Goal: Transaction & Acquisition: Purchase product/service

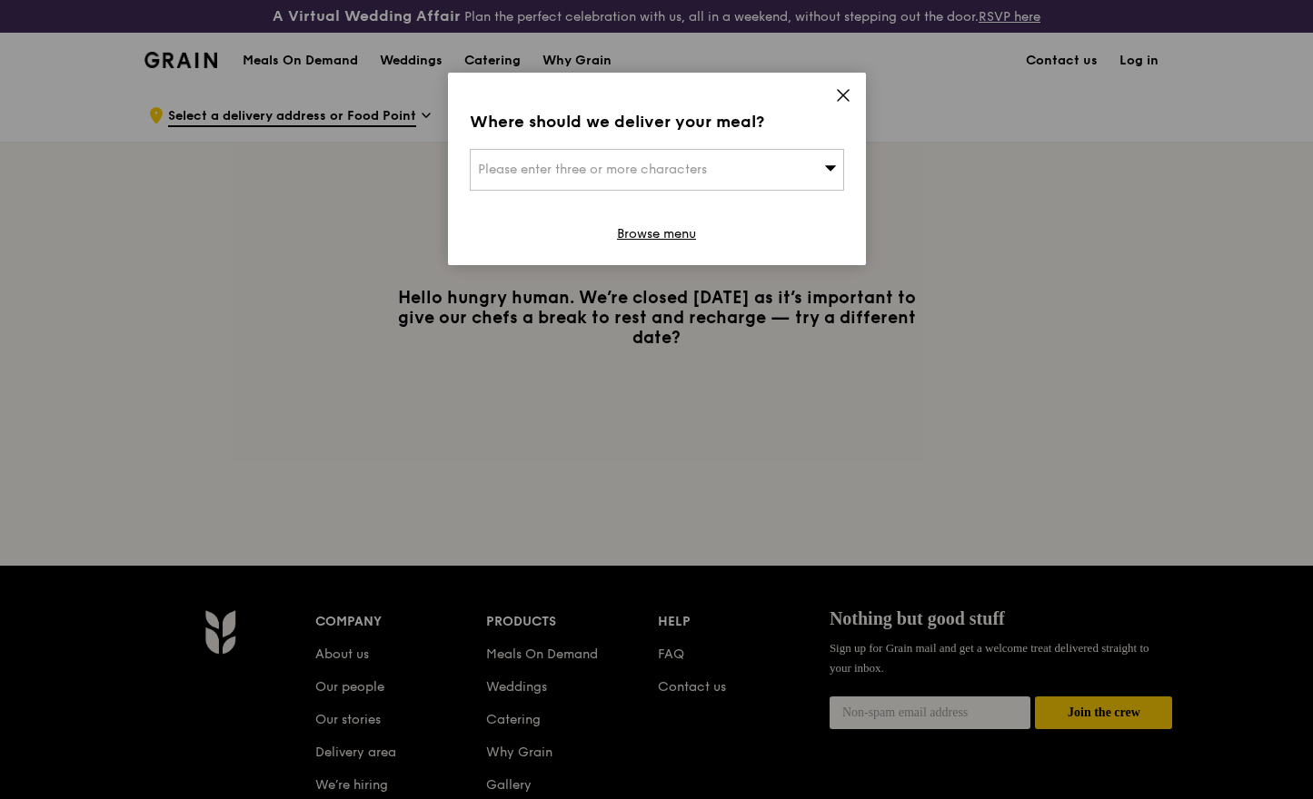
click at [778, 161] on div "Please enter three or more characters" at bounding box center [657, 170] width 374 height 42
type input "141092"
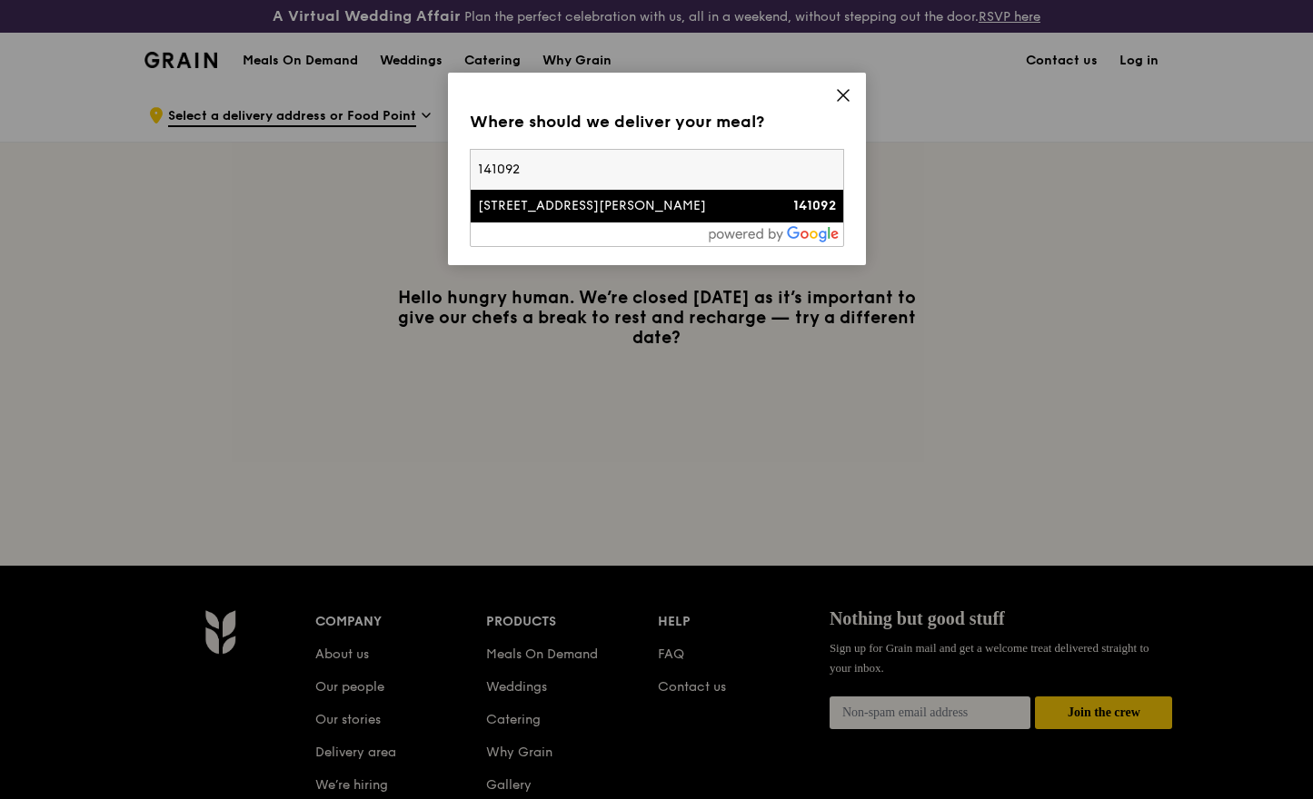
type input "[EMAIL_ADDRESS][DOMAIN_NAME]"
type input "141092"
click at [730, 201] on div "[STREET_ADDRESS][PERSON_NAME]" at bounding box center [612, 206] width 269 height 18
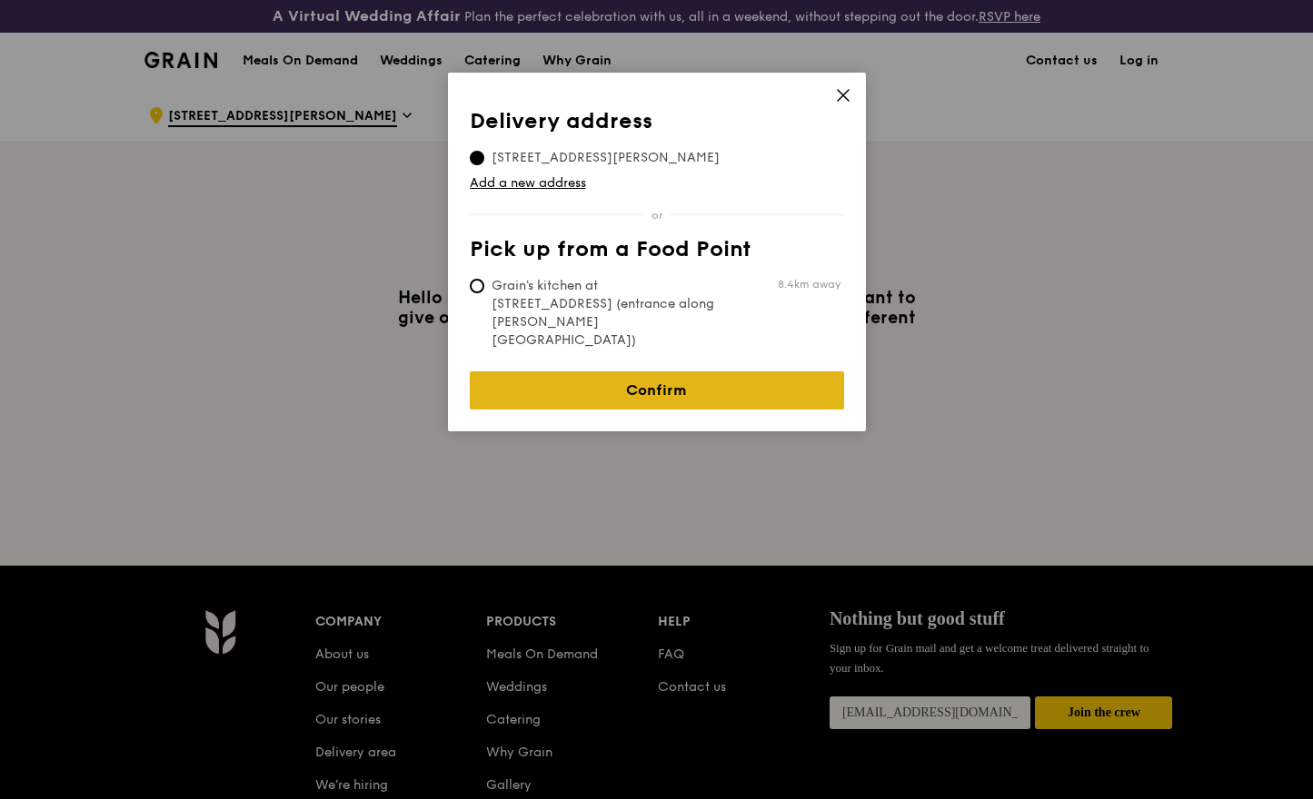
click at [577, 372] on link "Confirm" at bounding box center [657, 391] width 374 height 38
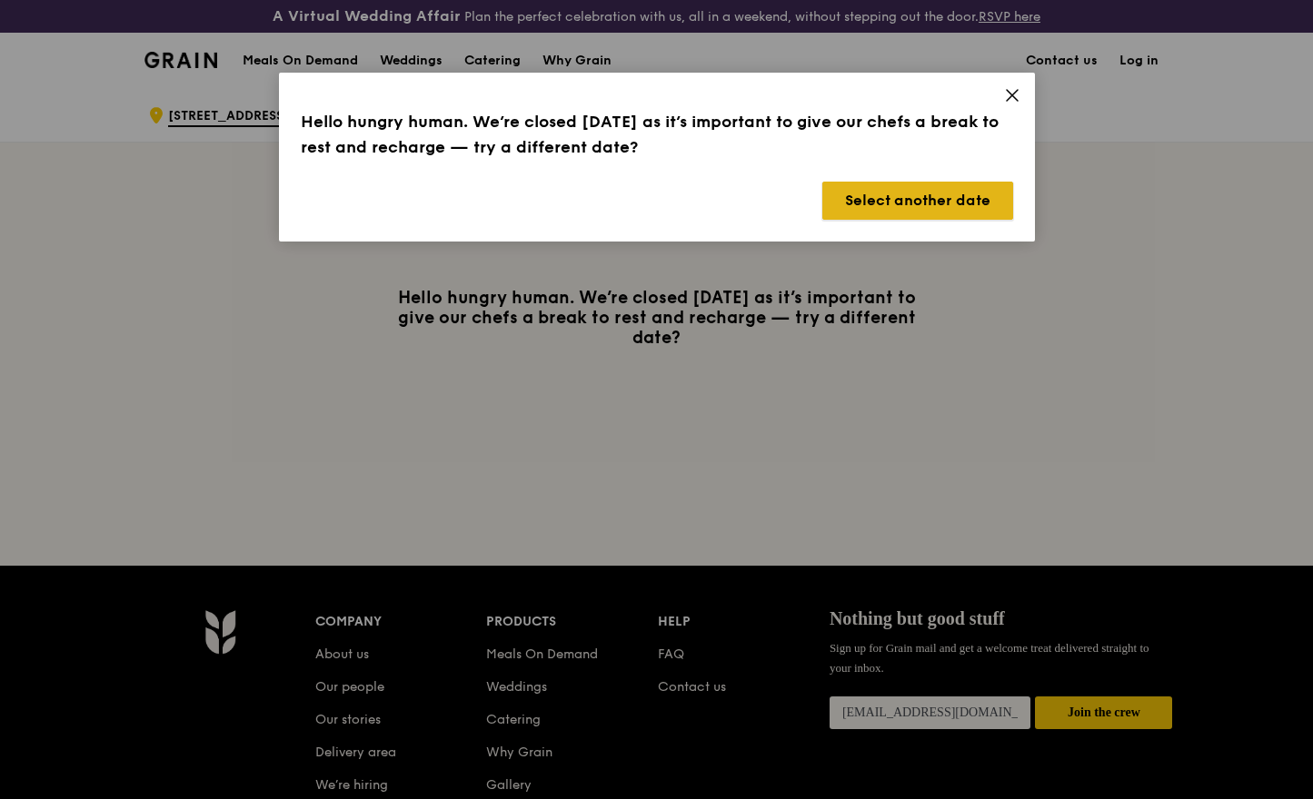
click at [978, 194] on button "Select another date" at bounding box center [917, 201] width 191 height 38
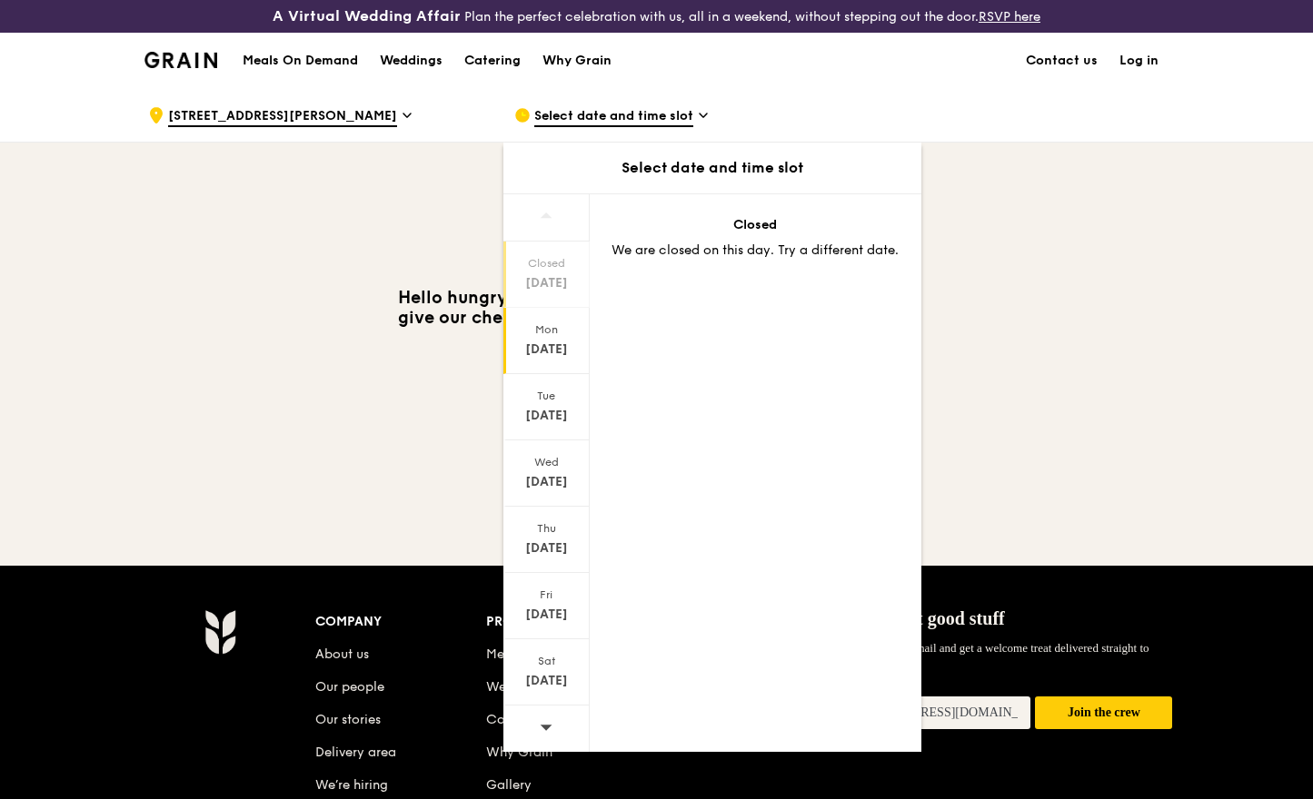
click at [556, 350] on div "[DATE]" at bounding box center [546, 350] width 81 height 18
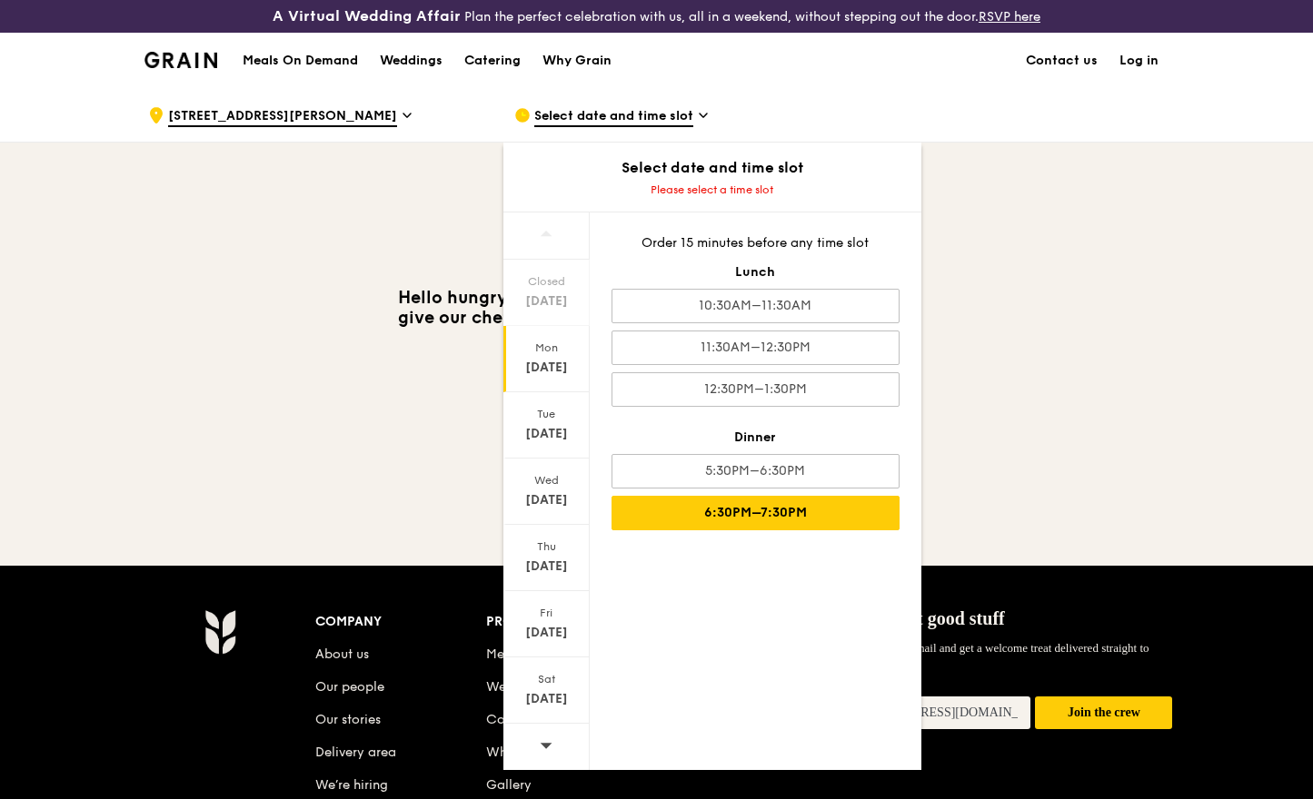
click at [767, 507] on div "6:30PM–7:30PM" at bounding box center [755, 513] width 288 height 35
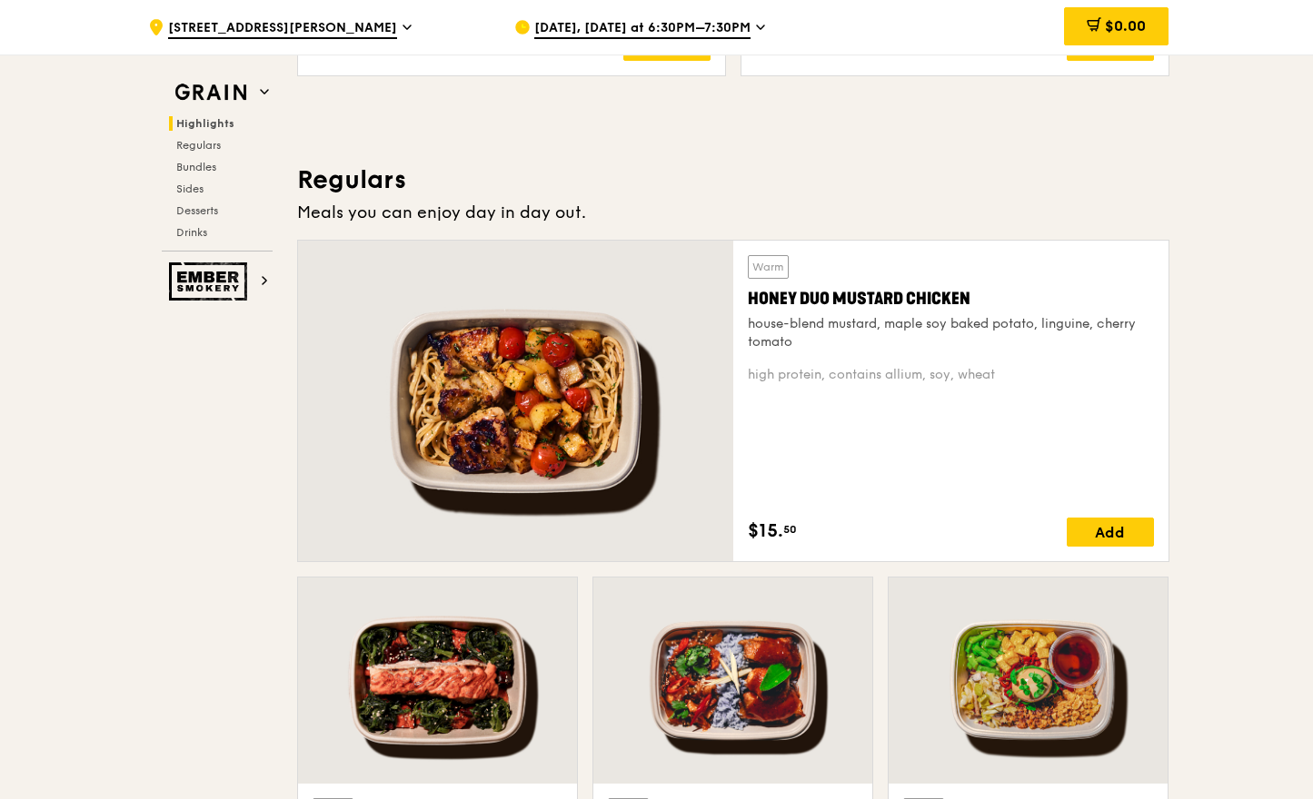
scroll to position [1148, 0]
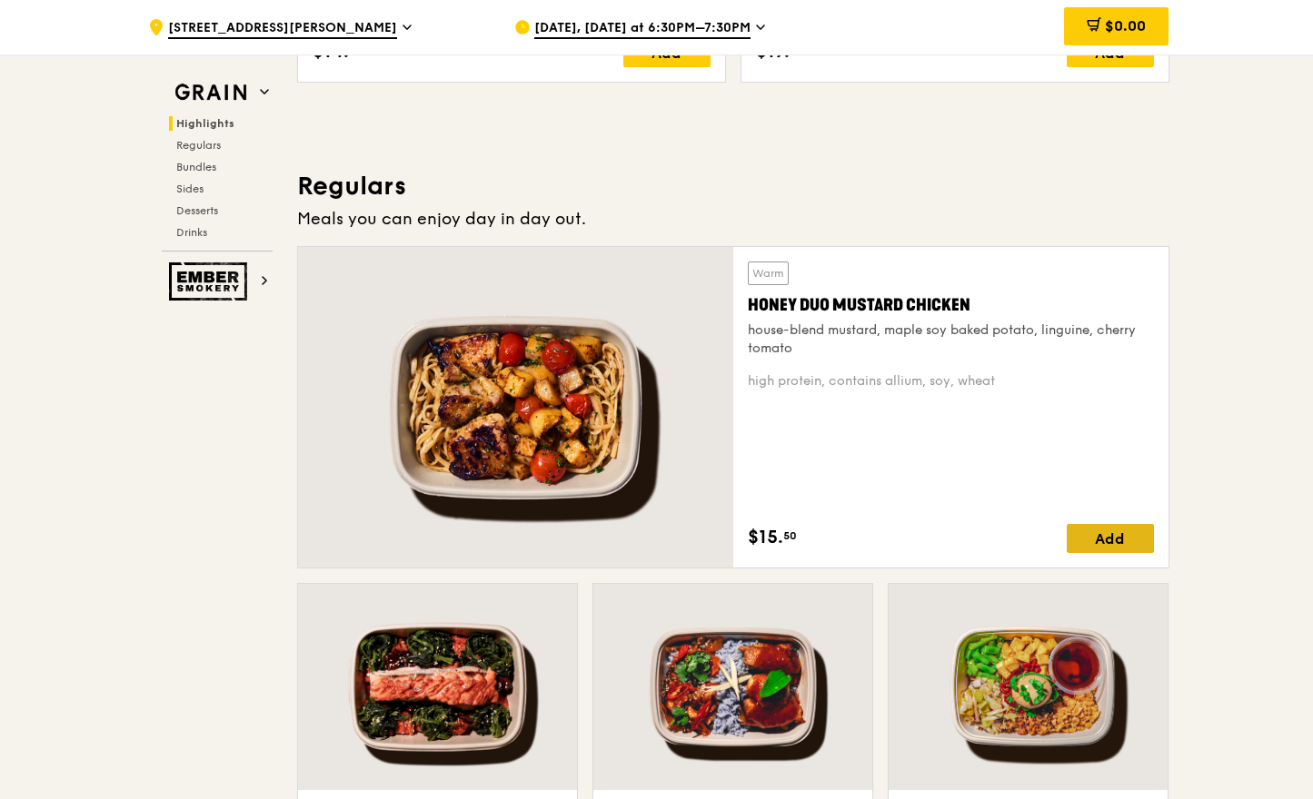
click at [1080, 552] on div "Add" at bounding box center [1110, 538] width 87 height 29
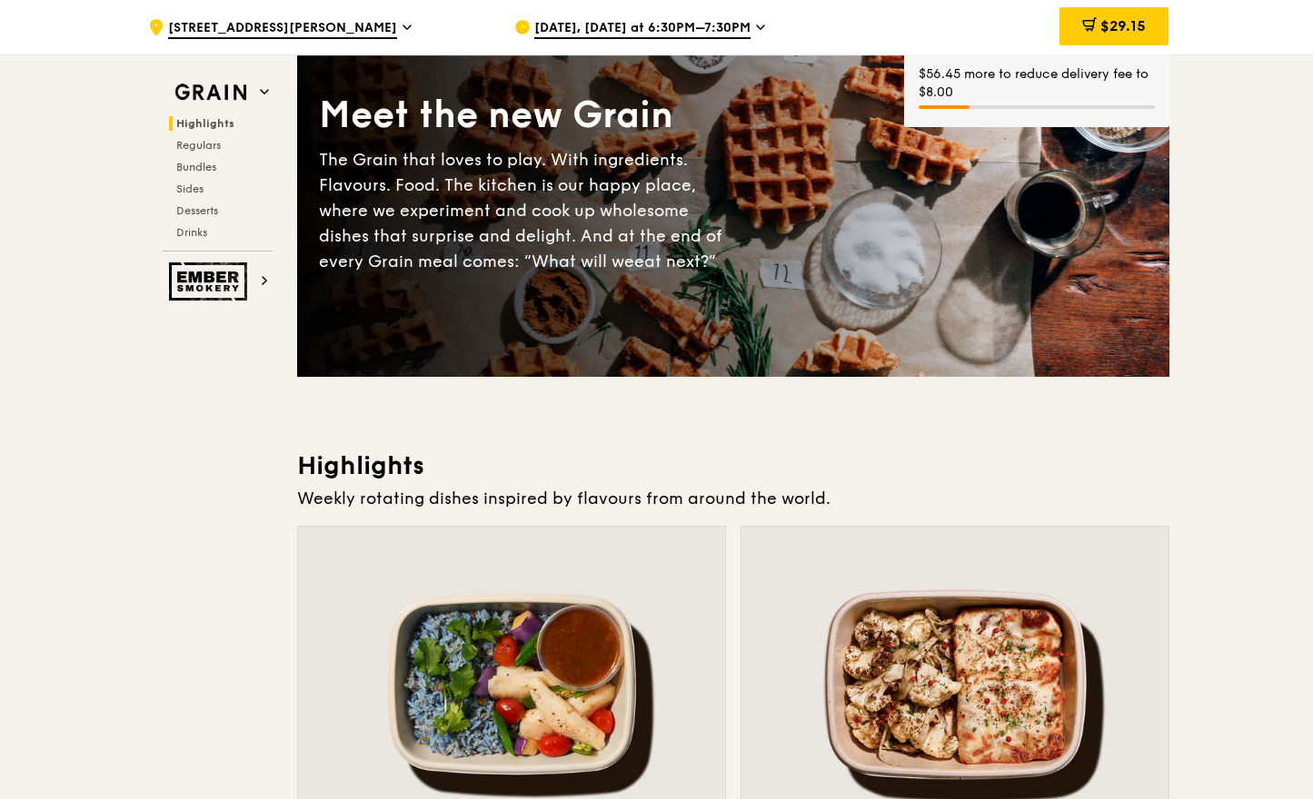
scroll to position [0, 0]
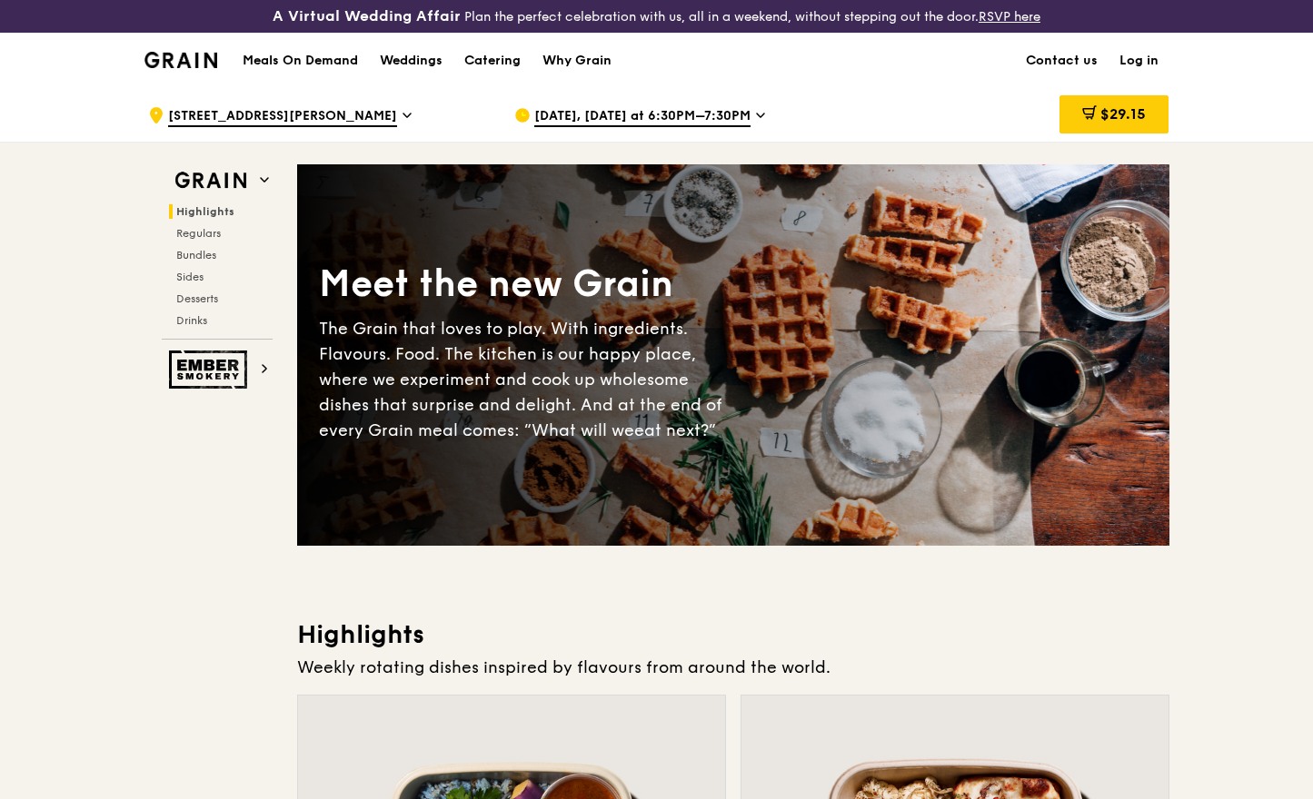
click at [620, 108] on span "[DATE], [DATE] at 6:30PM–7:30PM" at bounding box center [642, 117] width 216 height 20
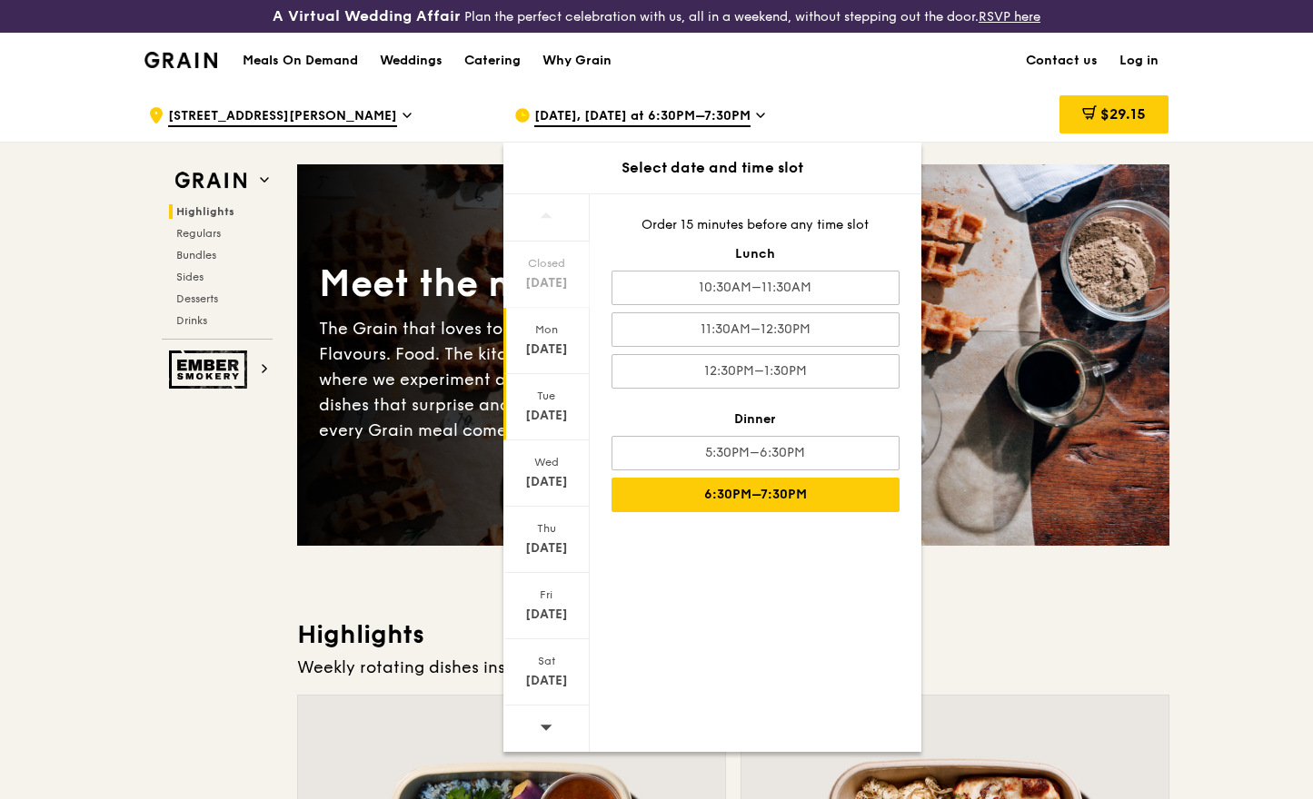
click at [549, 389] on div "Tue" at bounding box center [546, 396] width 81 height 15
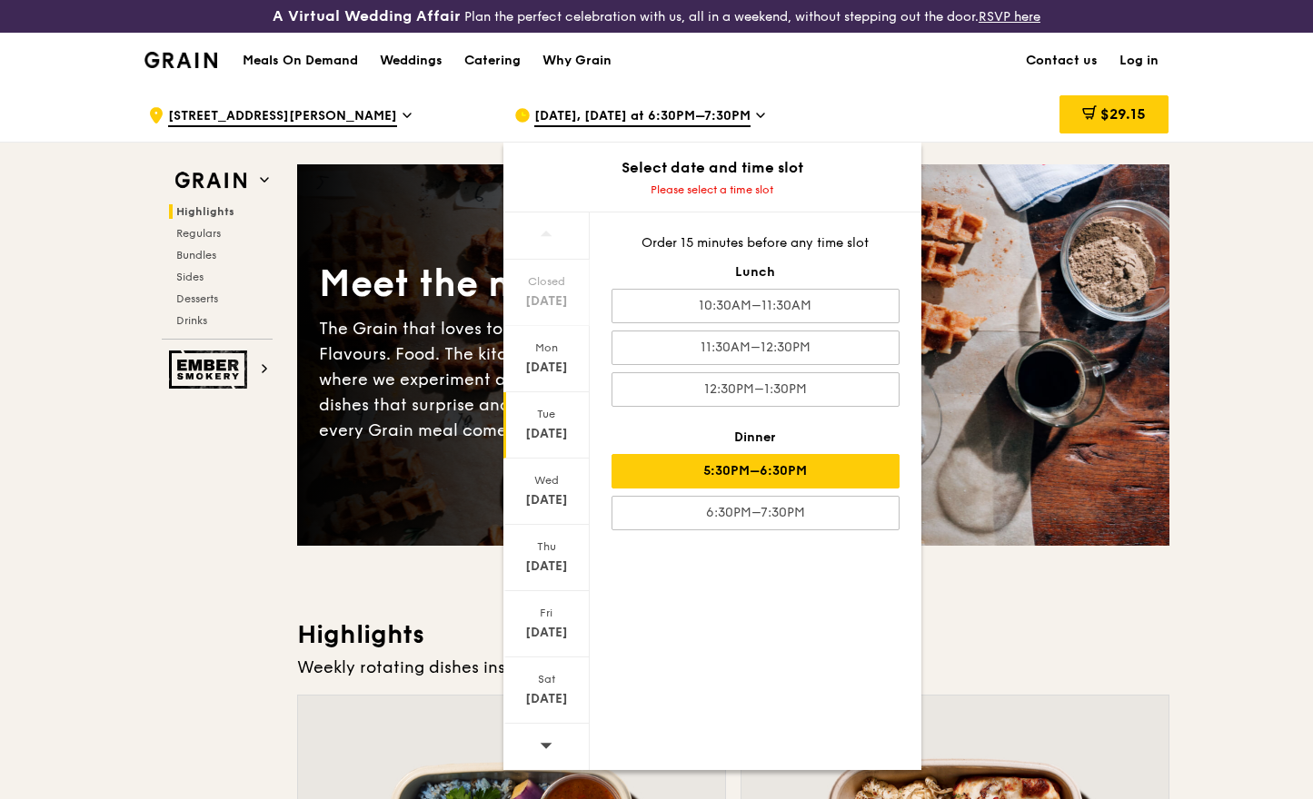
click at [681, 467] on div "5:30PM–6:30PM" at bounding box center [755, 471] width 288 height 35
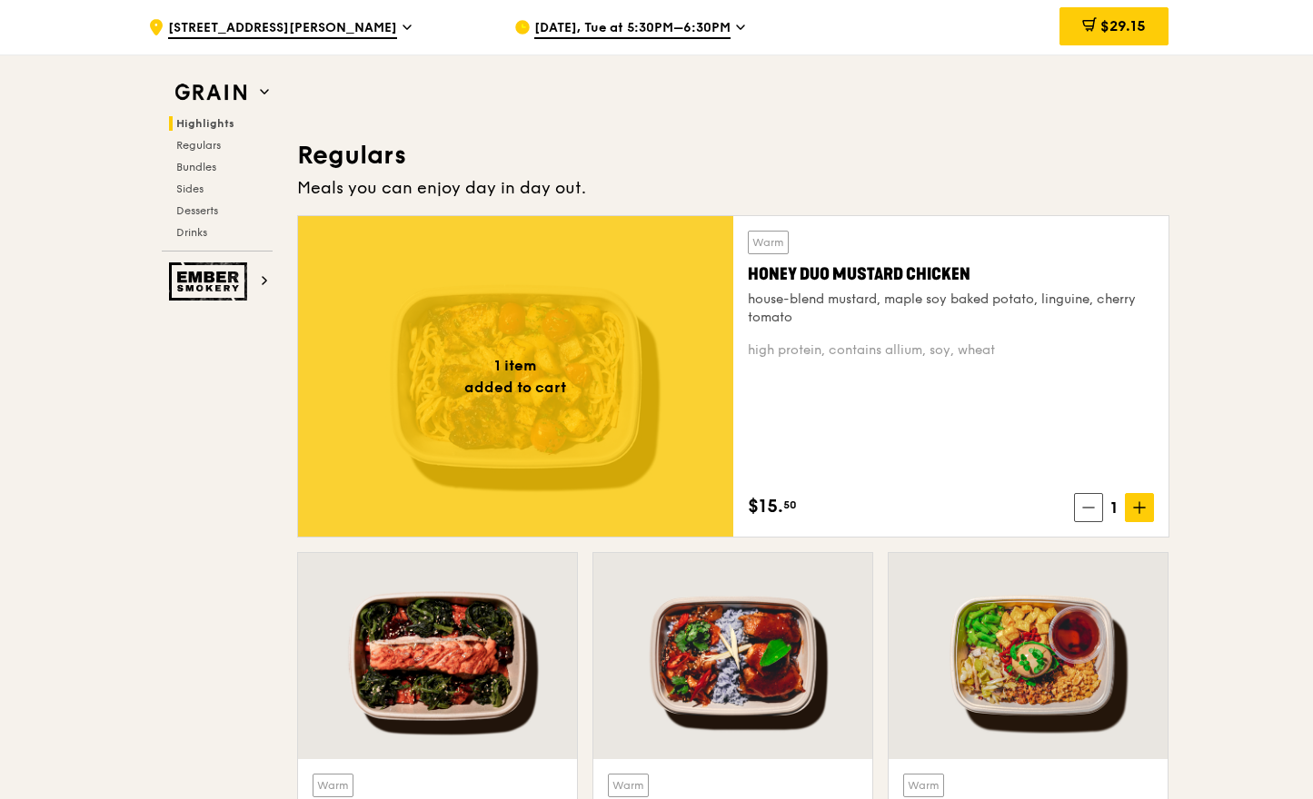
scroll to position [1123, 0]
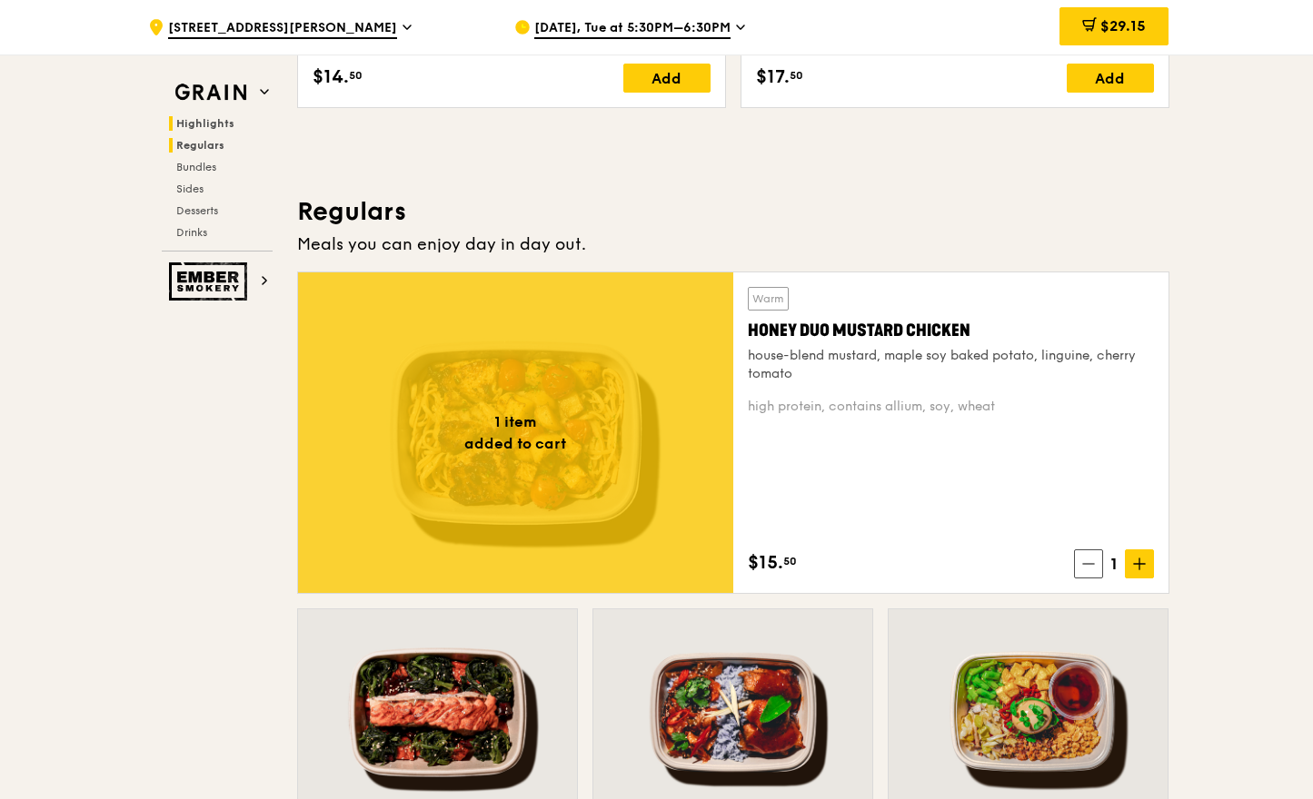
click at [201, 147] on span "Regulars" at bounding box center [200, 145] width 48 height 13
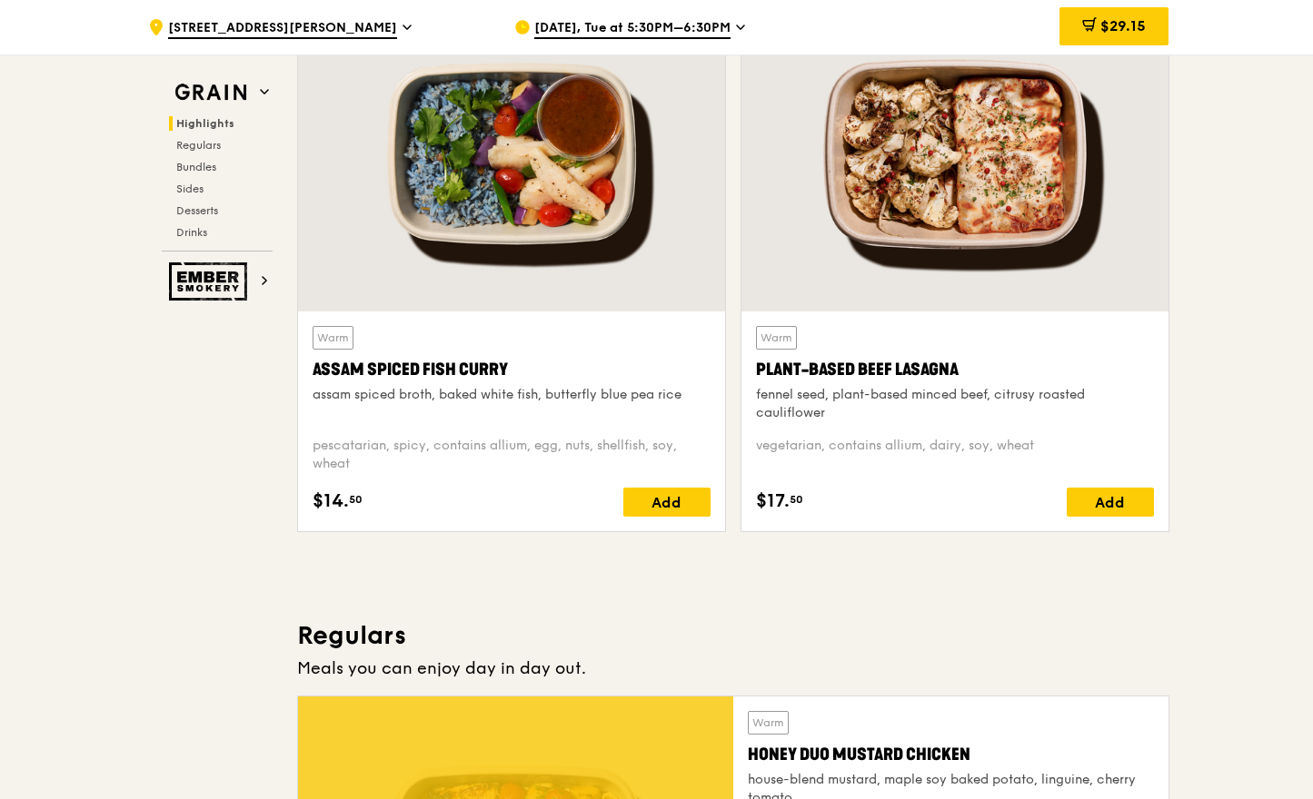
scroll to position [0, 0]
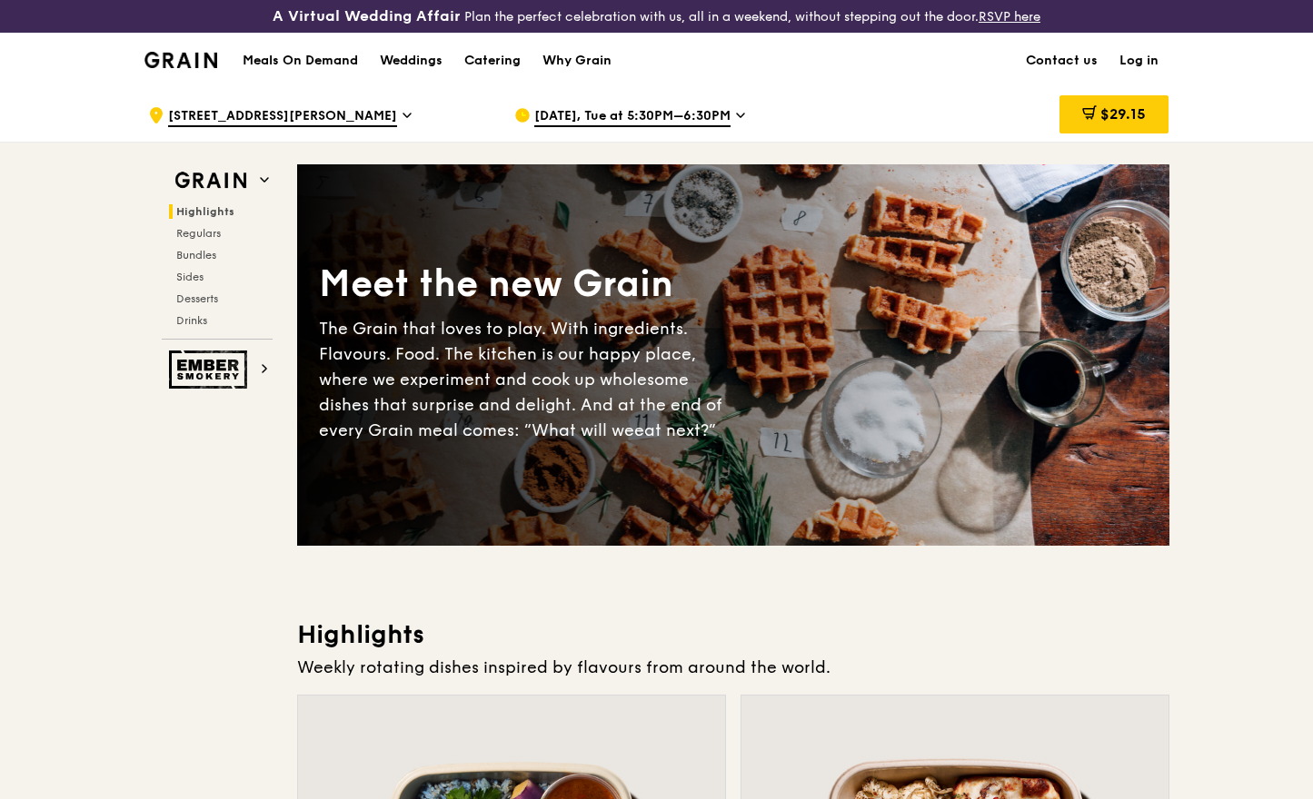
click at [307, 55] on h1 "Meals On Demand" at bounding box center [300, 61] width 115 height 18
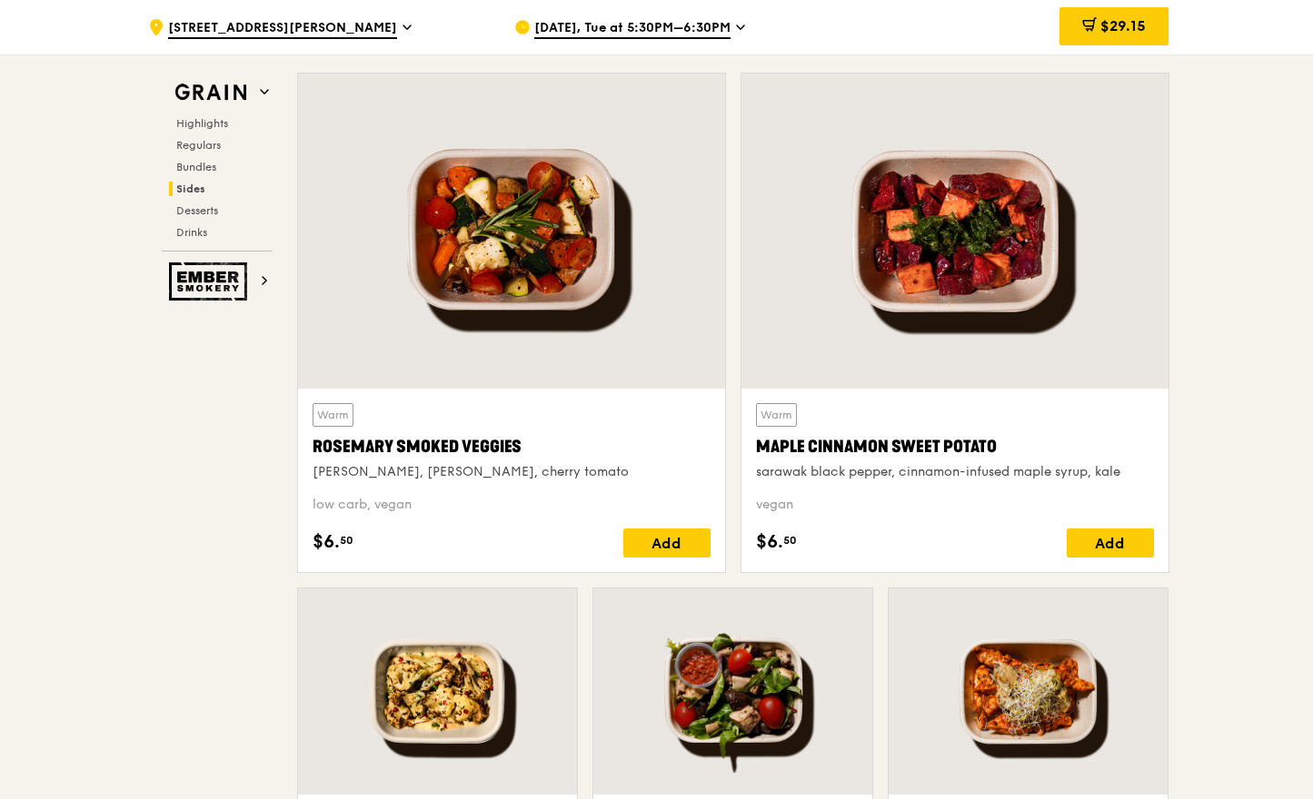
scroll to position [4071, 0]
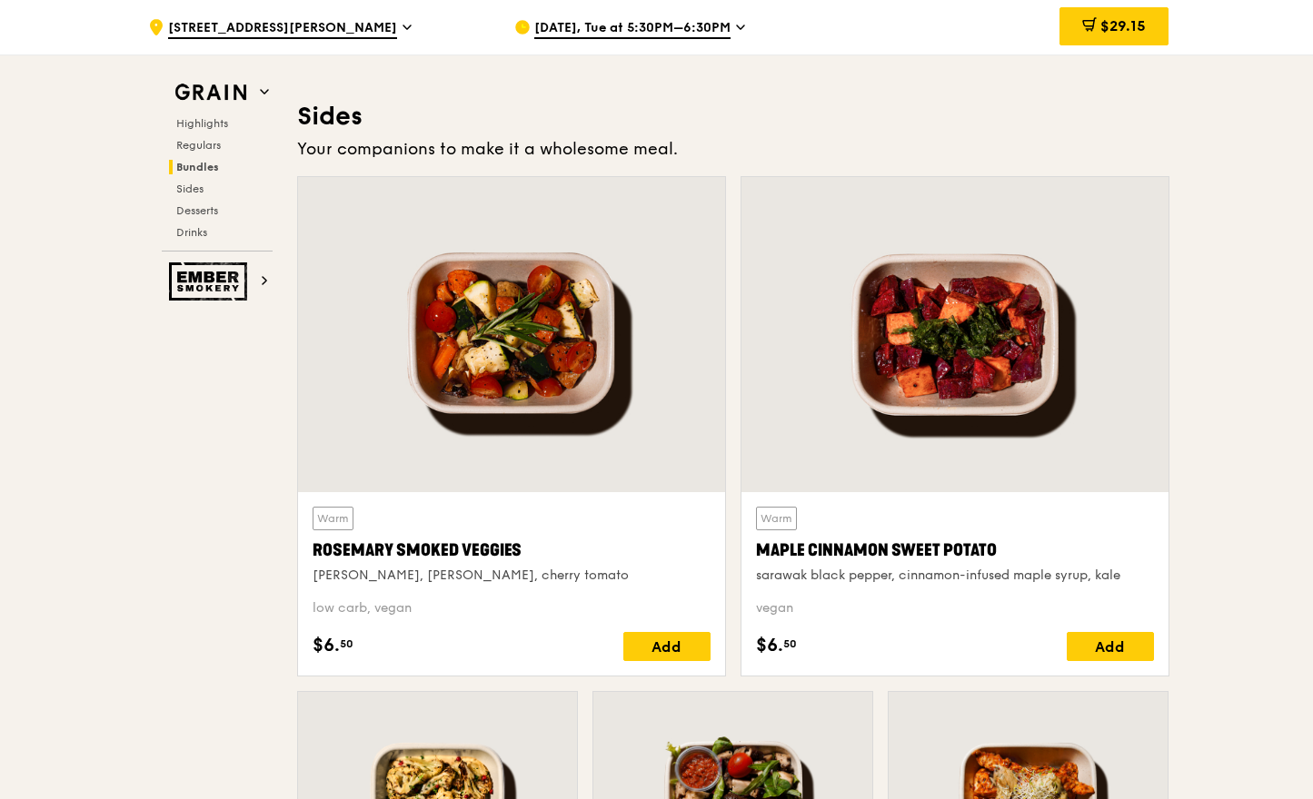
click at [680, 26] on span "[DATE], Tue at 5:30PM–6:30PM" at bounding box center [632, 29] width 196 height 20
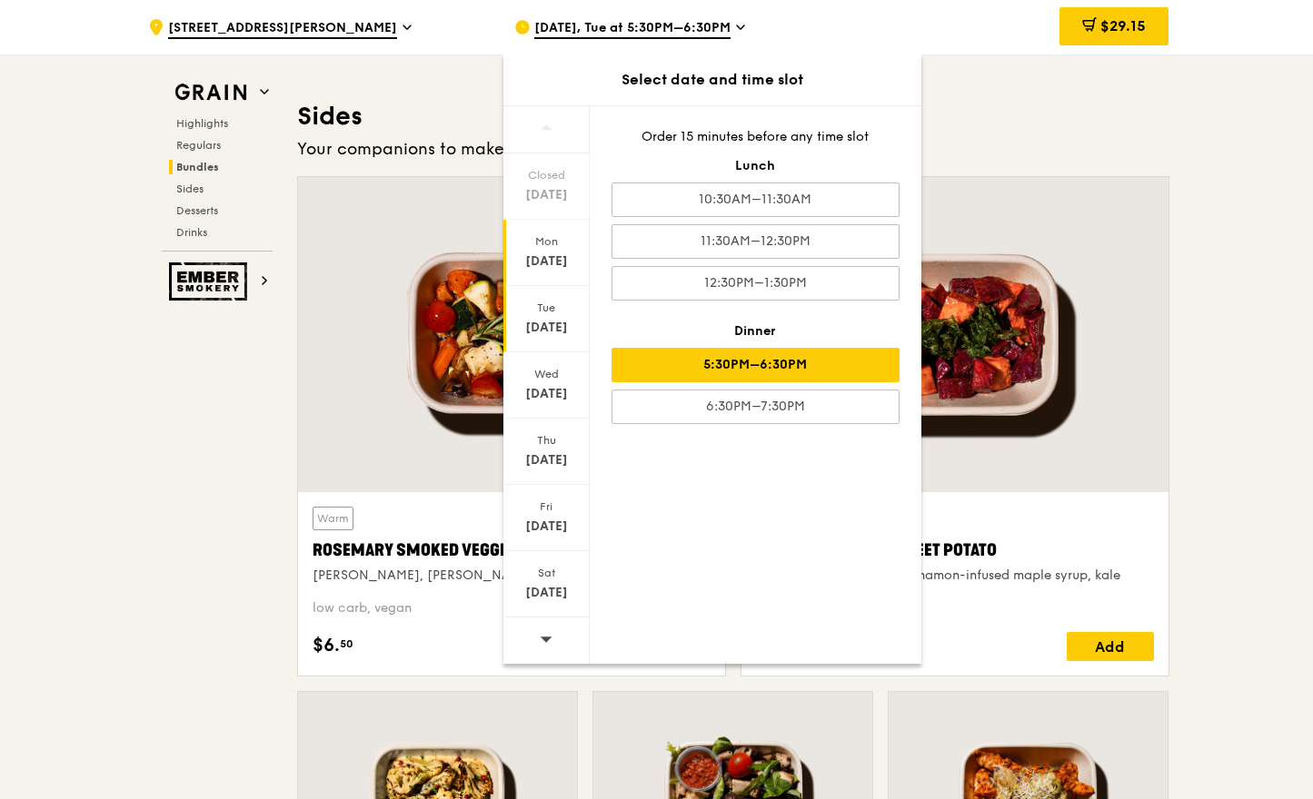
click at [565, 256] on div "[DATE]" at bounding box center [546, 262] width 81 height 18
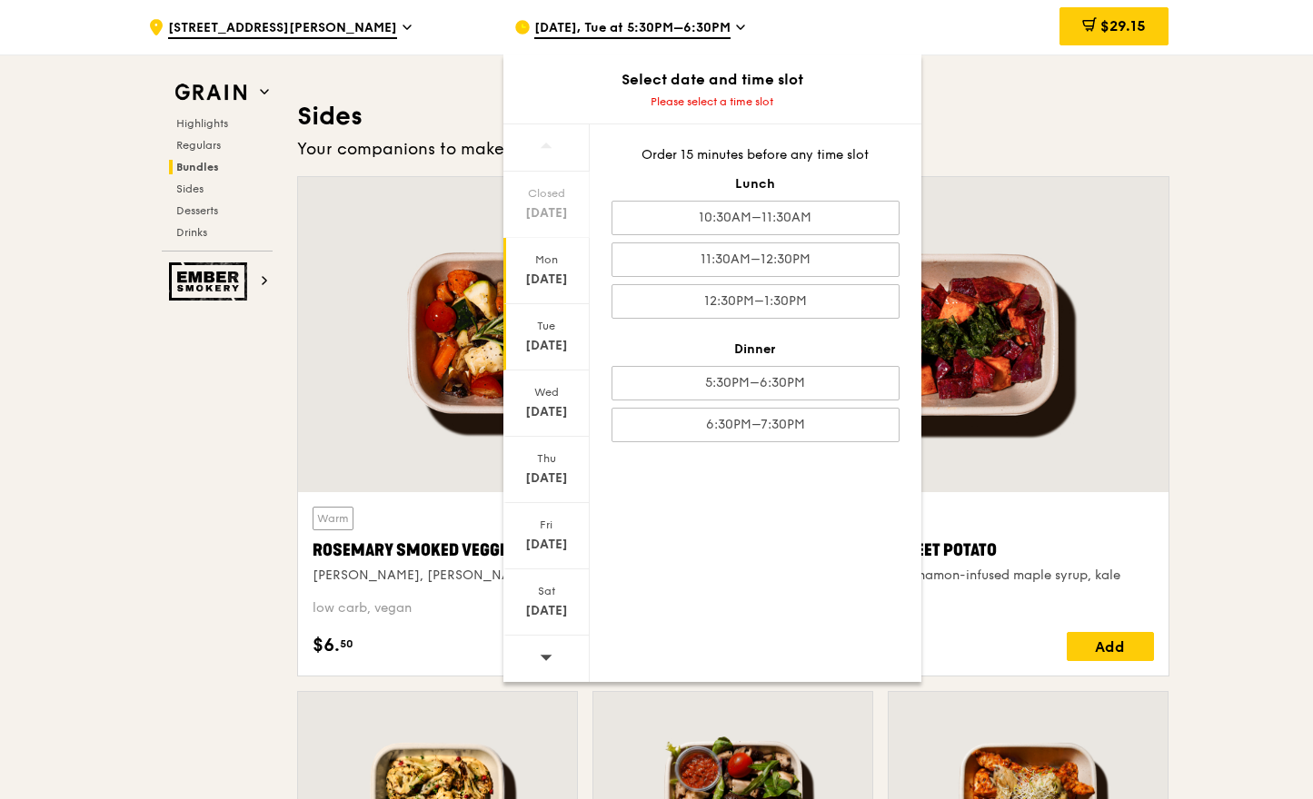
click at [541, 323] on div "Tue" at bounding box center [546, 326] width 81 height 15
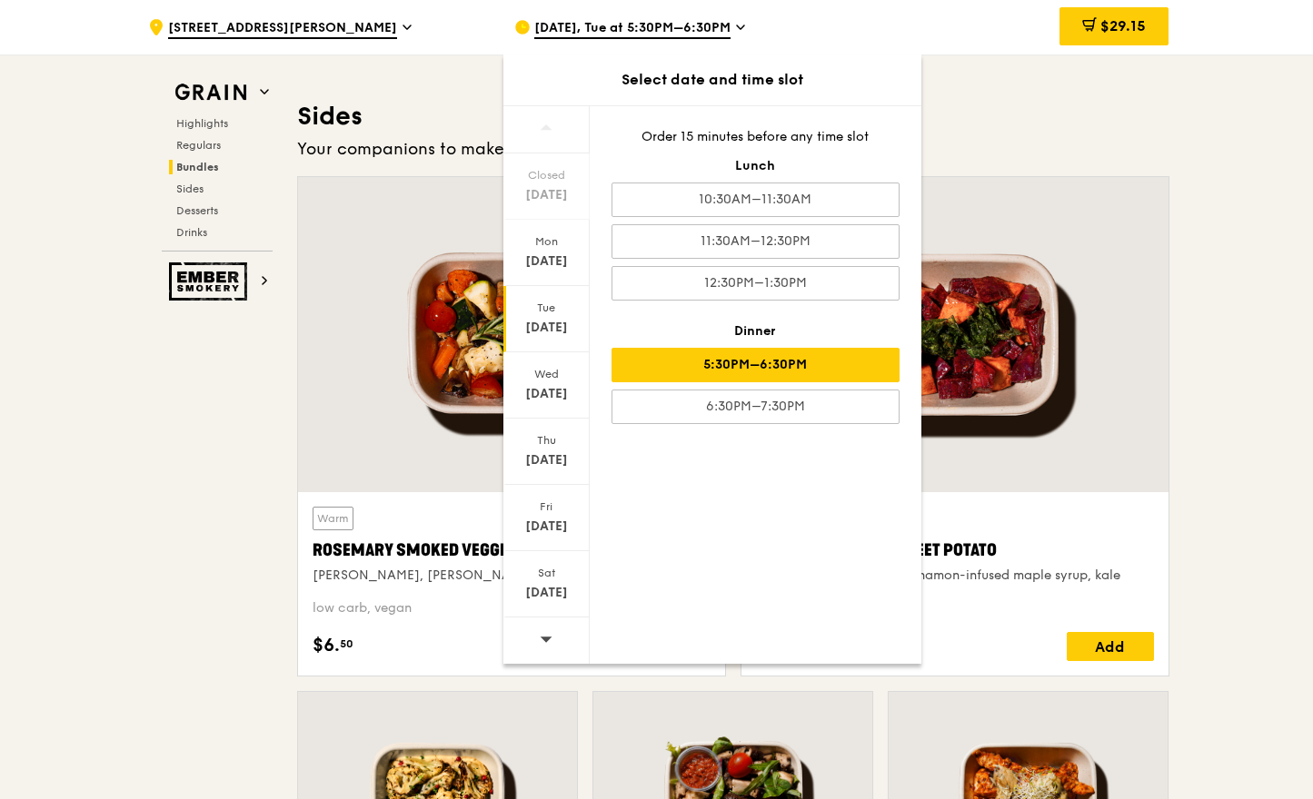
click at [551, 313] on div "Tue" at bounding box center [546, 308] width 81 height 15
click at [688, 367] on div "5:30PM–6:30PM" at bounding box center [755, 365] width 288 height 35
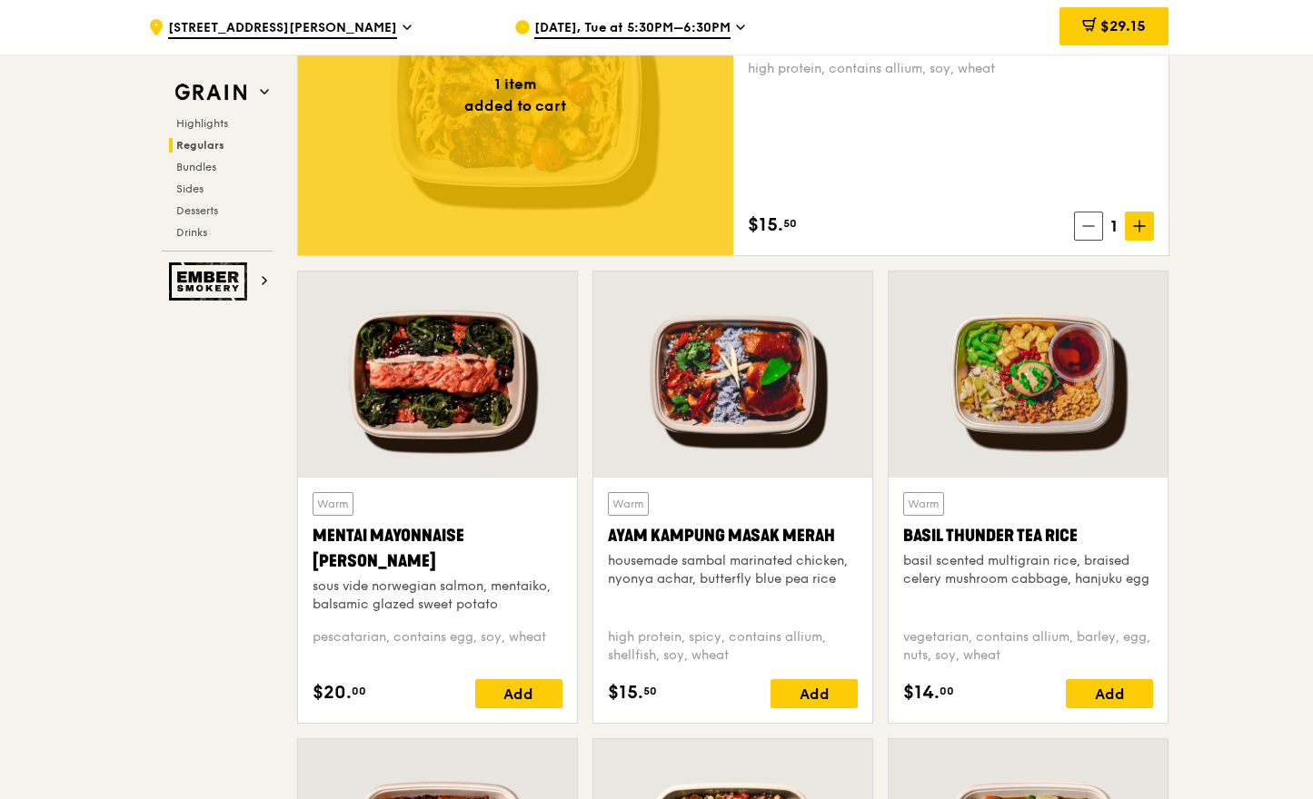
scroll to position [1591, 0]
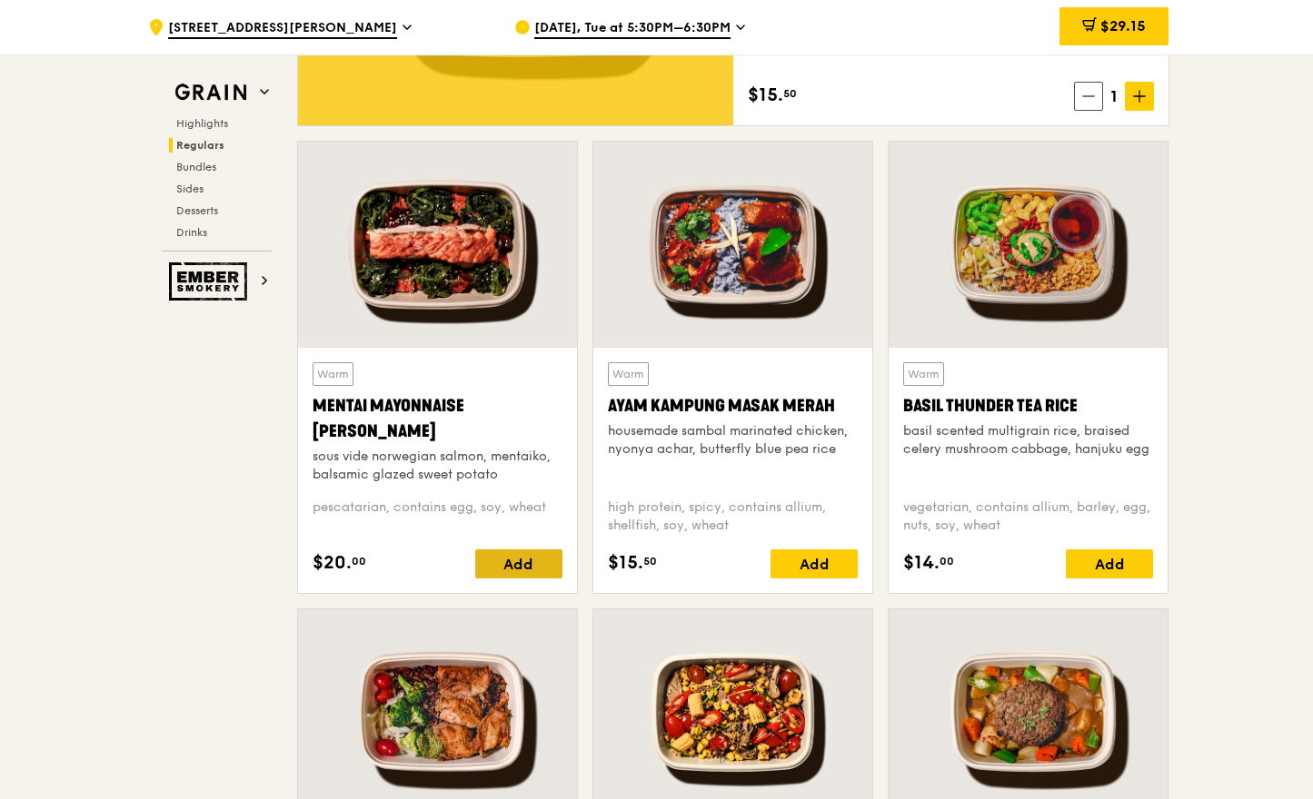
click at [513, 559] on div "Add" at bounding box center [518, 564] width 87 height 29
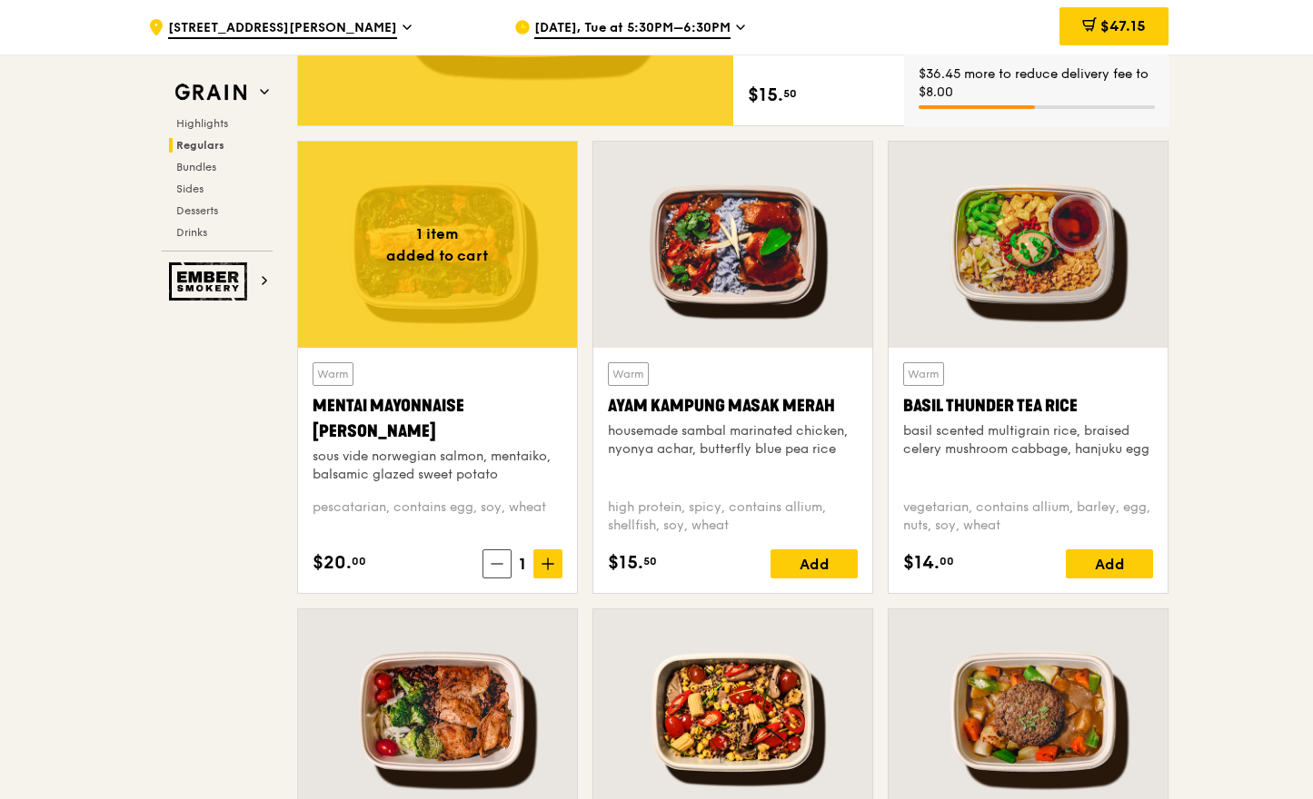
click at [611, 23] on span "[DATE], Tue at 5:30PM–6:30PM" at bounding box center [632, 29] width 196 height 20
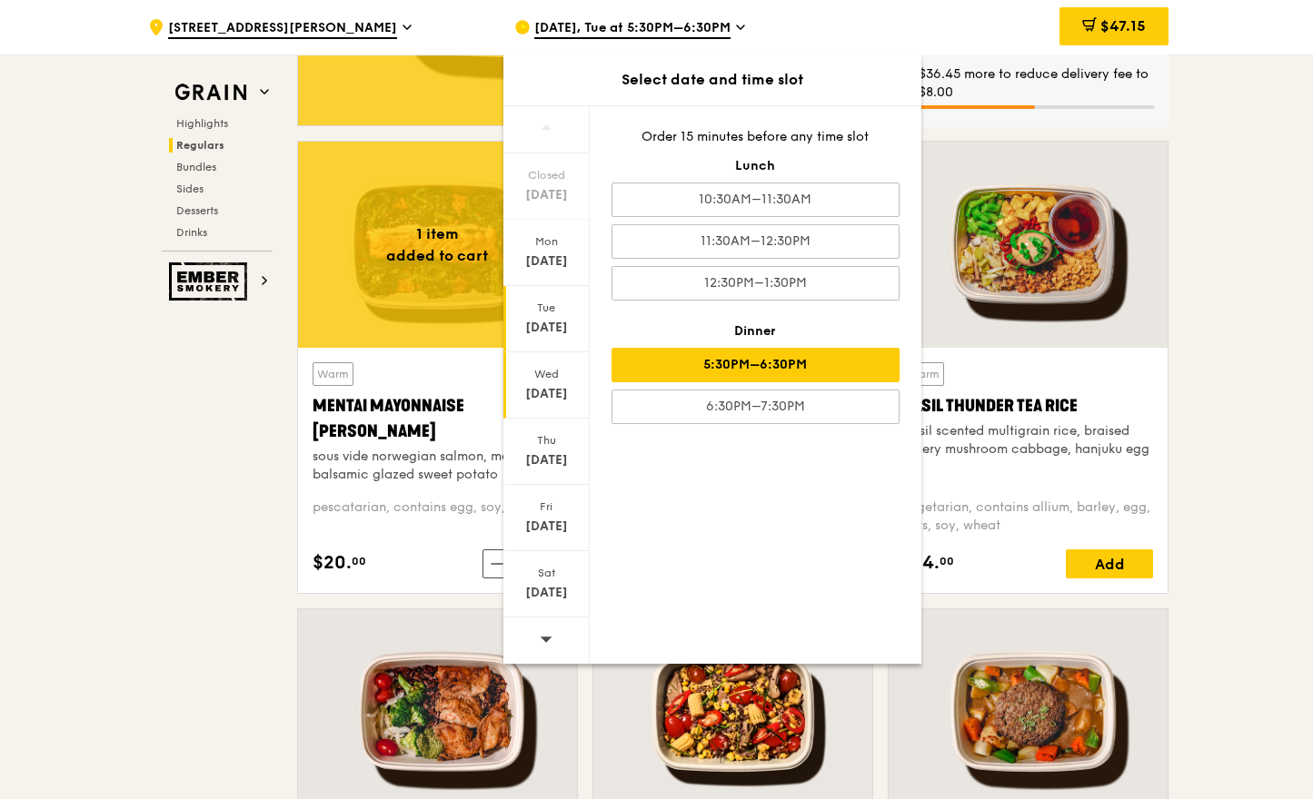
click at [554, 389] on div "[DATE]" at bounding box center [546, 394] width 81 height 18
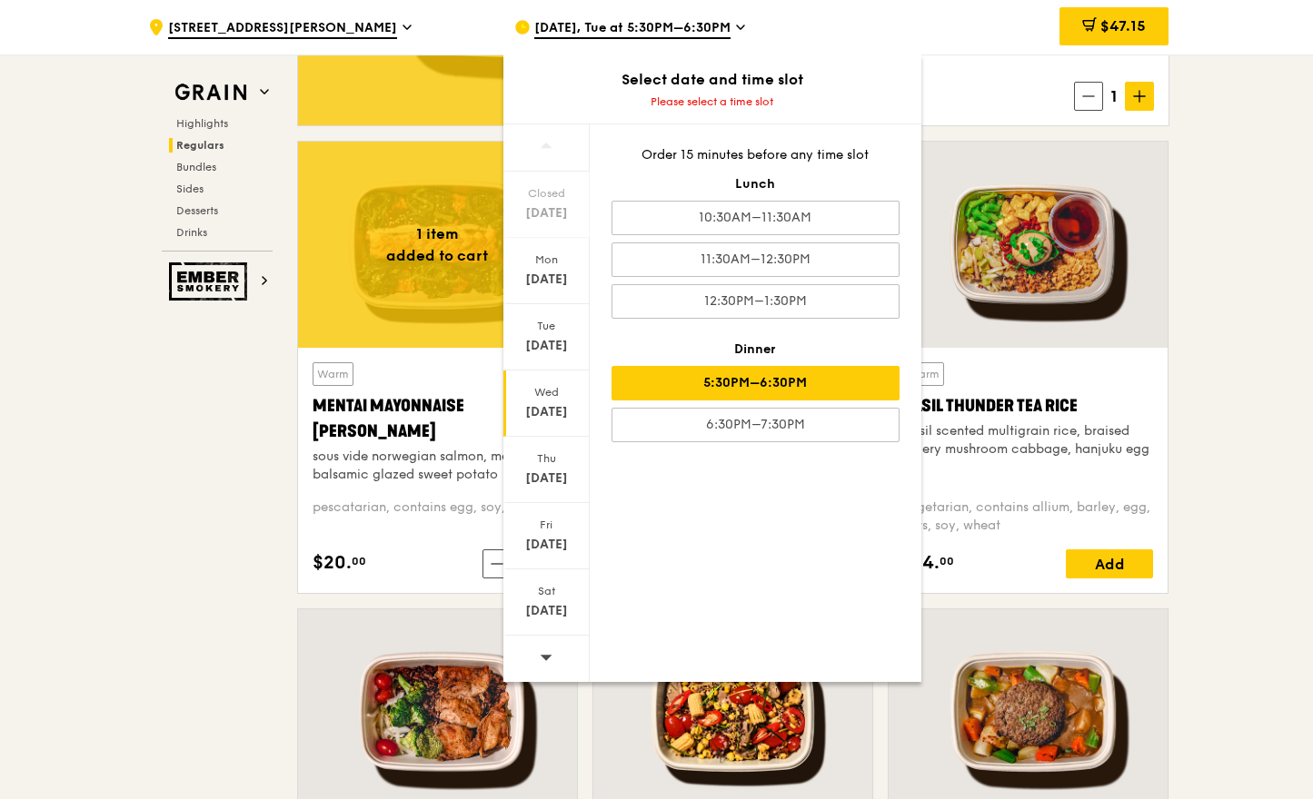
click at [736, 382] on div "5:30PM–6:30PM" at bounding box center [755, 383] width 288 height 35
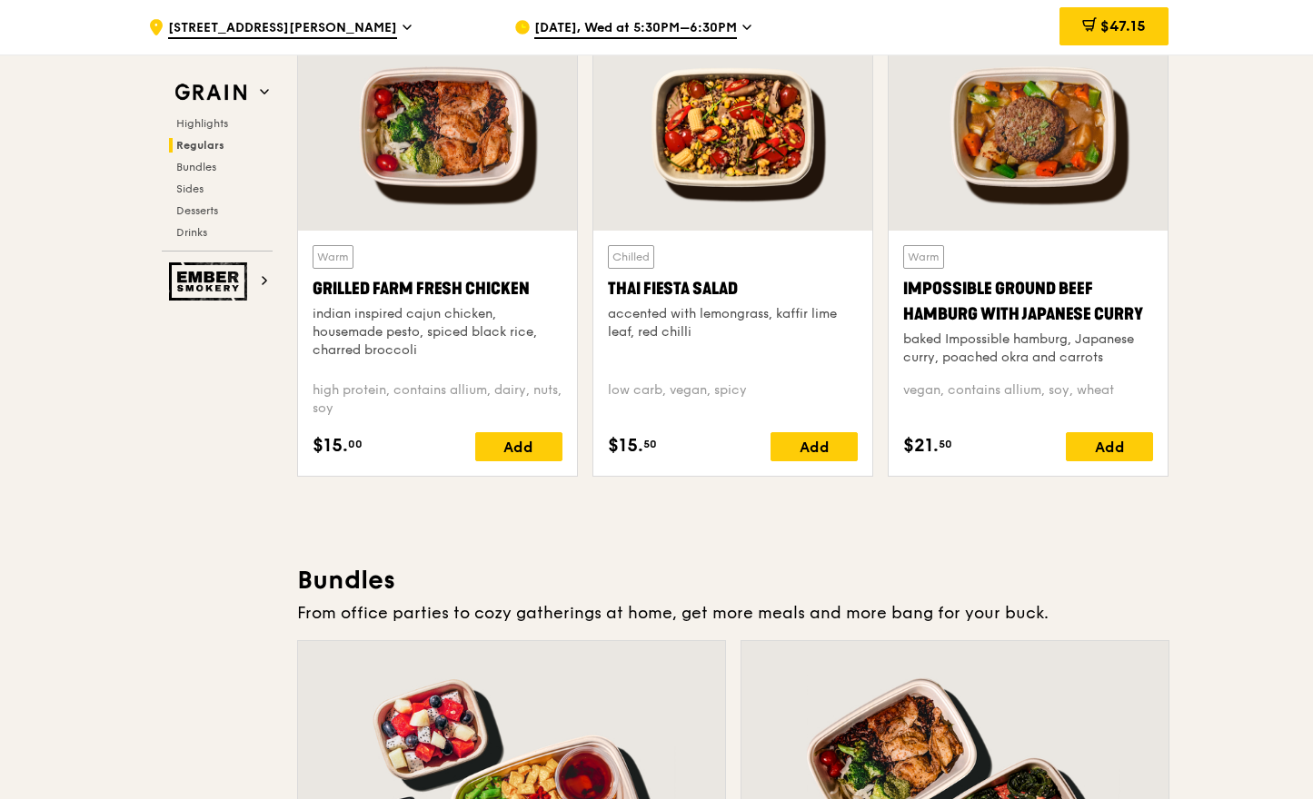
scroll to position [1859, 0]
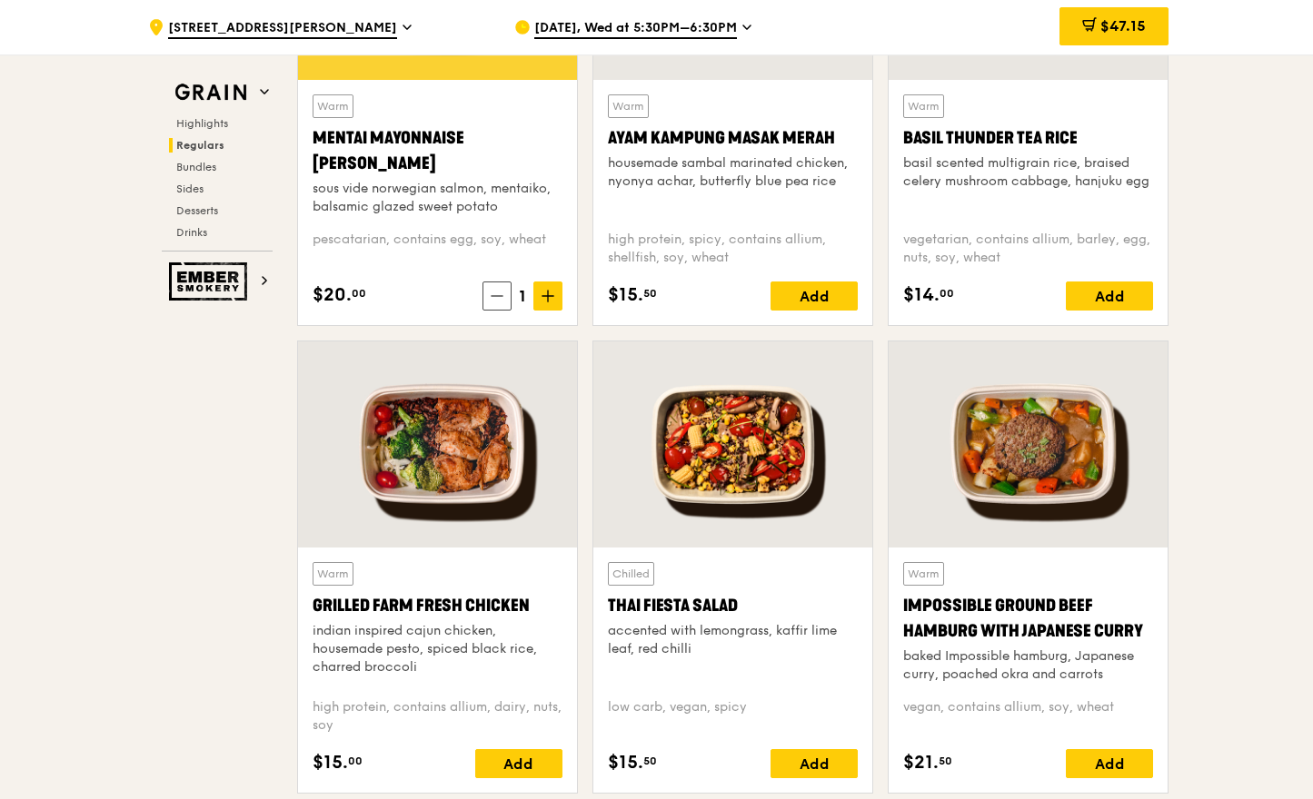
click at [450, 443] on div at bounding box center [437, 445] width 279 height 206
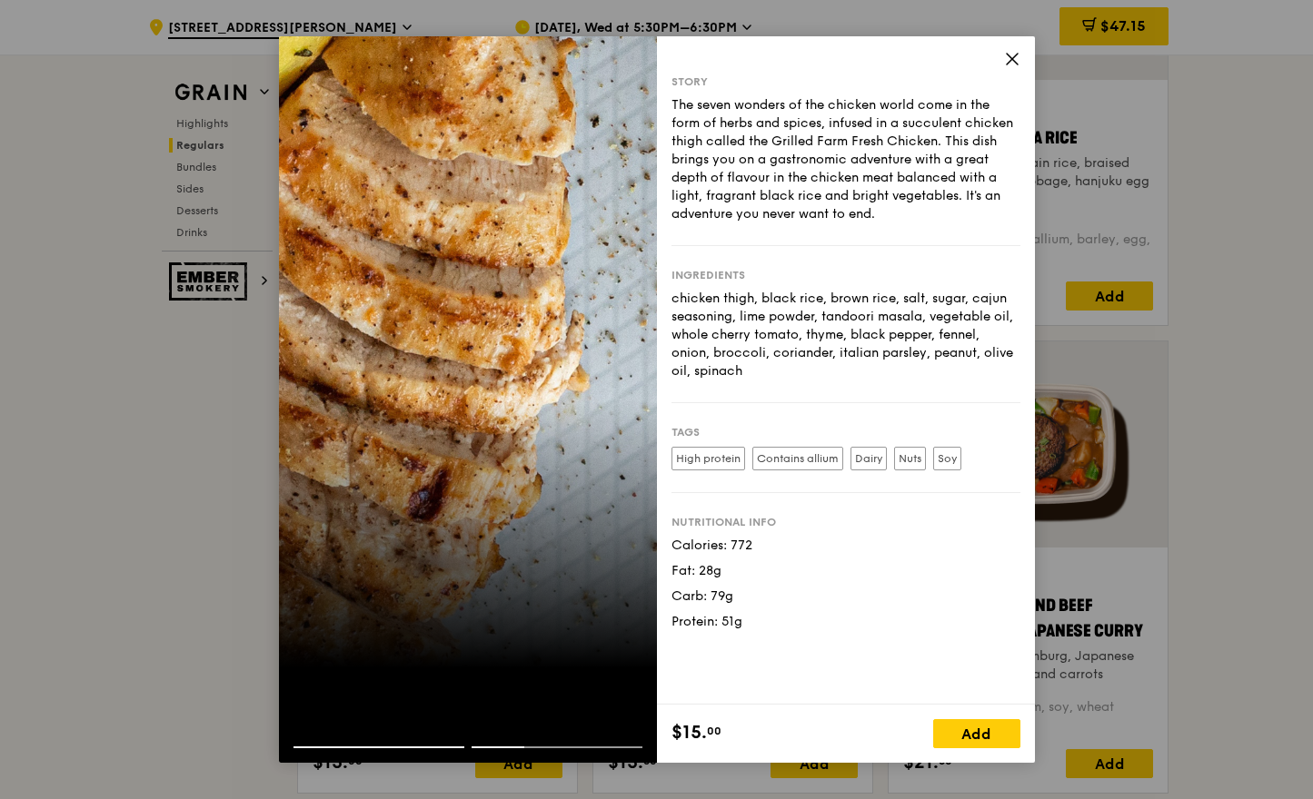
click at [434, 744] on div at bounding box center [468, 732] width 378 height 29
click at [374, 749] on div at bounding box center [468, 755] width 378 height 16
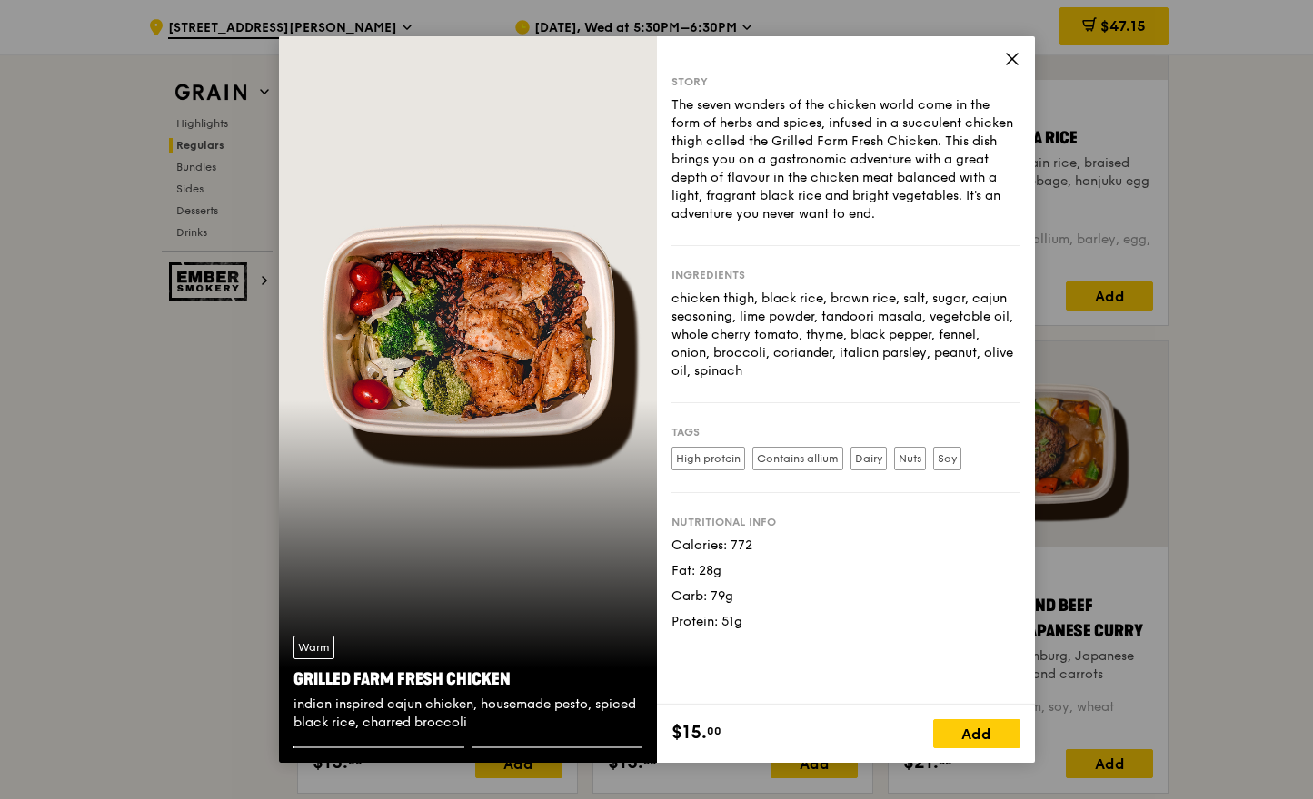
click at [1009, 64] on icon at bounding box center [1012, 59] width 16 height 16
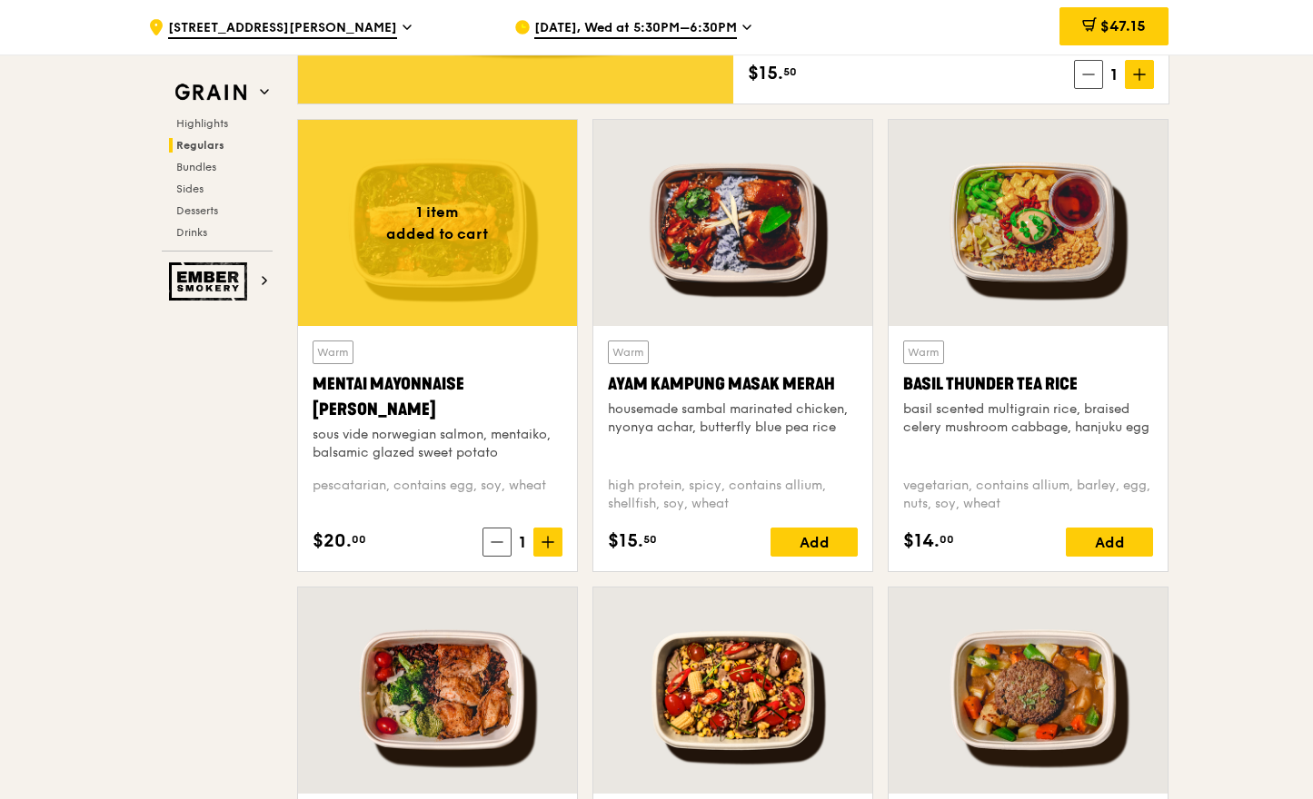
scroll to position [1604, 0]
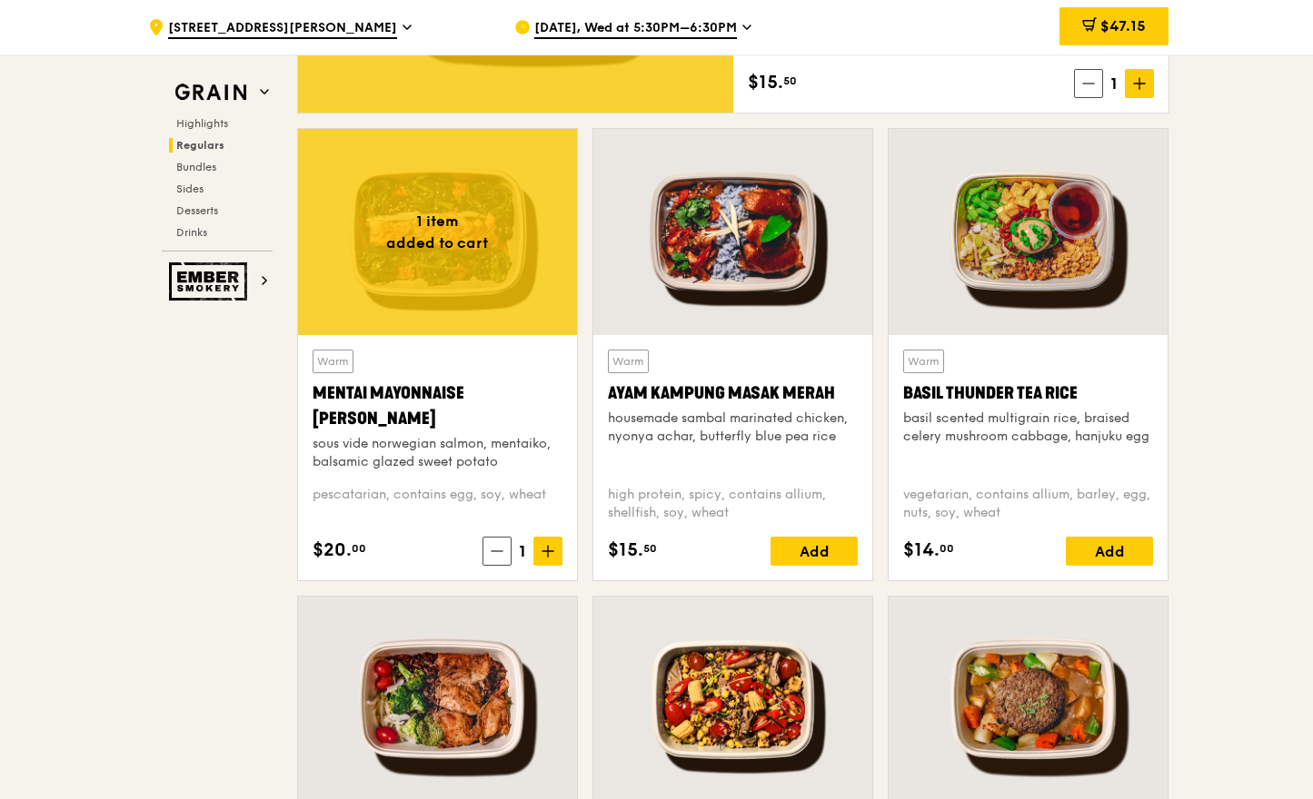
click at [942, 234] on div at bounding box center [1028, 232] width 279 height 206
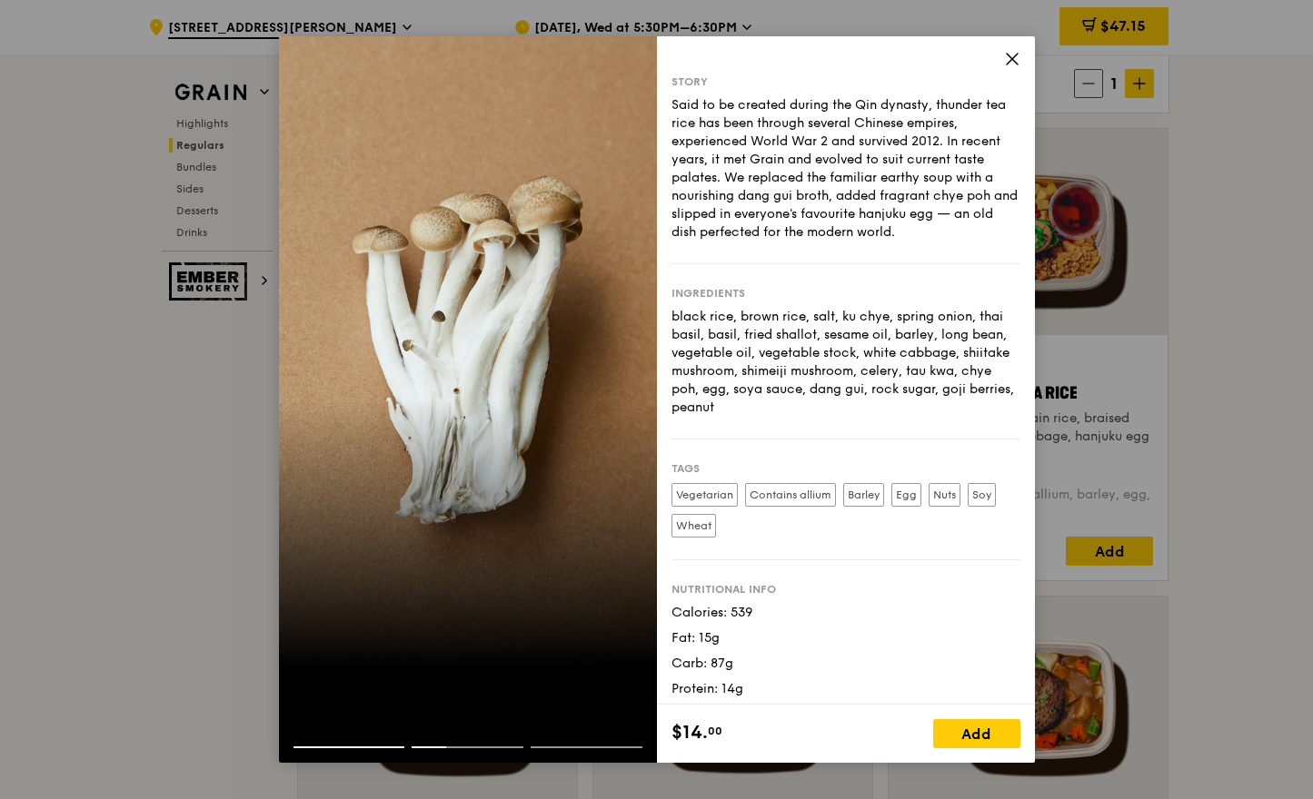
click at [1010, 57] on icon at bounding box center [1012, 59] width 16 height 16
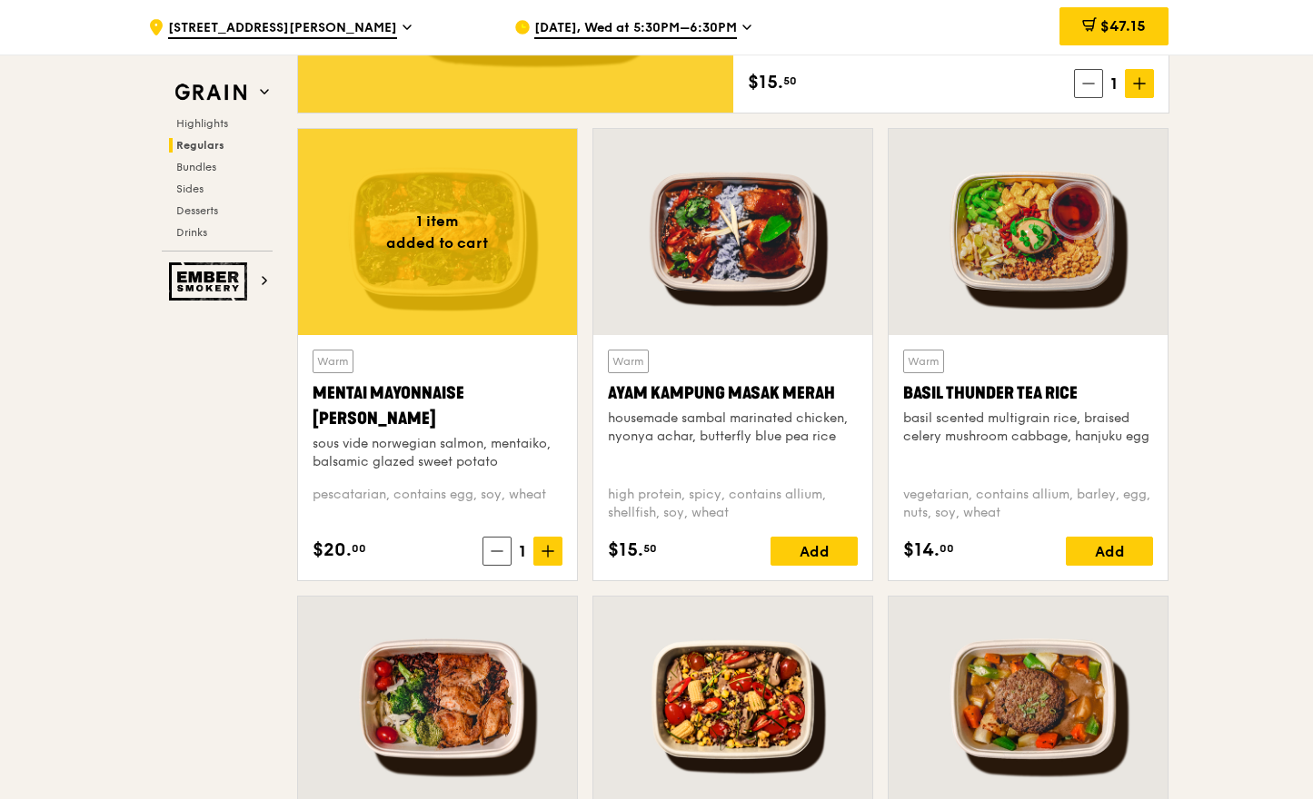
click at [781, 222] on div at bounding box center [732, 232] width 279 height 206
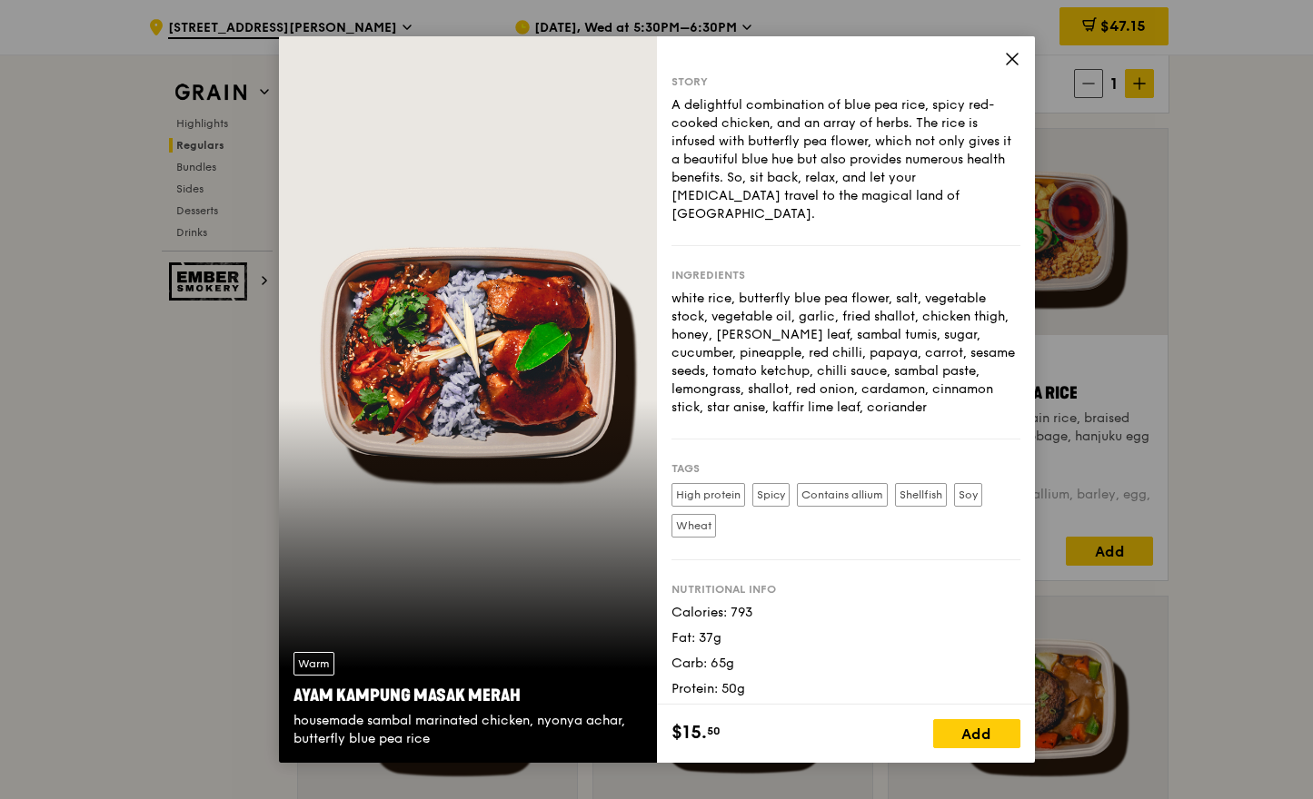
click at [1007, 64] on icon at bounding box center [1012, 59] width 11 height 11
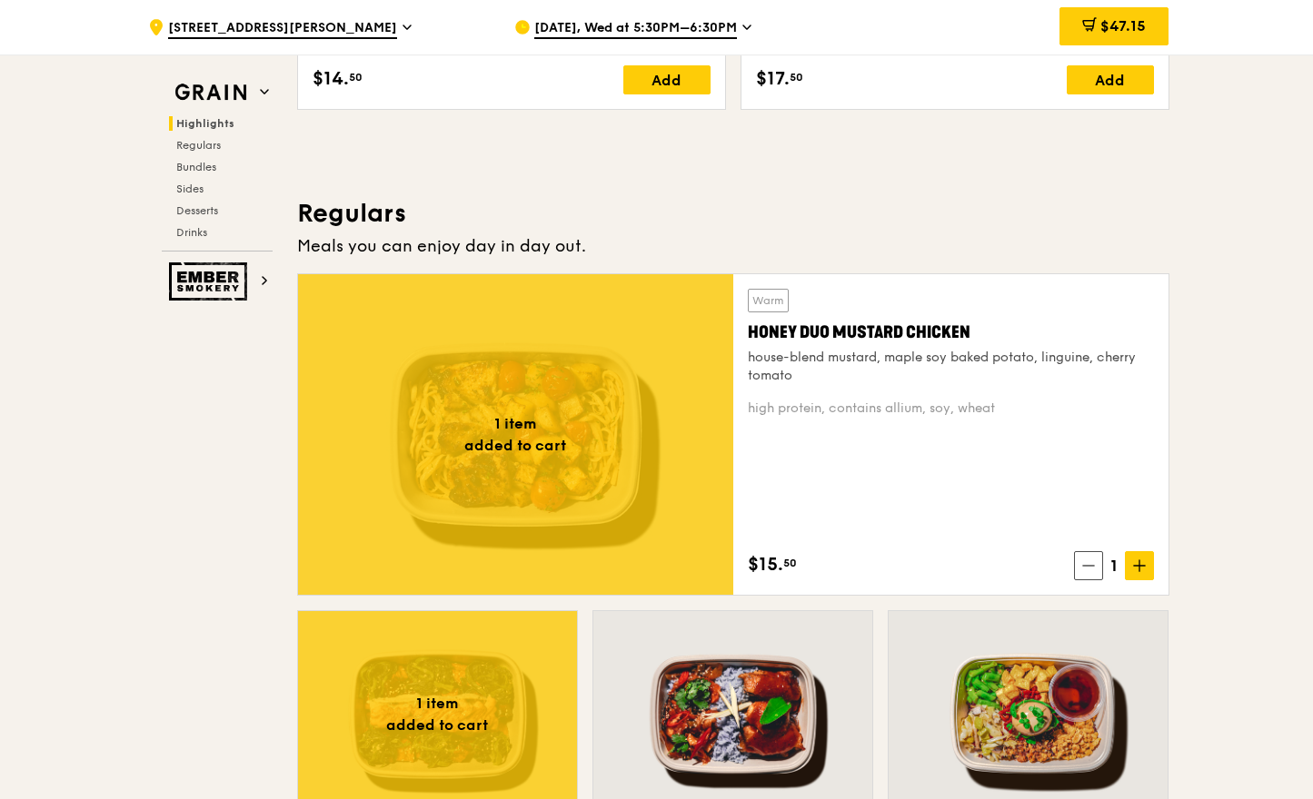
scroll to position [1119, 0]
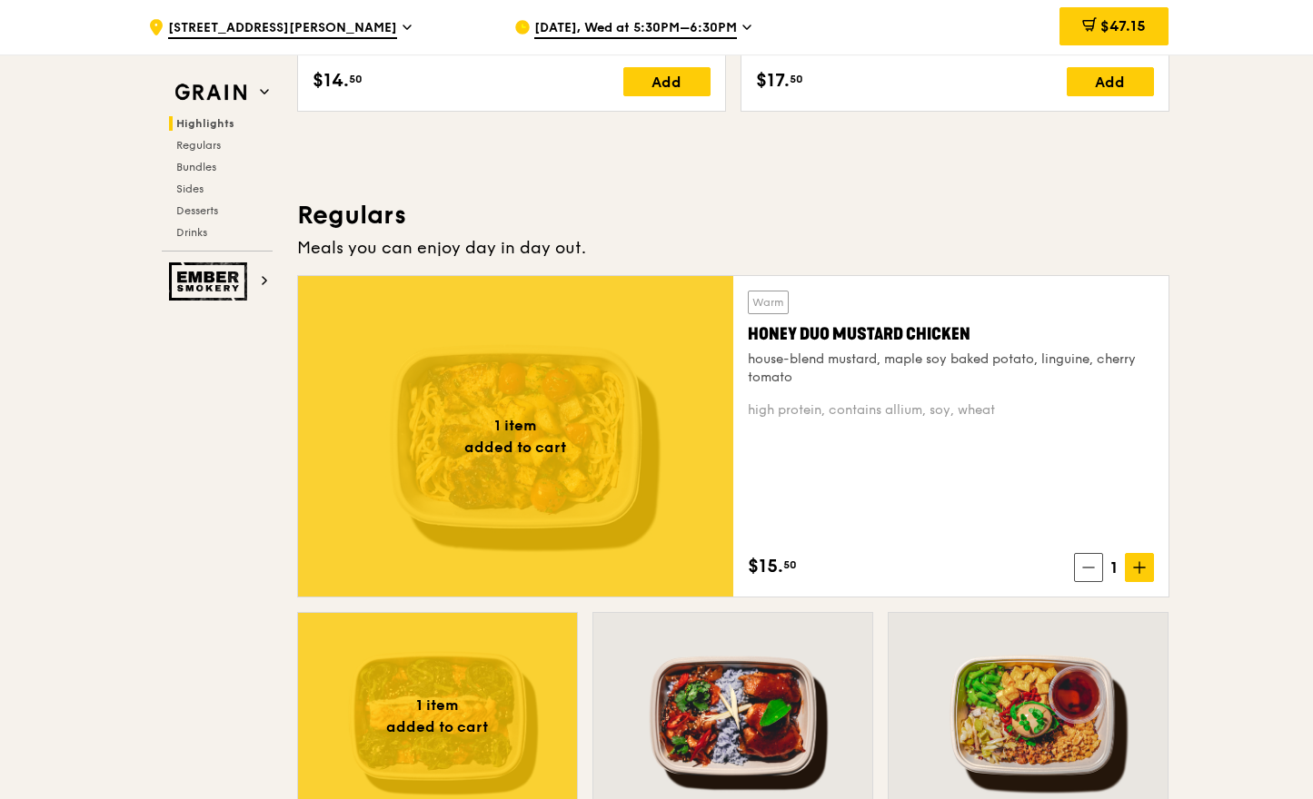
click at [657, 482] on div at bounding box center [515, 436] width 435 height 321
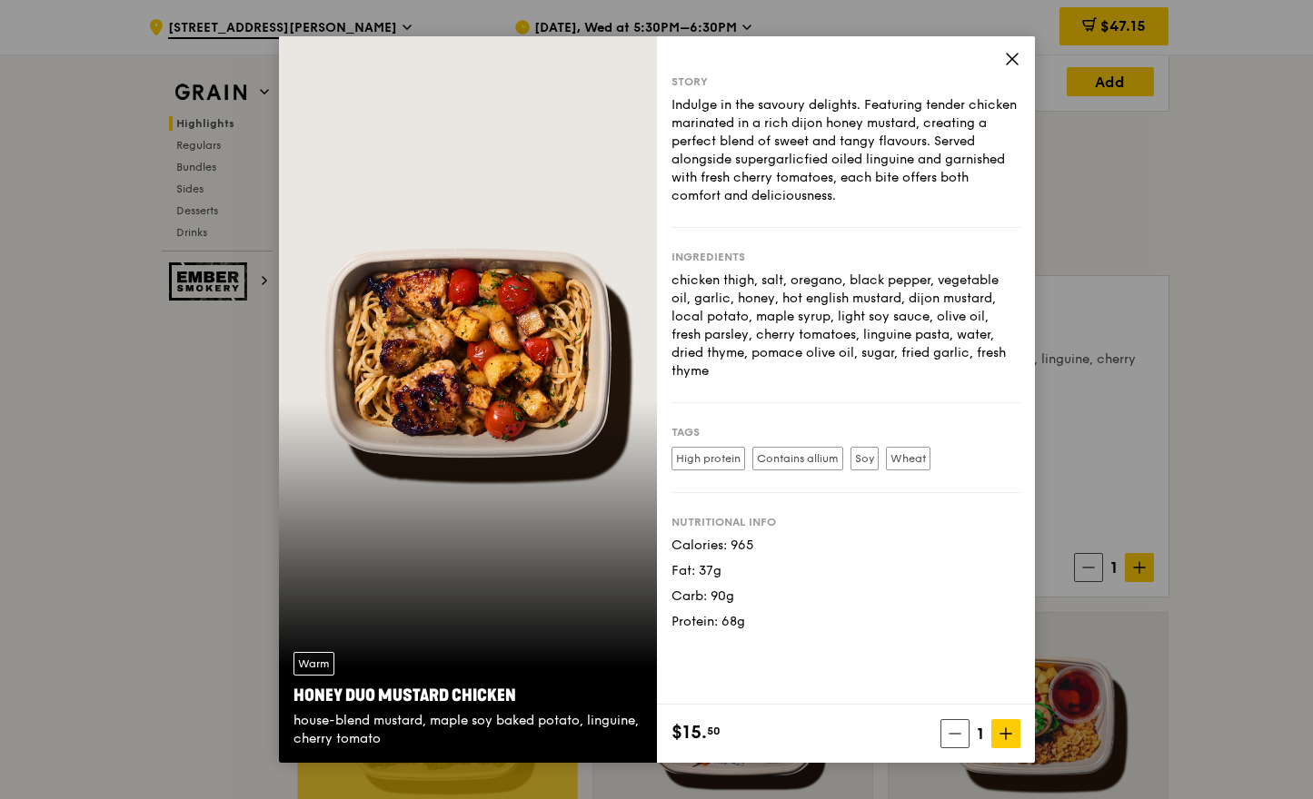
click at [1008, 57] on icon at bounding box center [1012, 59] width 16 height 16
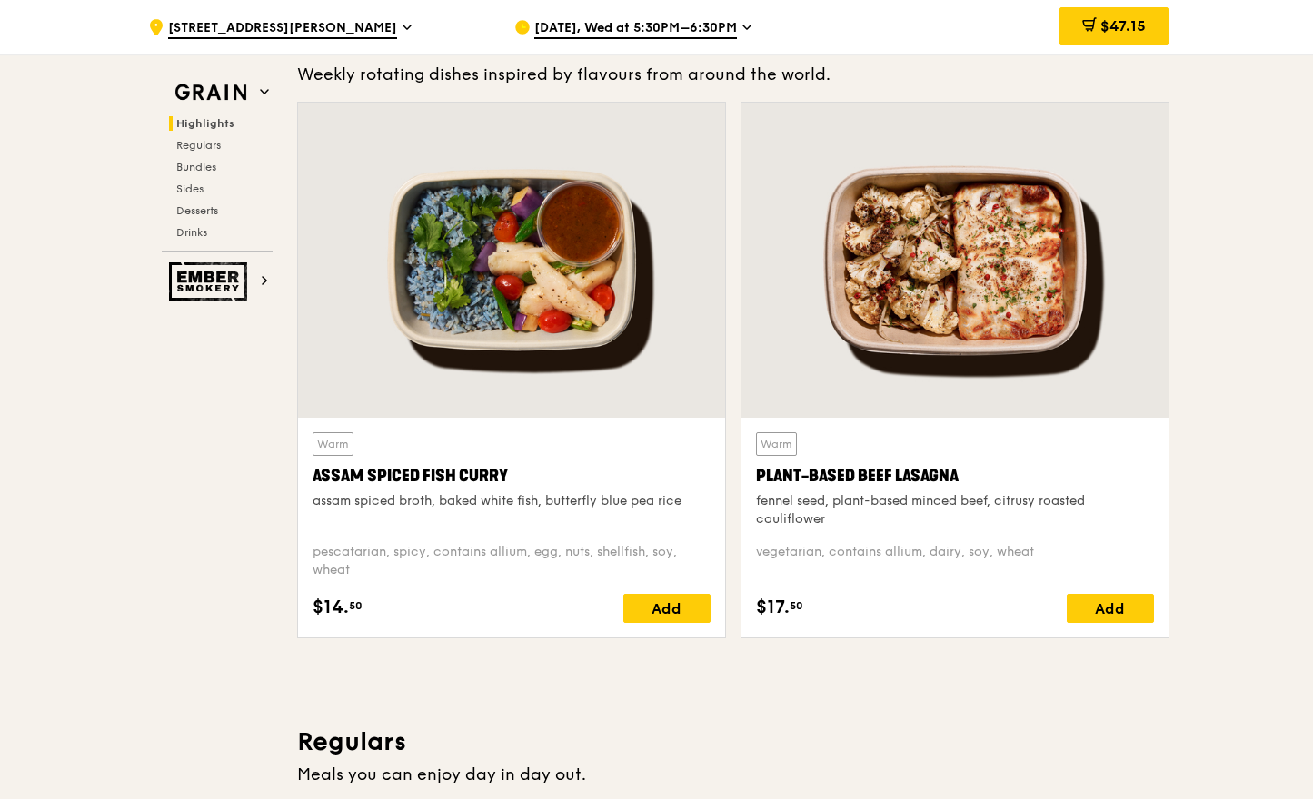
scroll to position [593, 0]
click at [609, 312] on div at bounding box center [511, 259] width 427 height 315
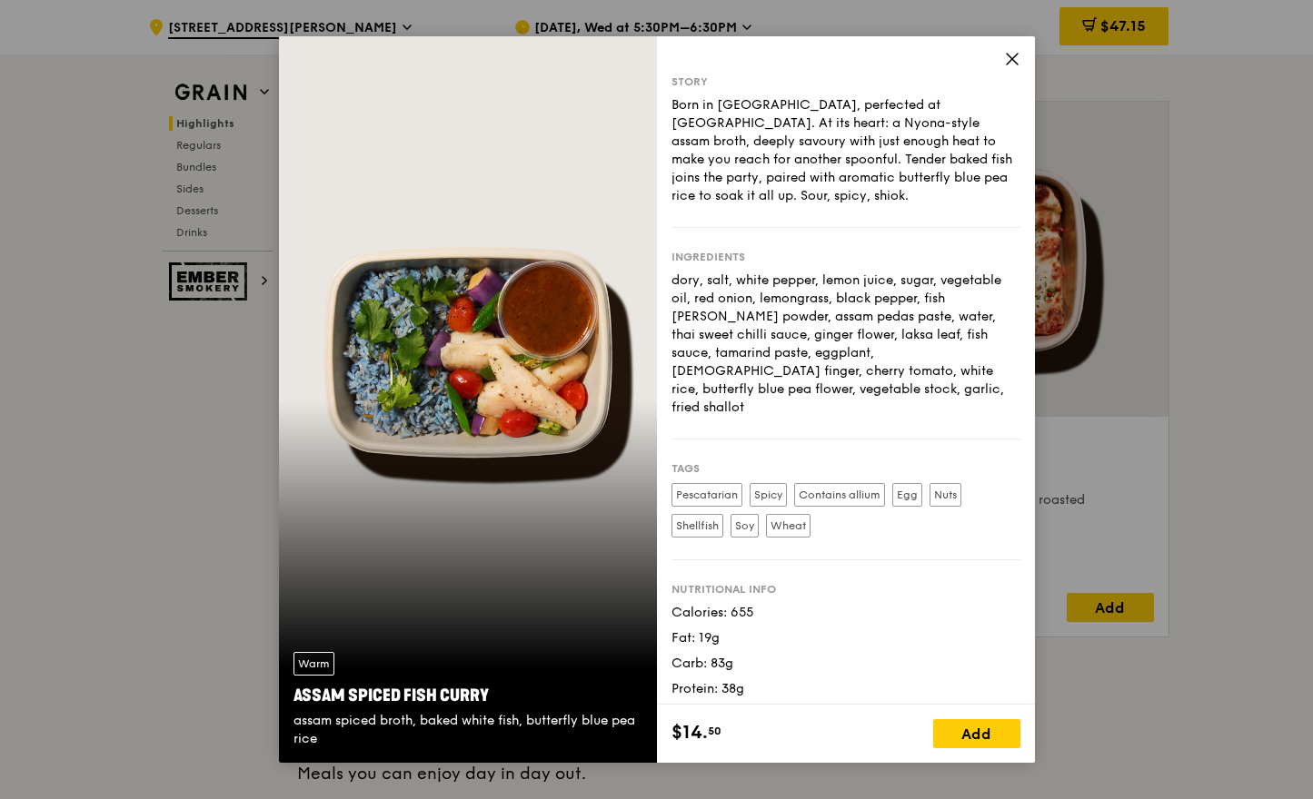
click at [1011, 59] on icon at bounding box center [1012, 59] width 11 height 11
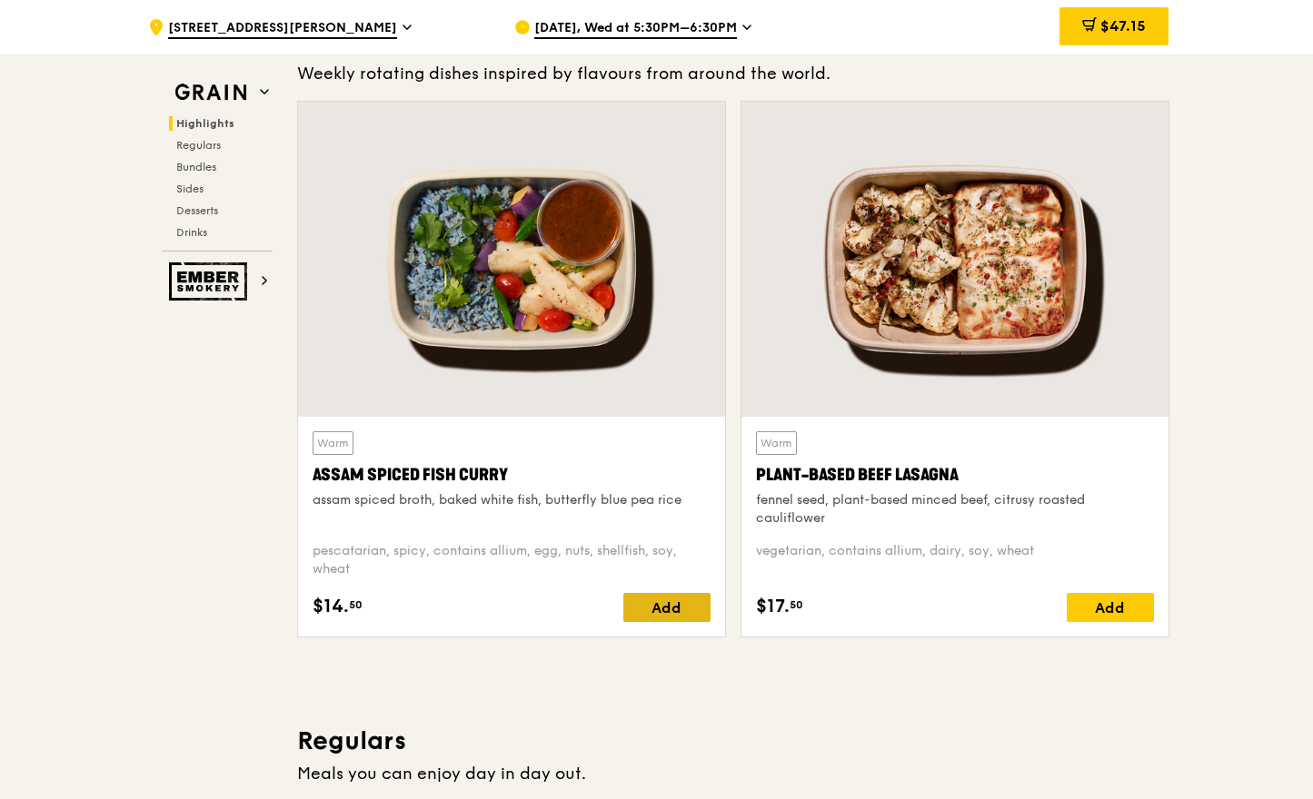
click at [653, 611] on div "Add" at bounding box center [666, 607] width 87 height 29
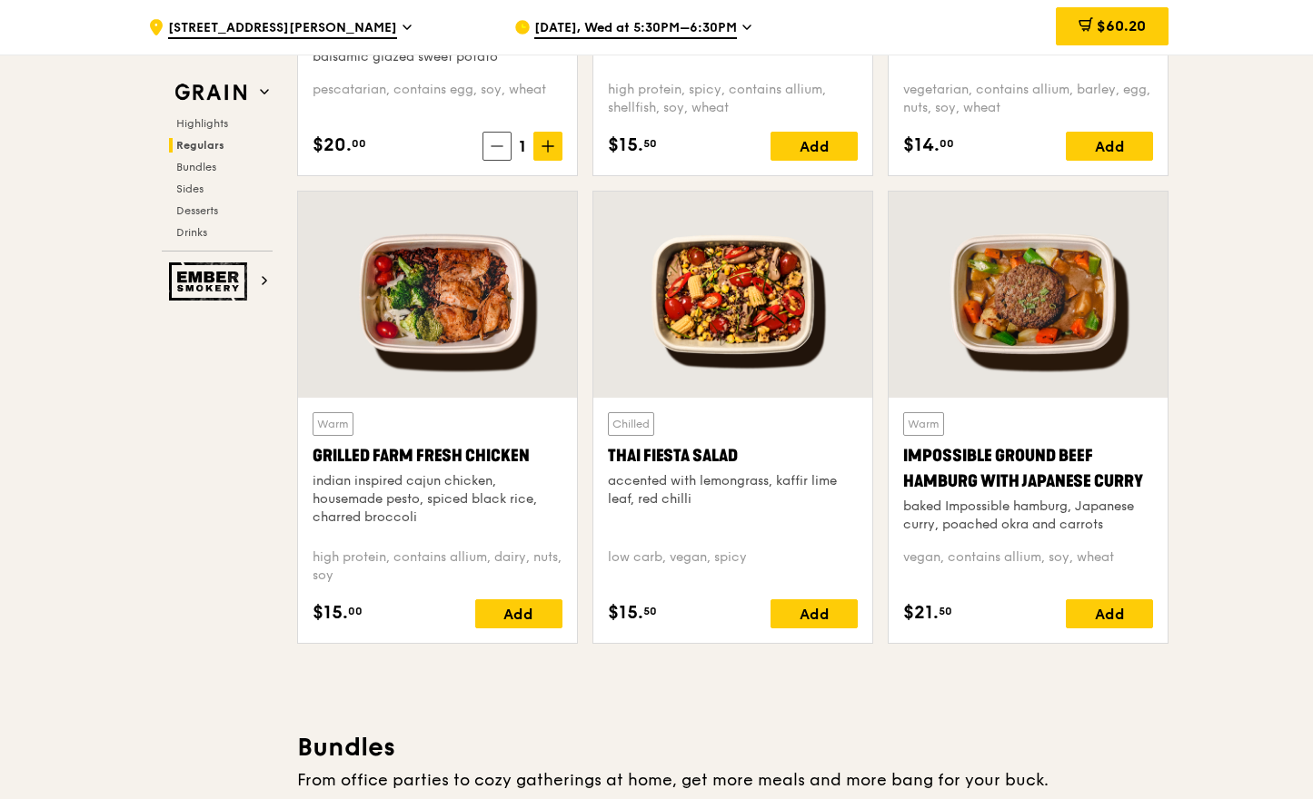
scroll to position [2011, 0]
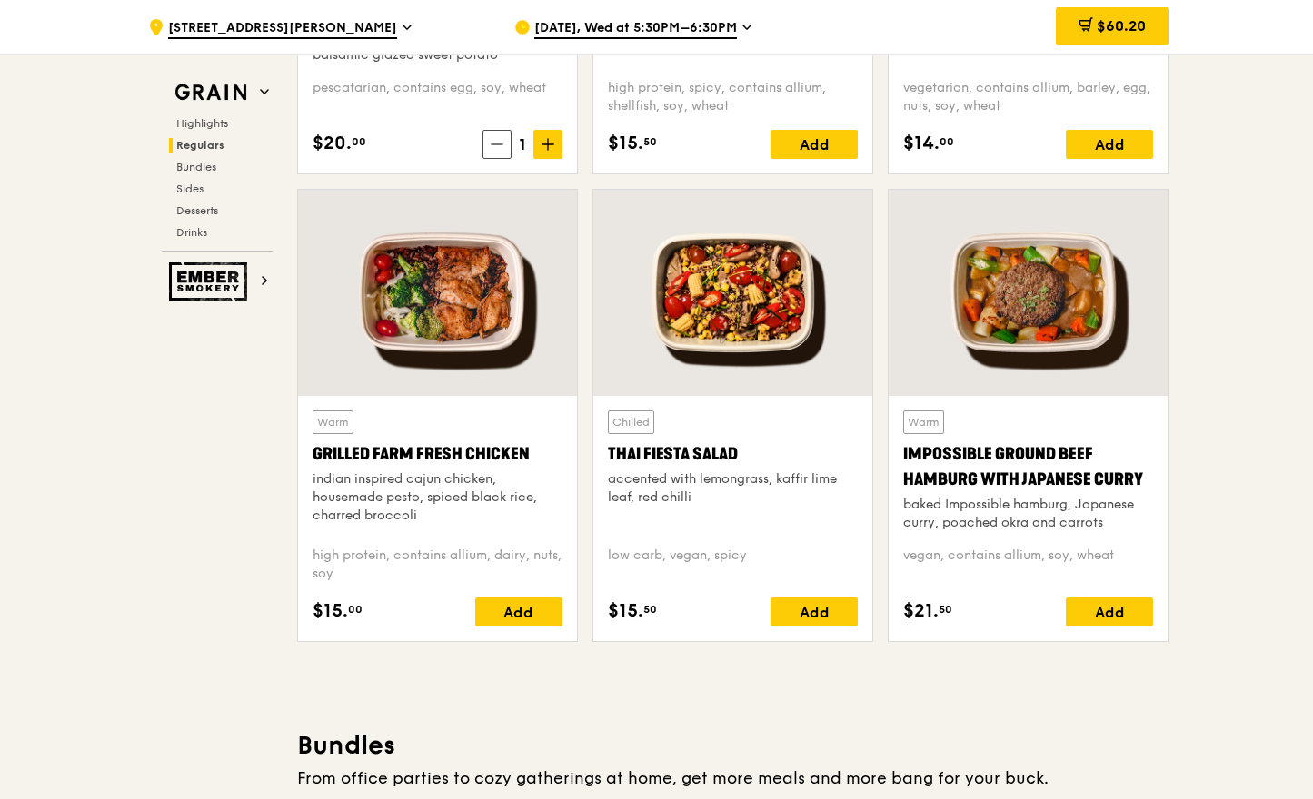
click at [466, 306] on div at bounding box center [437, 293] width 279 height 206
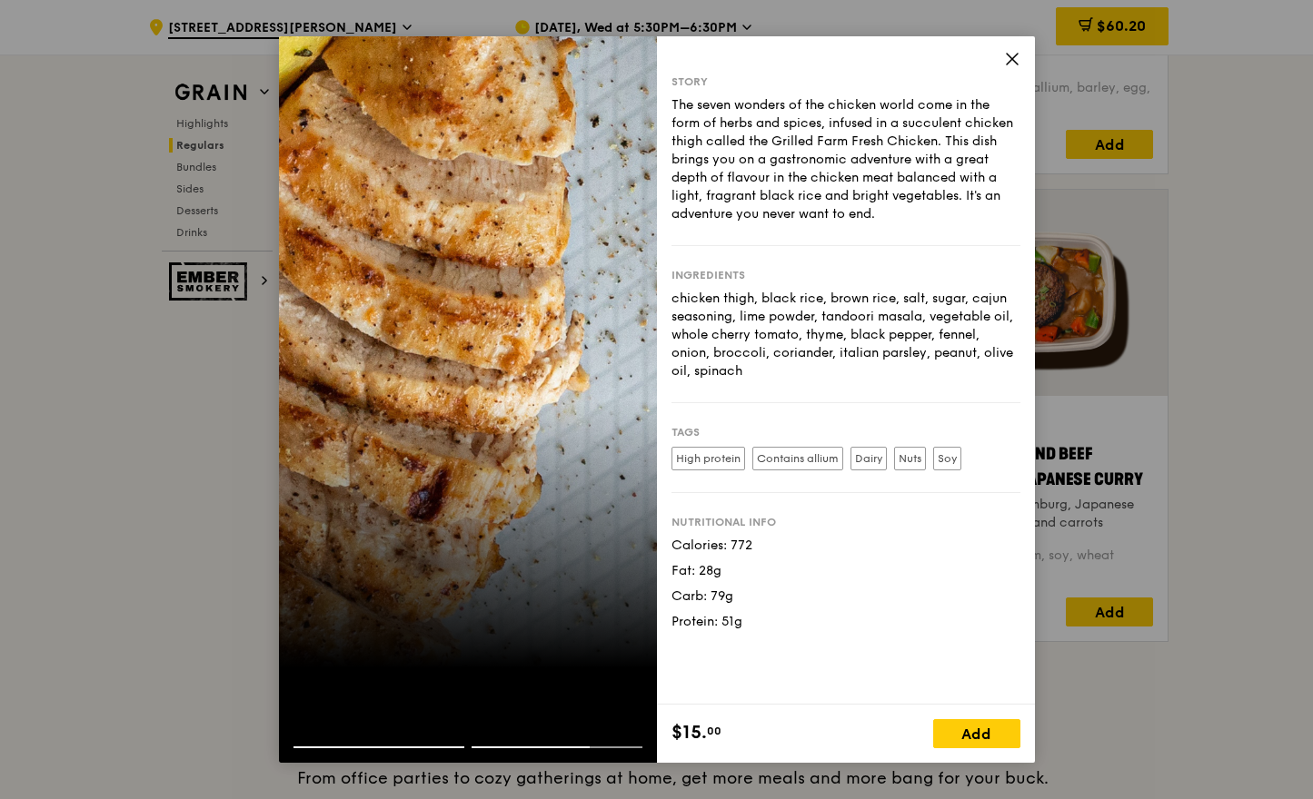
click at [1009, 57] on icon at bounding box center [1012, 59] width 11 height 11
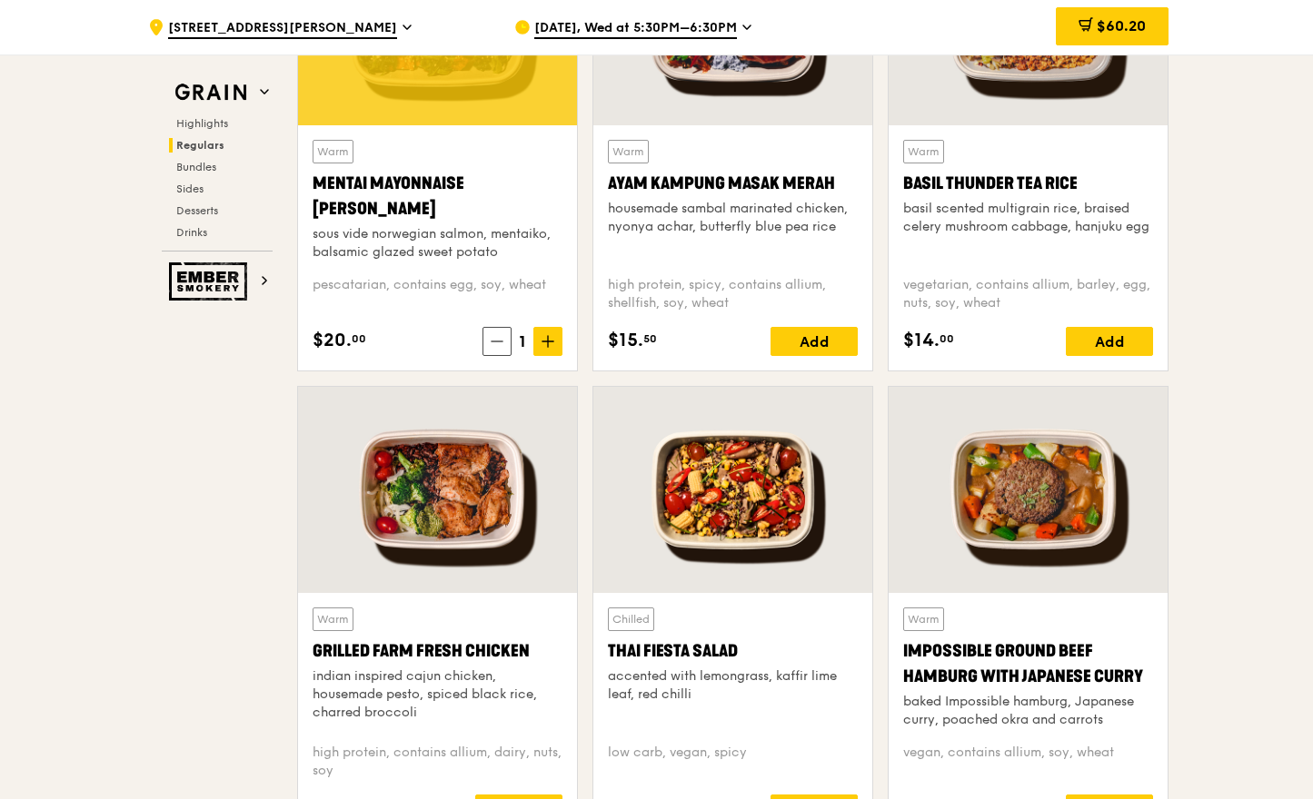
scroll to position [1732, 0]
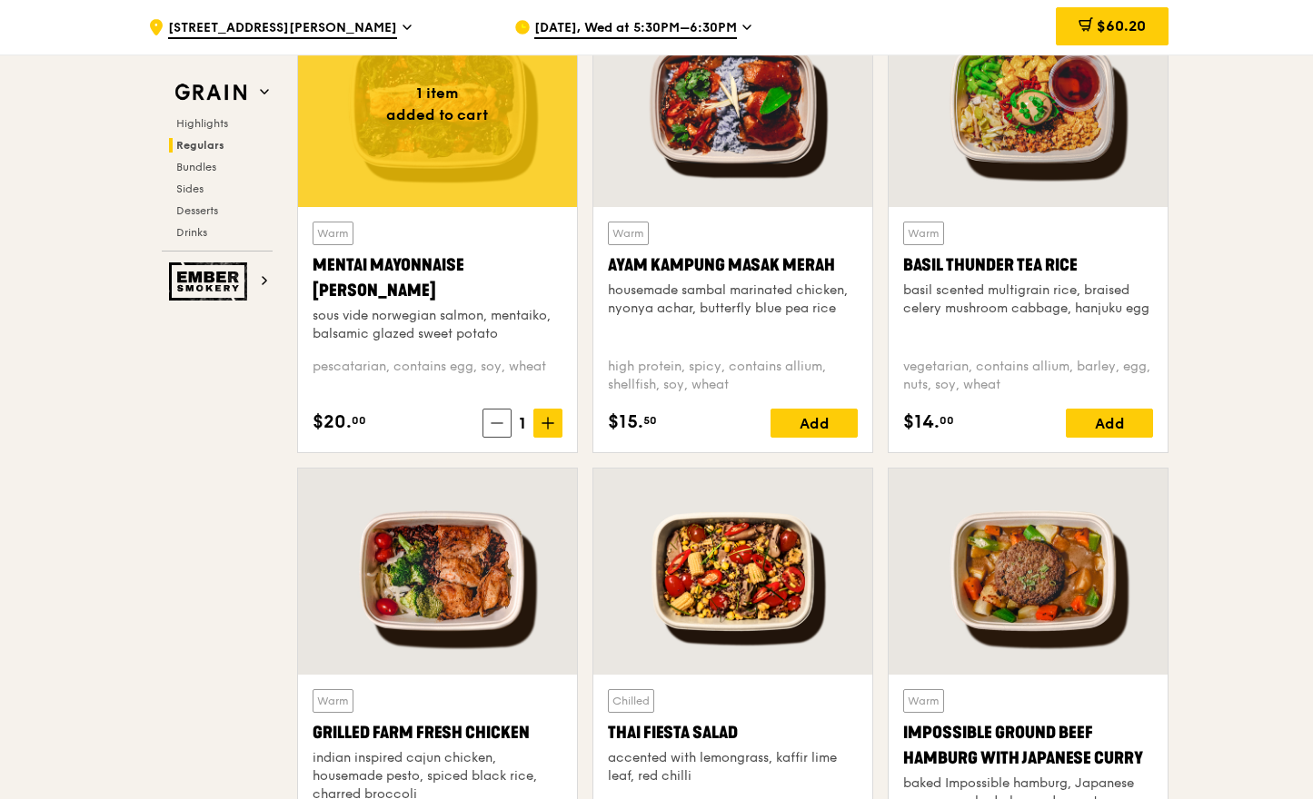
click at [685, 30] on span "[DATE], Wed at 5:30PM–6:30PM" at bounding box center [635, 29] width 203 height 20
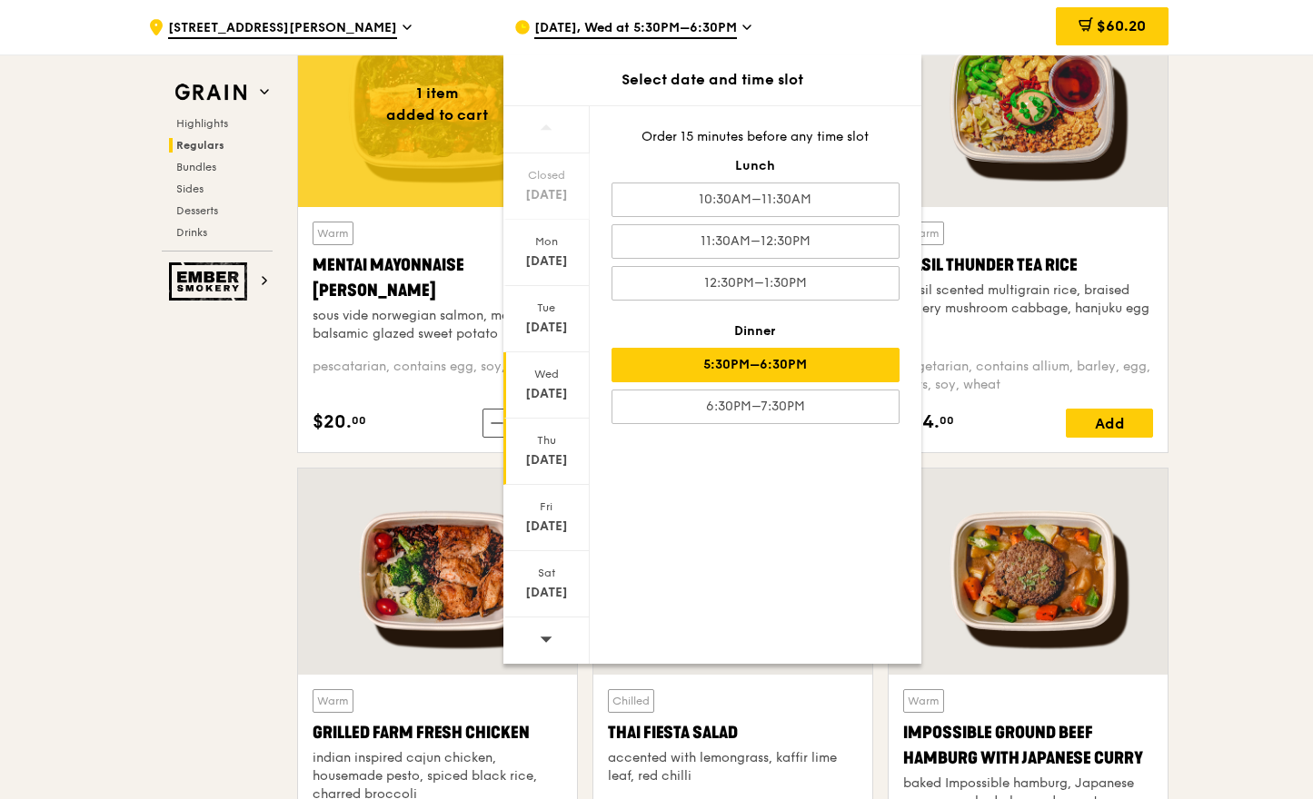
click at [551, 470] on div "[DATE]" at bounding box center [546, 452] width 86 height 66
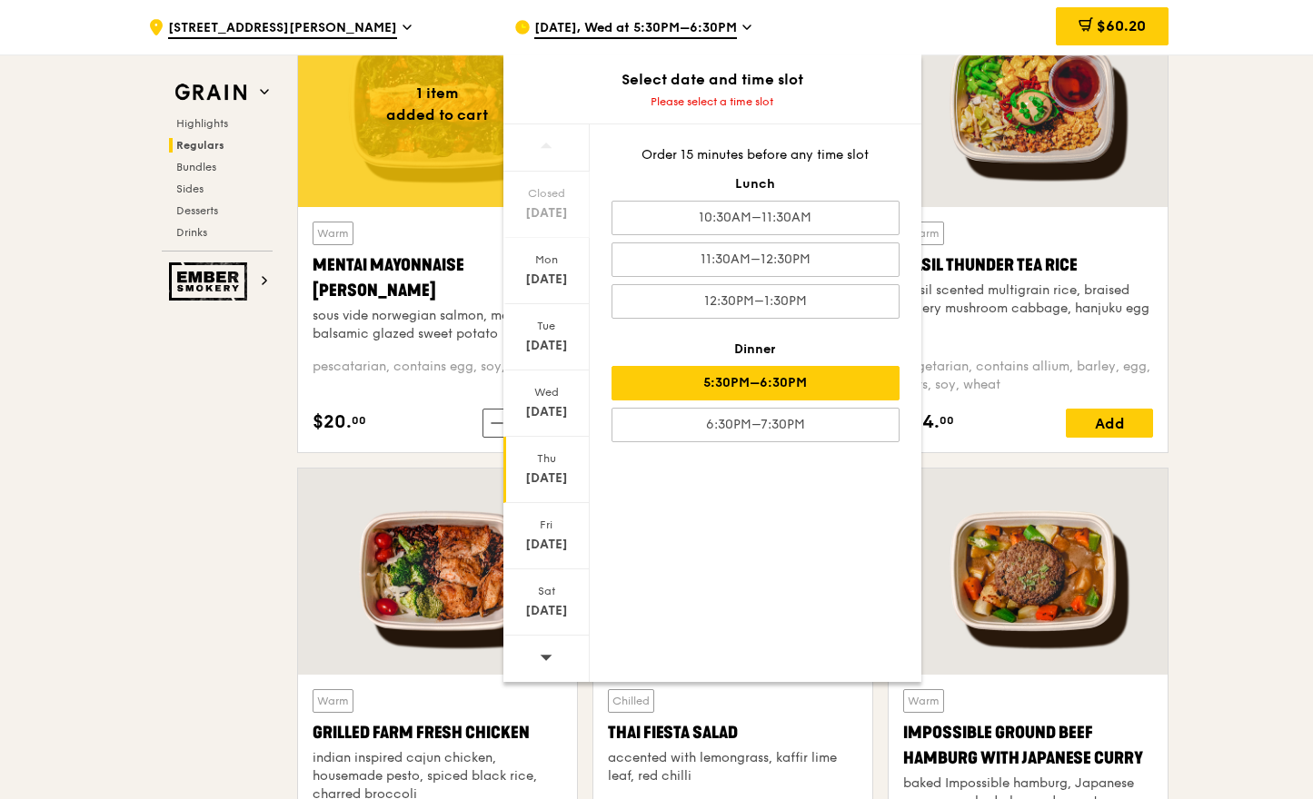
click at [797, 396] on div "5:30PM–6:30PM" at bounding box center [755, 383] width 288 height 35
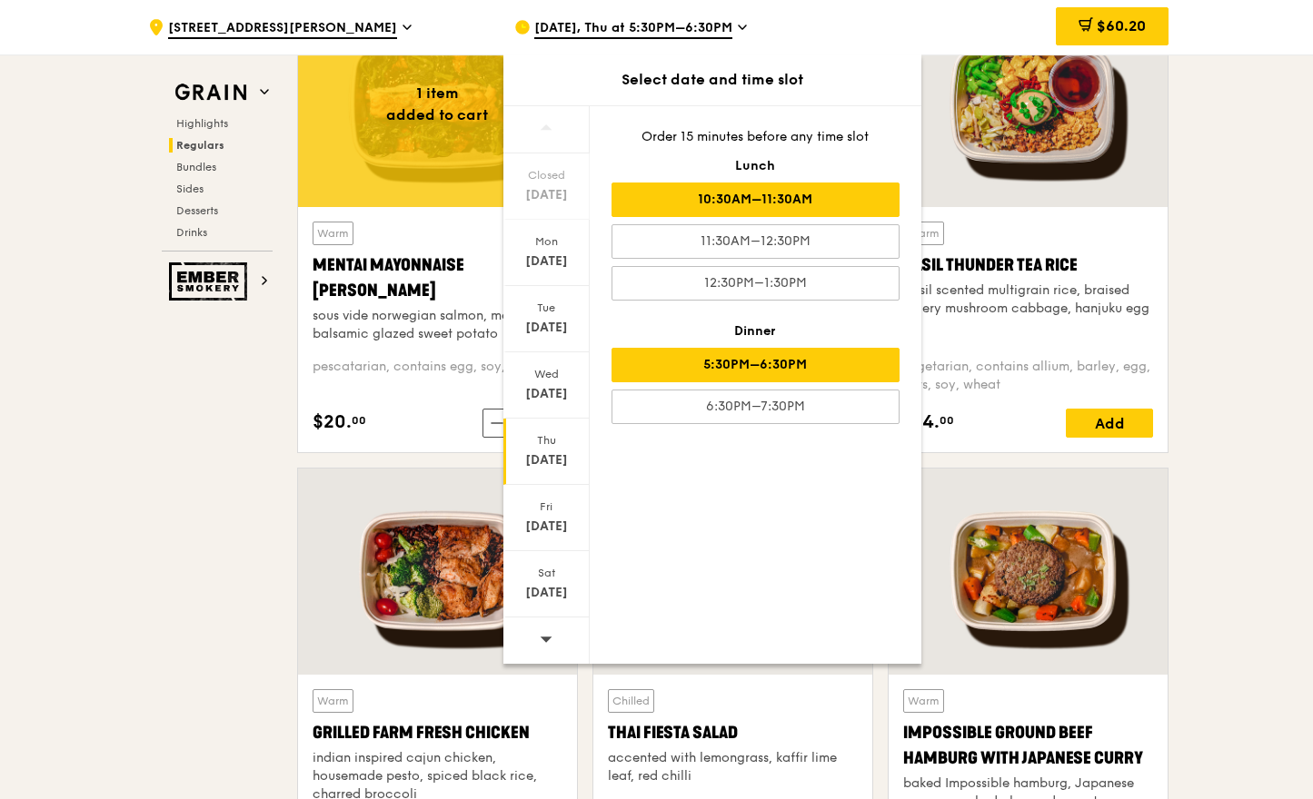
click at [733, 203] on div "10:30AM–11:30AM" at bounding box center [755, 200] width 288 height 35
click at [757, 370] on div "5:30PM–6:30PM" at bounding box center [755, 365] width 288 height 35
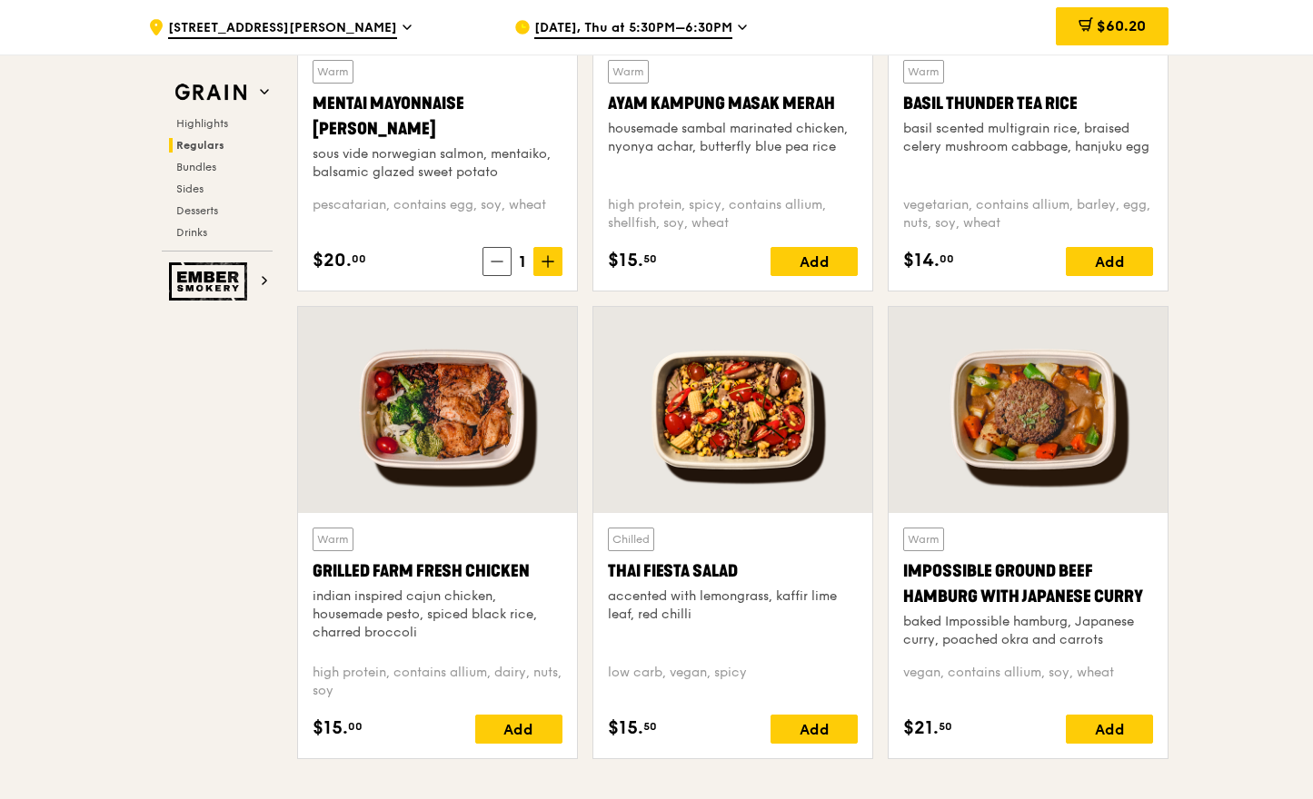
scroll to position [2079, 0]
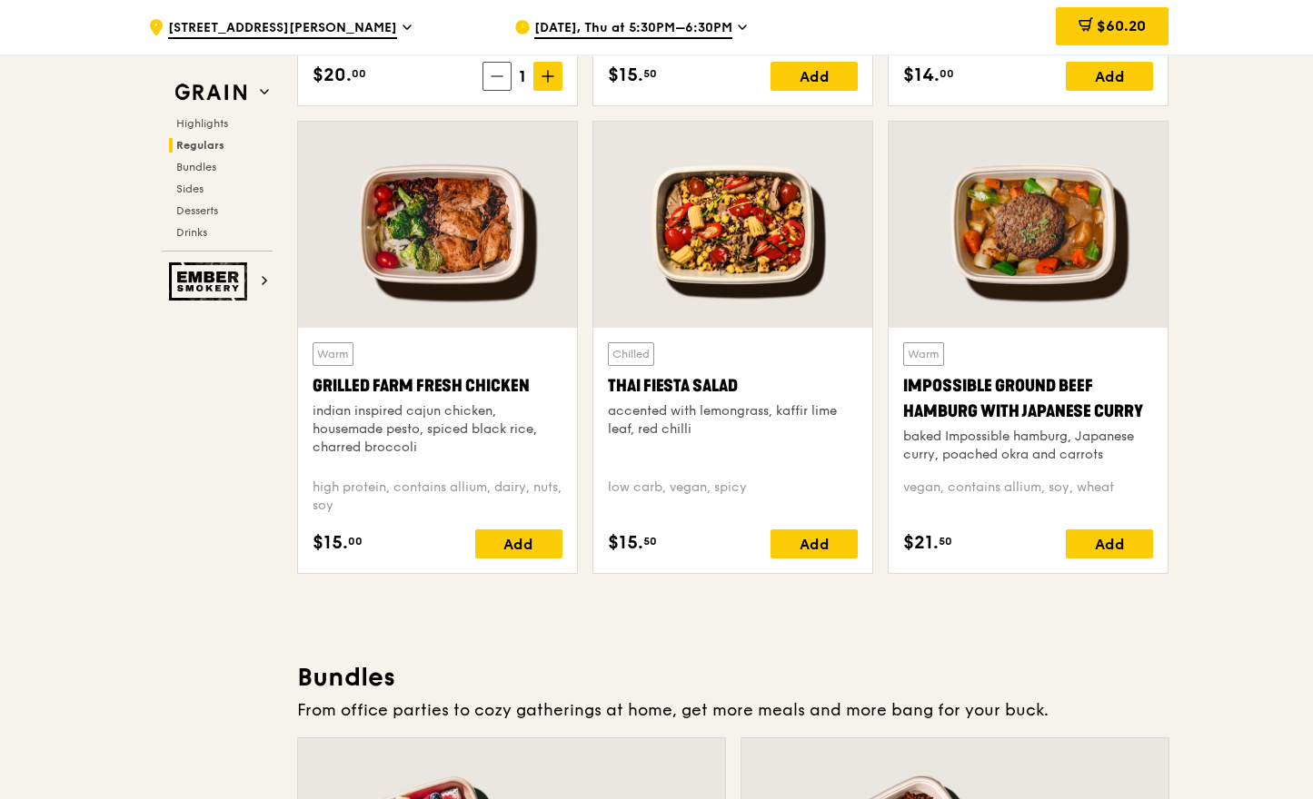
click at [420, 318] on div at bounding box center [437, 225] width 279 height 206
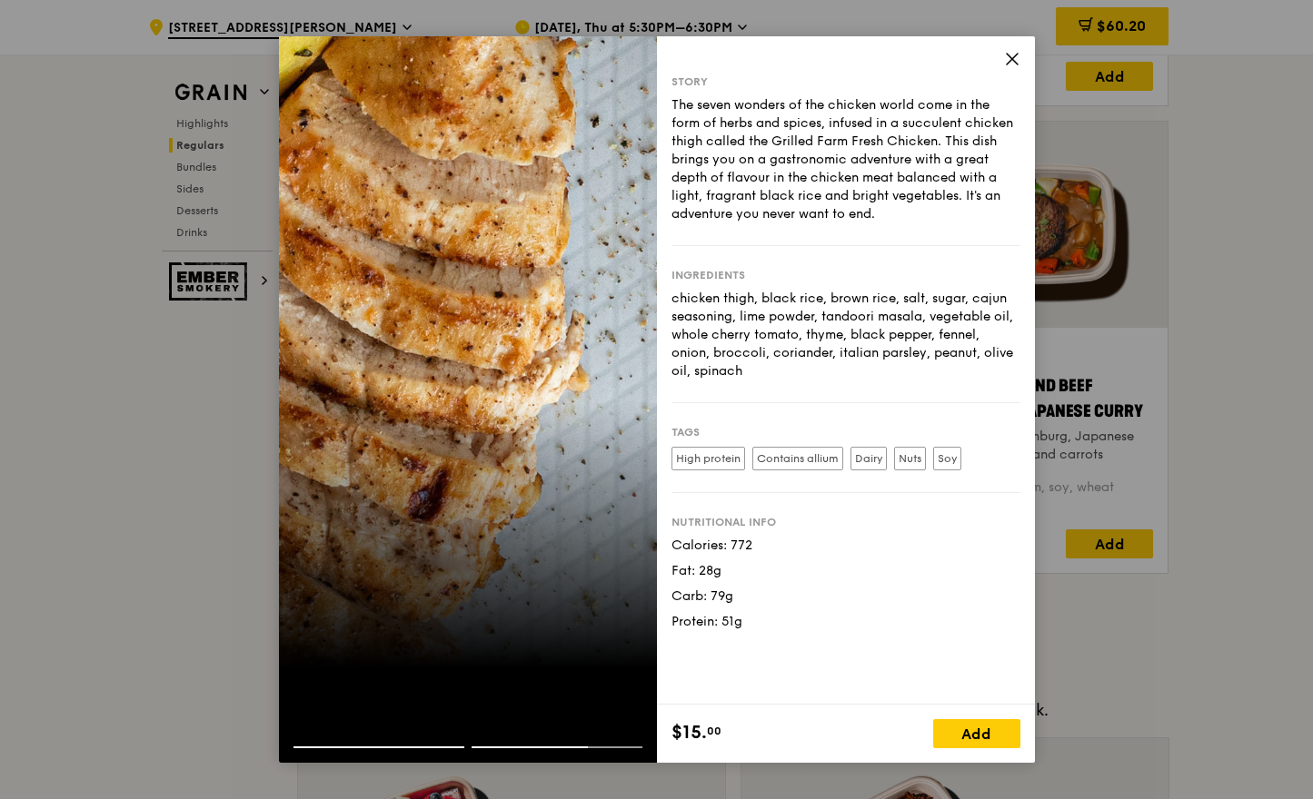
click at [1015, 61] on icon at bounding box center [1012, 59] width 16 height 16
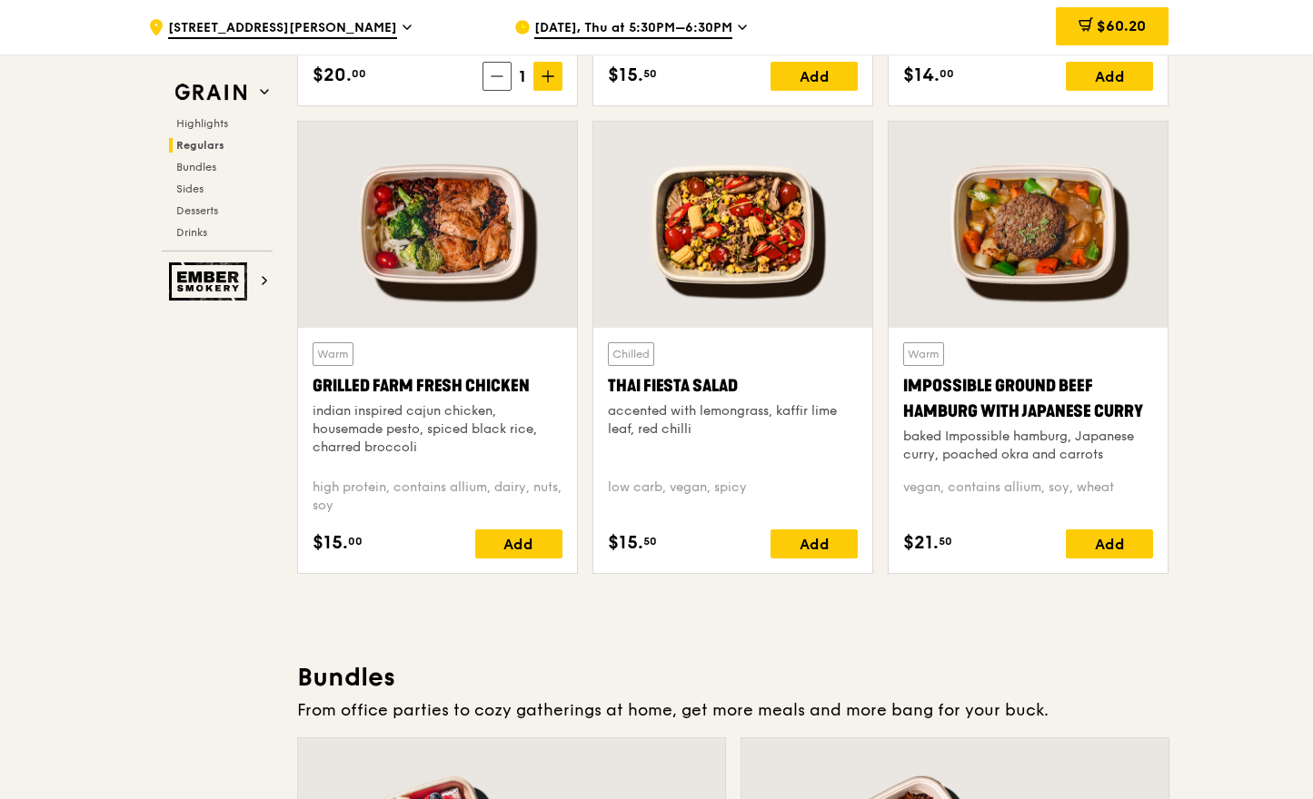
click at [791, 263] on div at bounding box center [732, 225] width 279 height 206
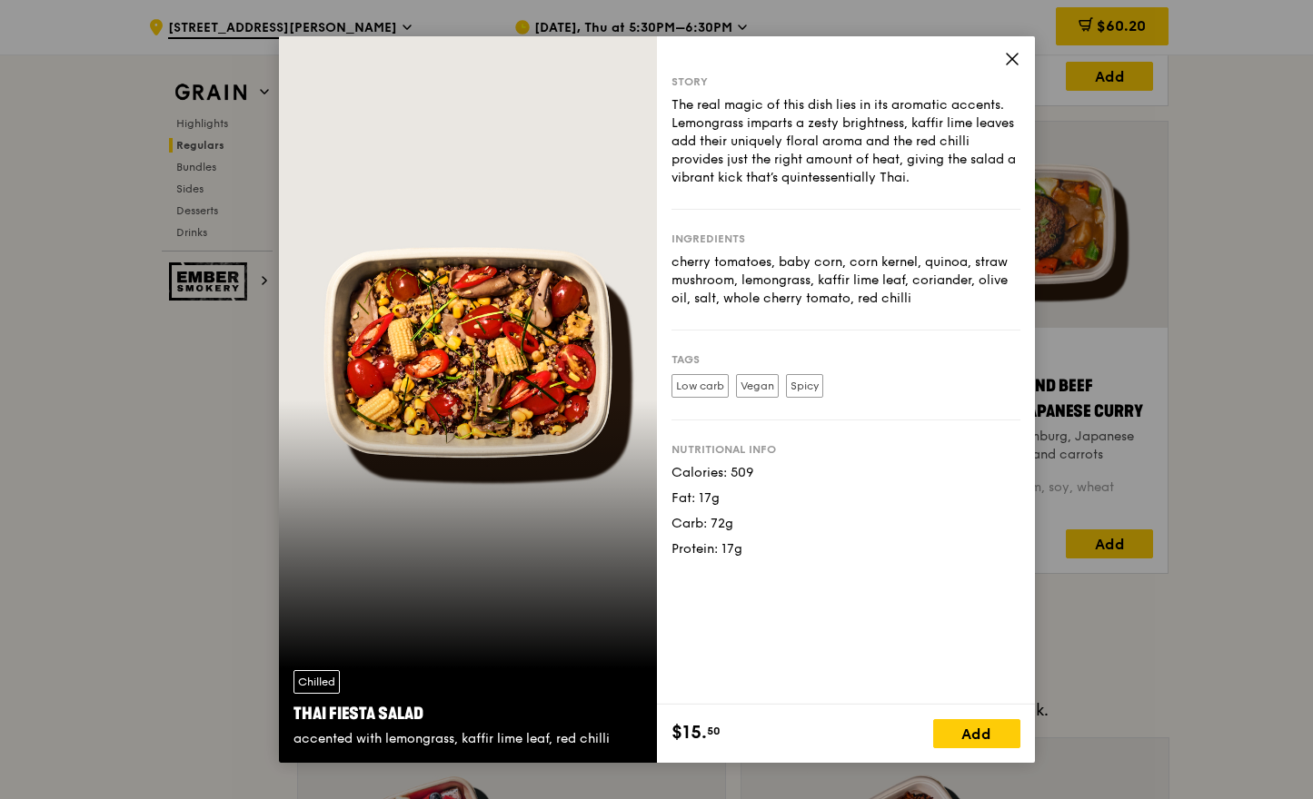
click at [1011, 52] on icon at bounding box center [1012, 59] width 16 height 16
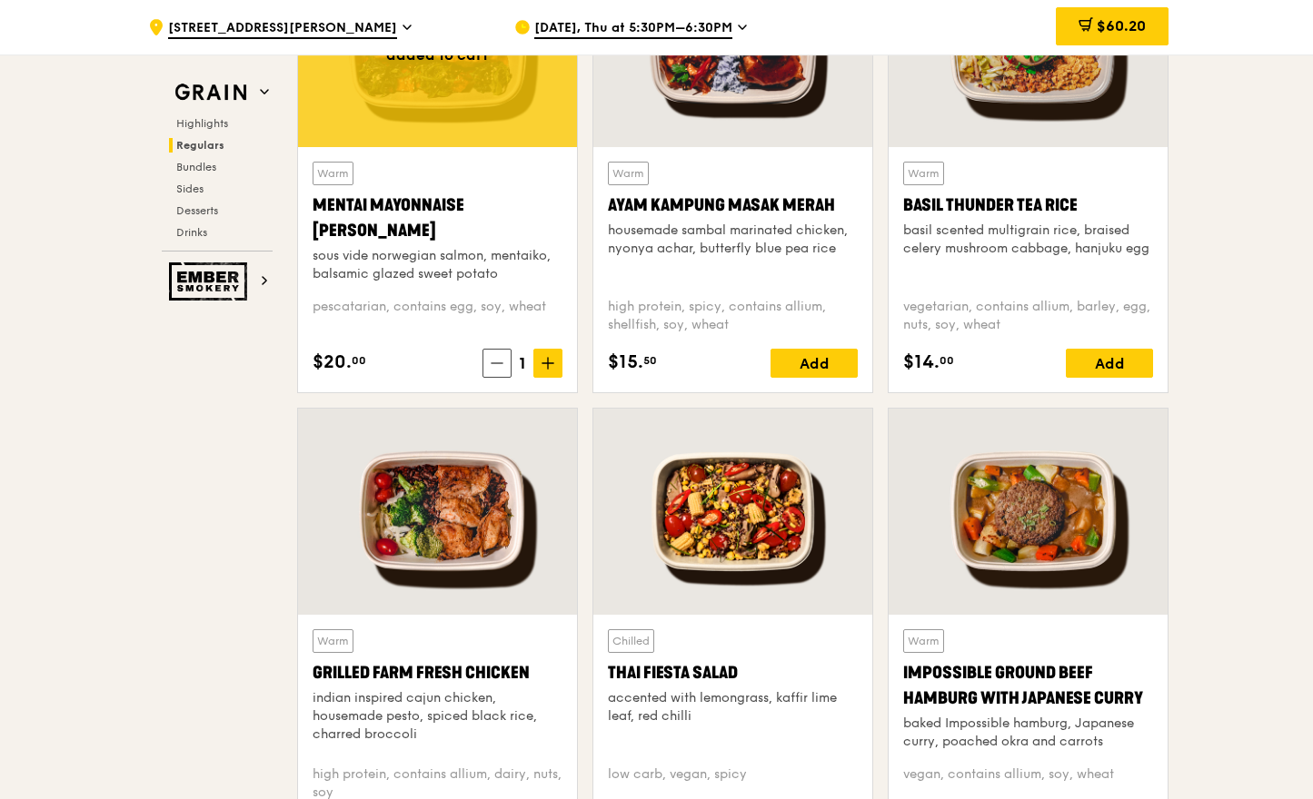
scroll to position [1534, 0]
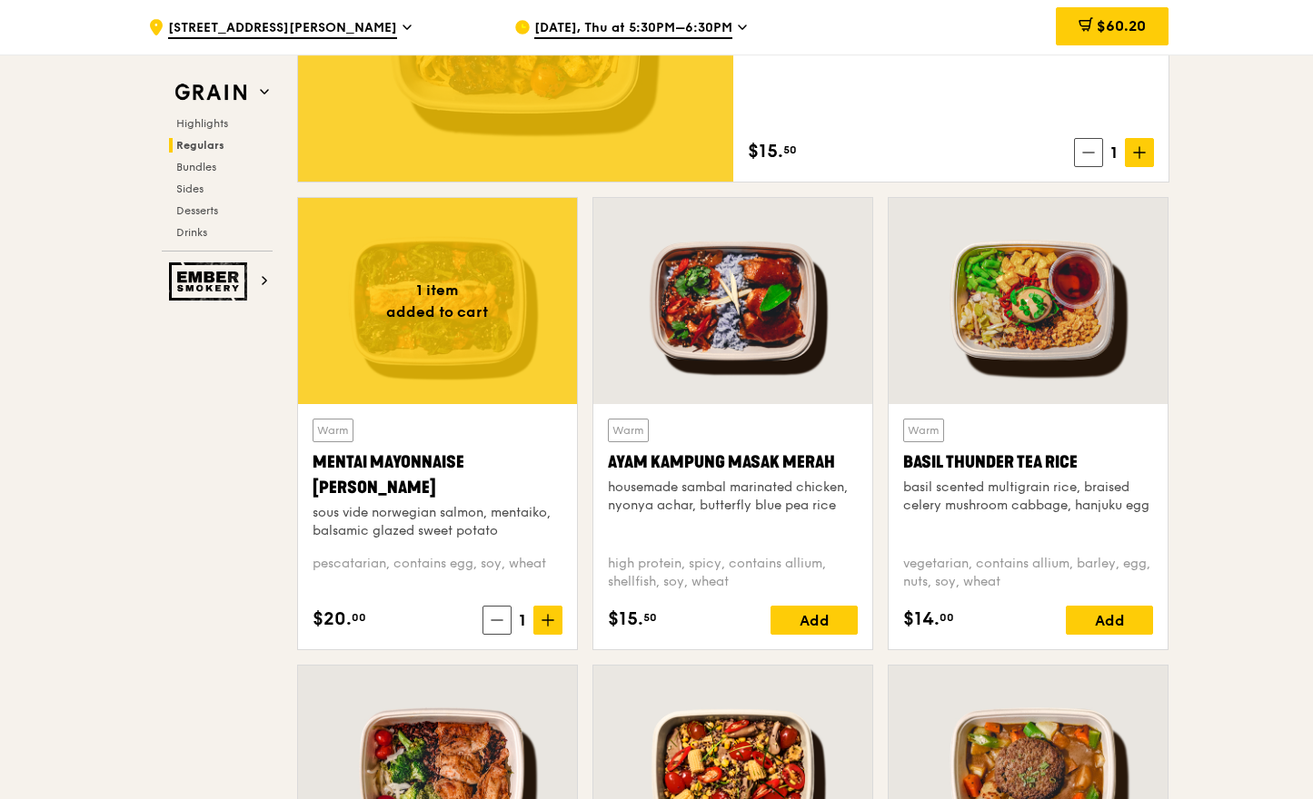
click at [805, 307] on div at bounding box center [732, 301] width 279 height 206
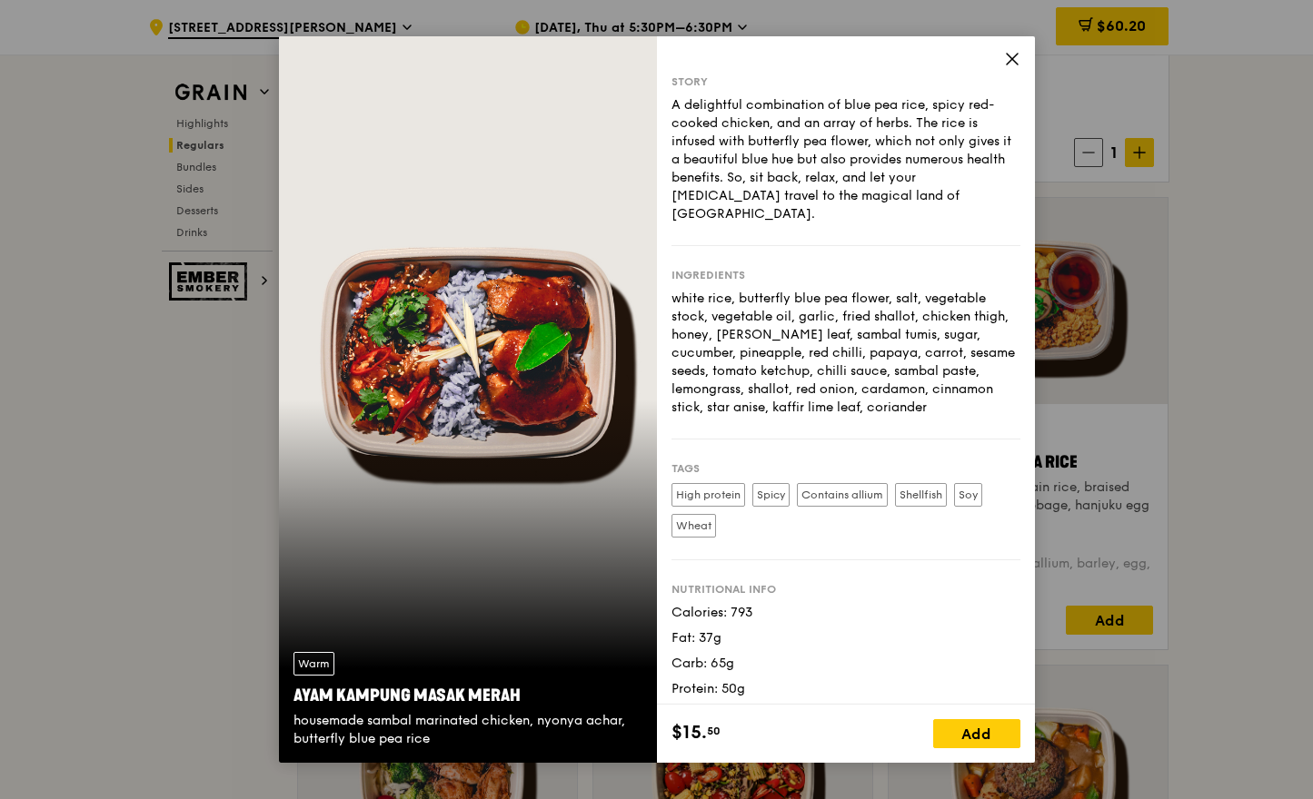
click at [1019, 62] on icon at bounding box center [1012, 59] width 16 height 16
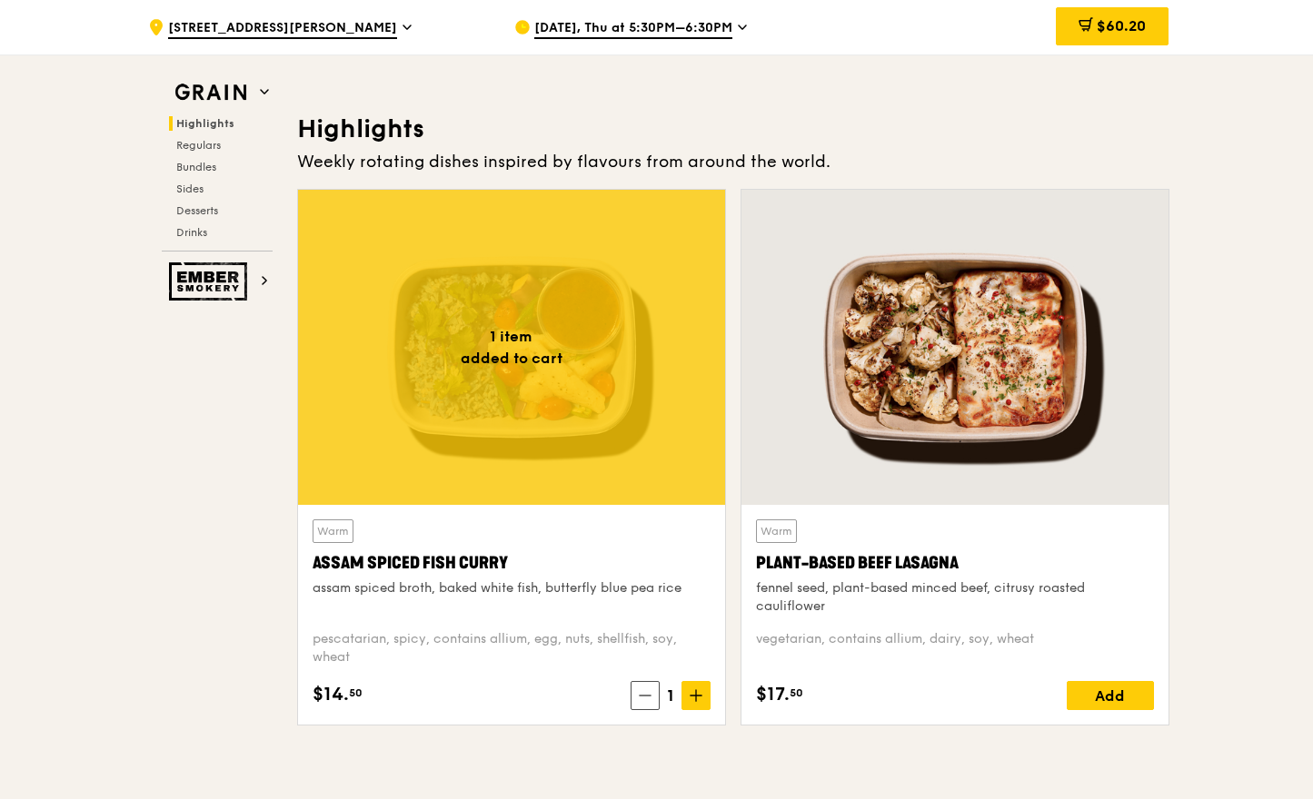
scroll to position [504, 0]
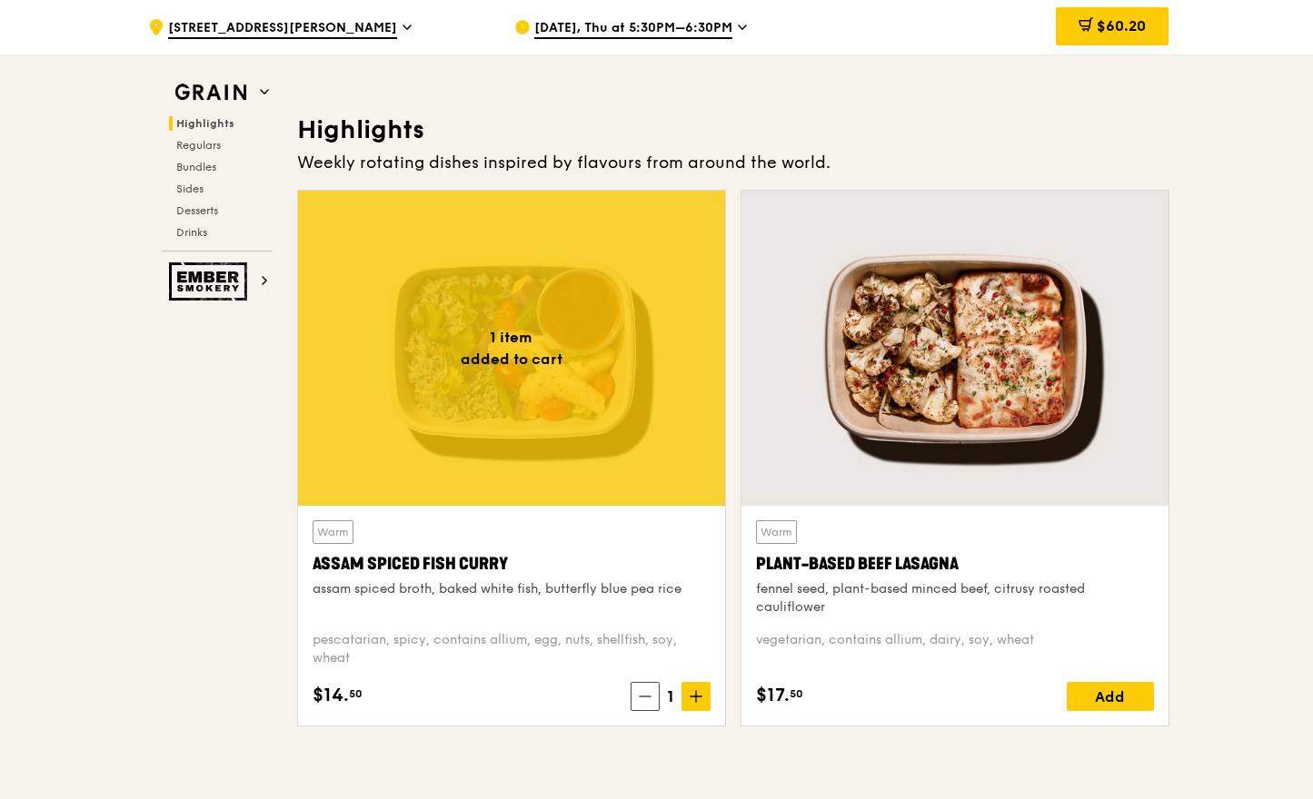
click at [644, 25] on span "[DATE], Thu at 5:30PM–6:30PM" at bounding box center [633, 29] width 198 height 20
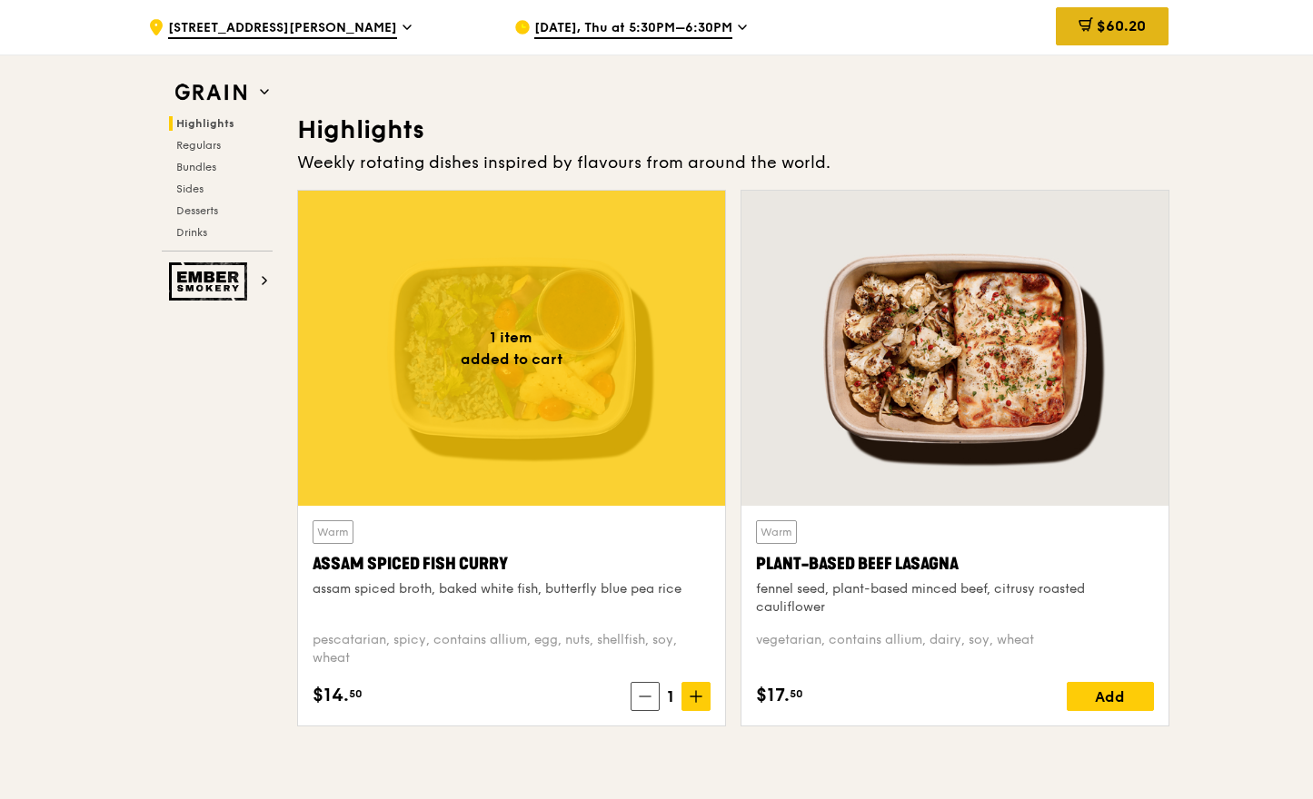
click at [1101, 21] on span "$60.20" at bounding box center [1121, 25] width 49 height 17
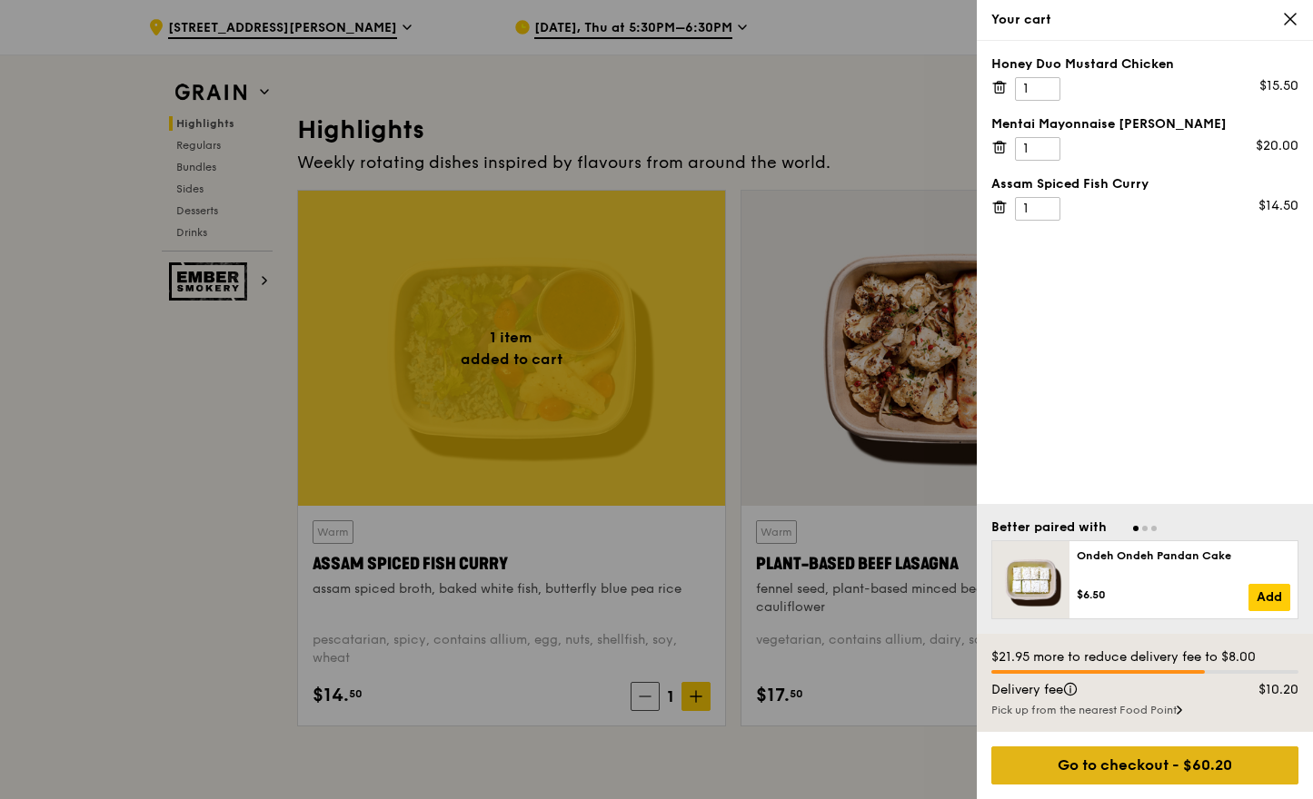
click at [1161, 756] on div "Go to checkout - $60.20" at bounding box center [1144, 766] width 307 height 38
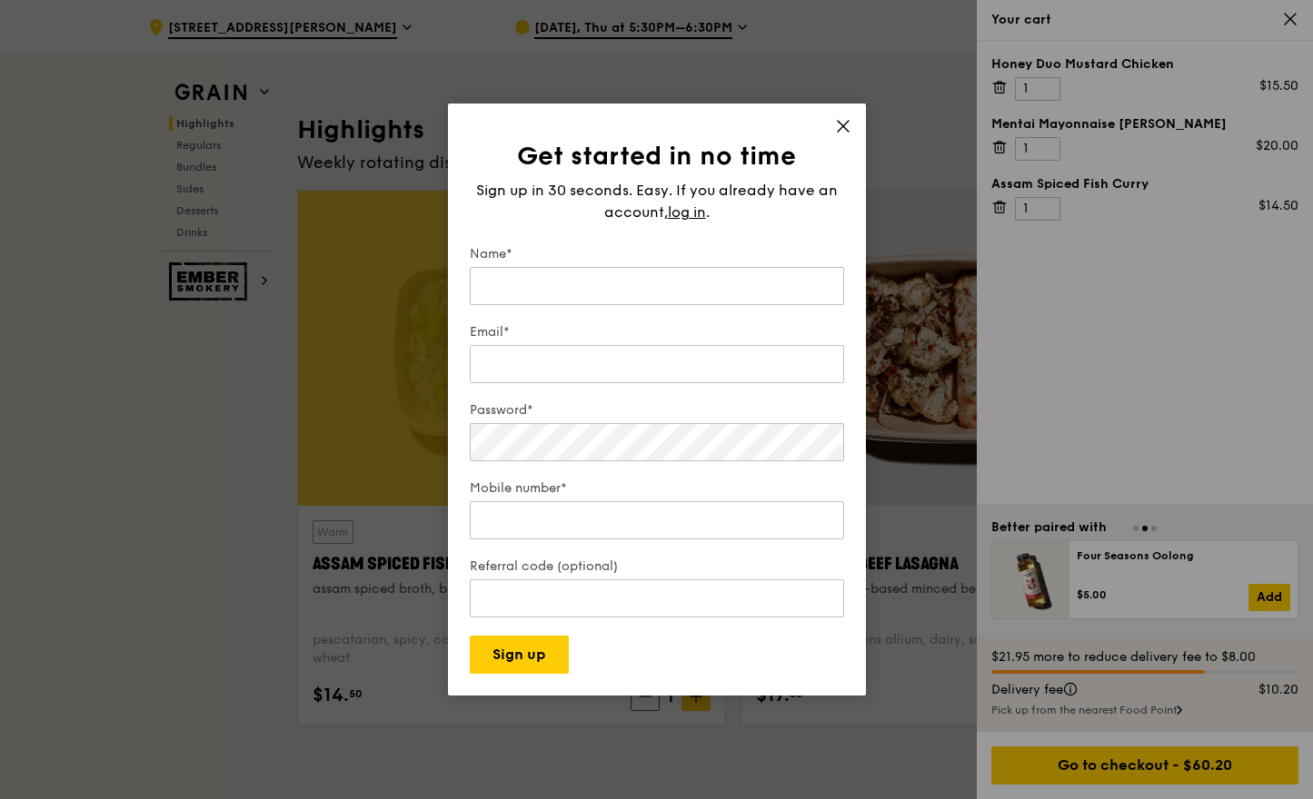
click at [842, 111] on div "Get started in no time Sign up in 30 seconds. Easy. If you already have an acco…" at bounding box center [657, 400] width 418 height 592
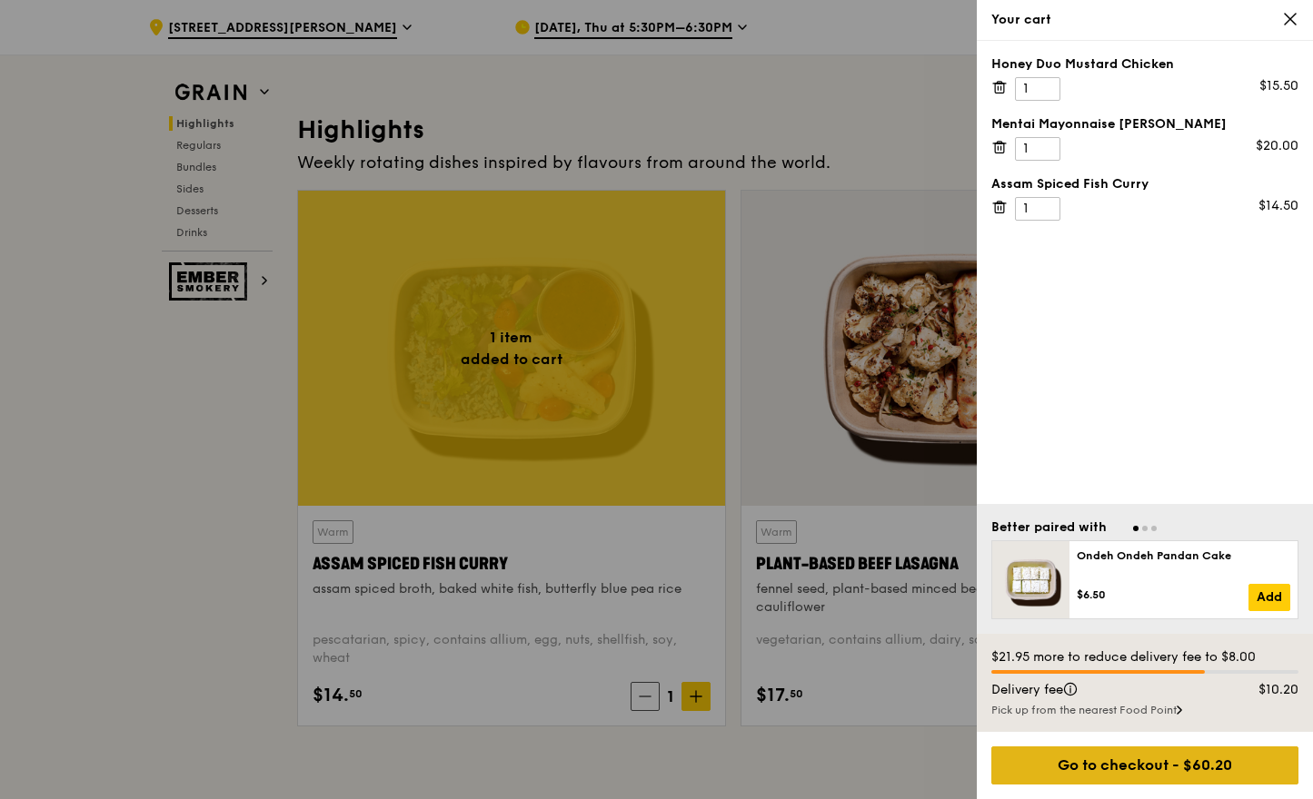
click at [1177, 752] on div "Go to checkout - $60.20" at bounding box center [1144, 766] width 307 height 38
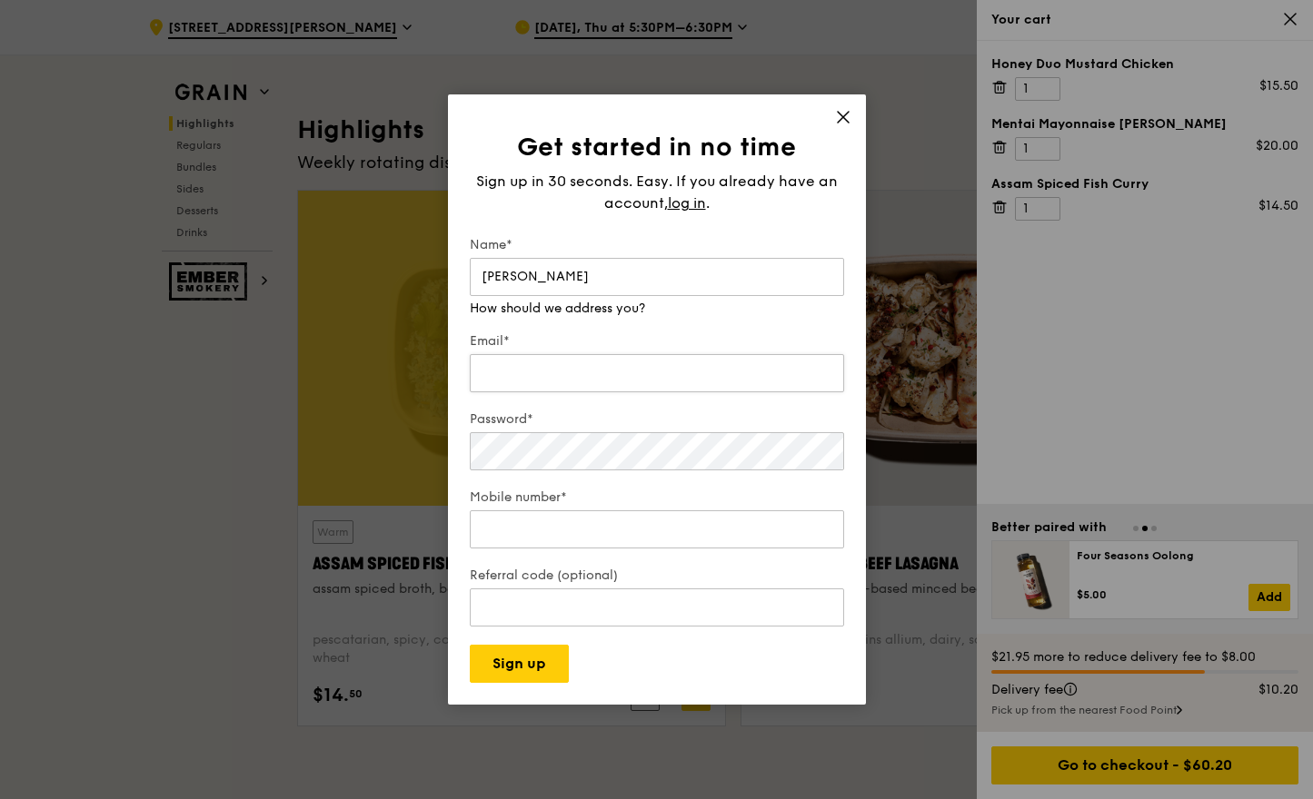
type input "[PERSON_NAME]"
click at [528, 375] on div "Email*" at bounding box center [657, 365] width 374 height 64
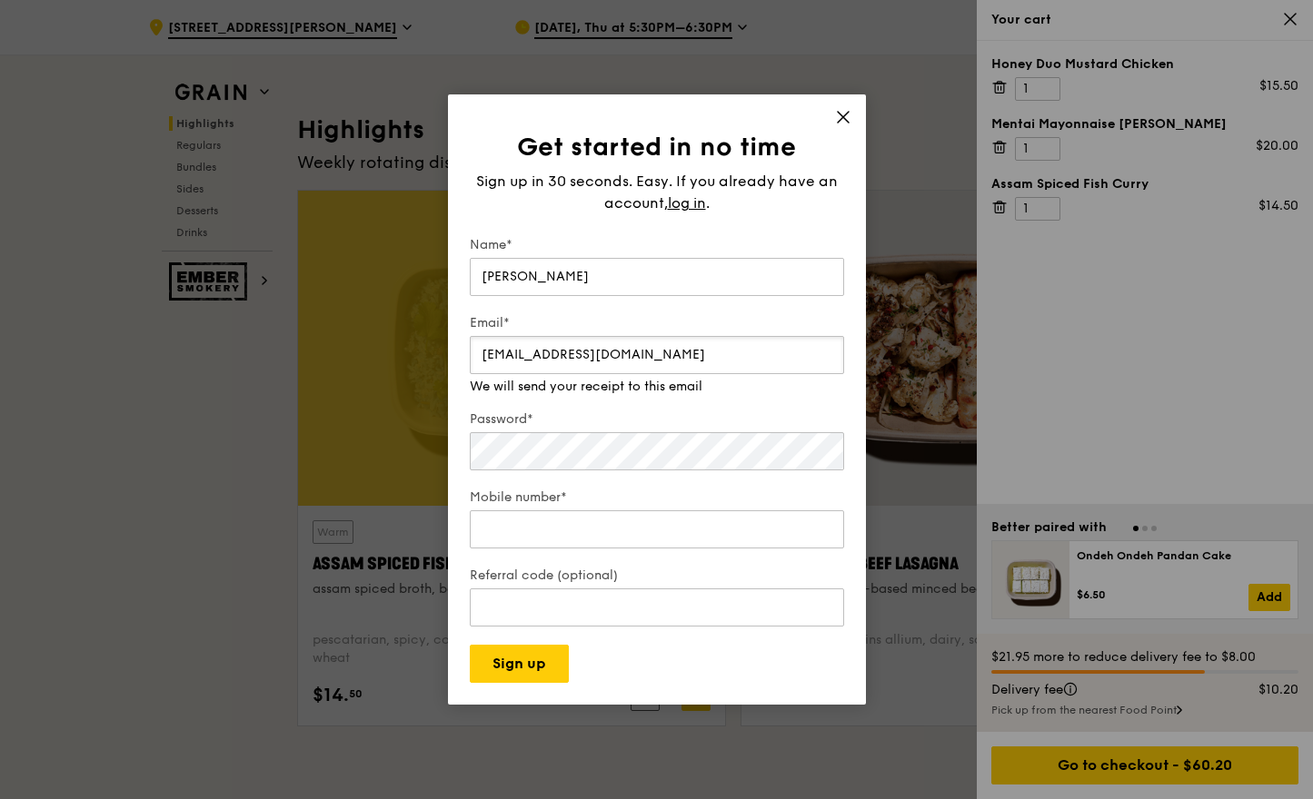
type input "[EMAIL_ADDRESS][DOMAIN_NAME]"
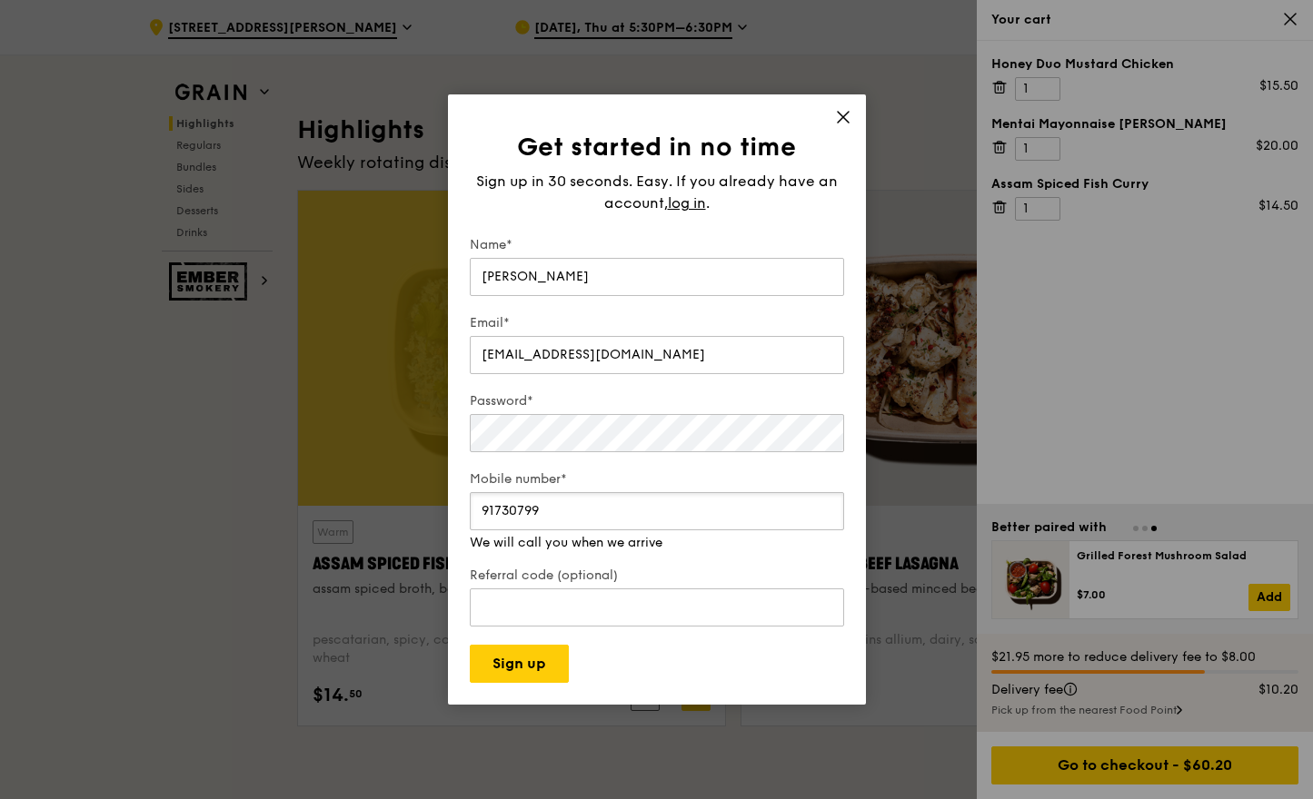
type input "91730799"
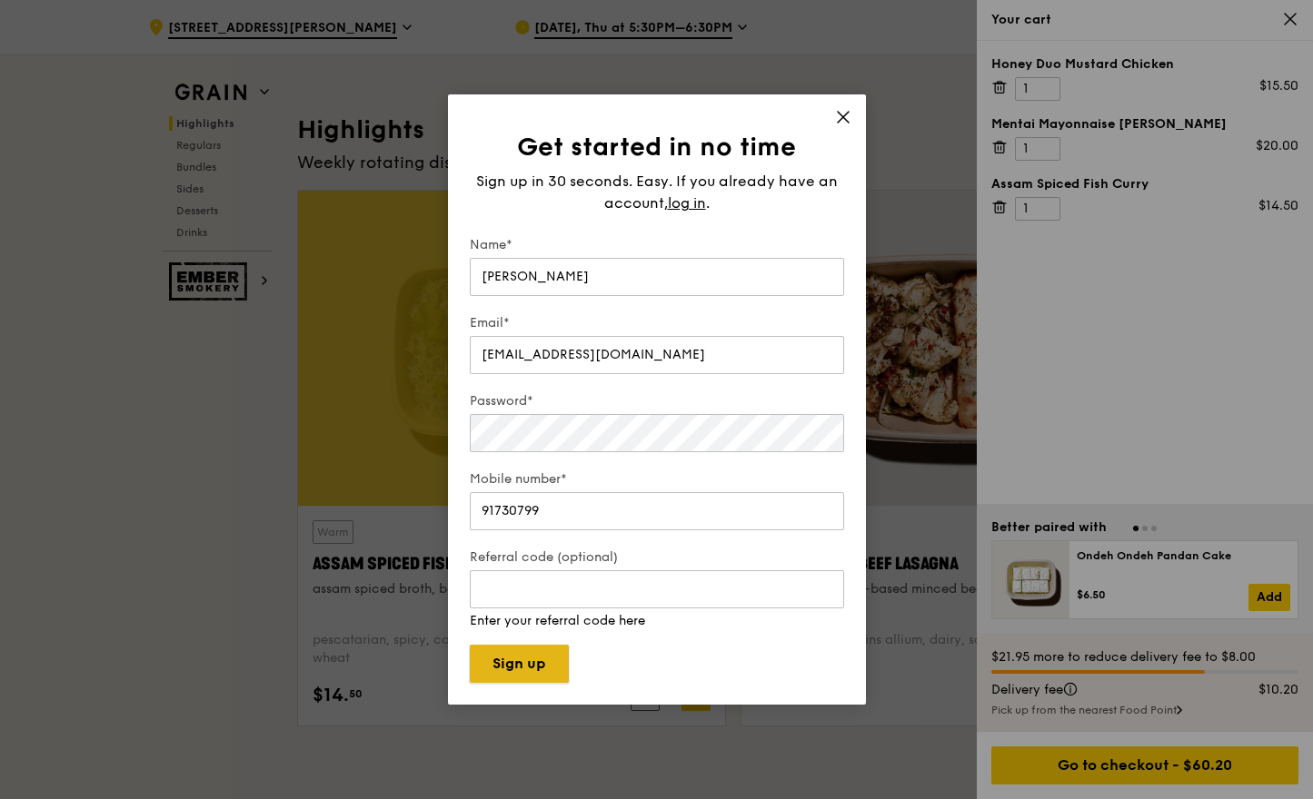
click at [524, 663] on button "Sign up" at bounding box center [519, 664] width 99 height 38
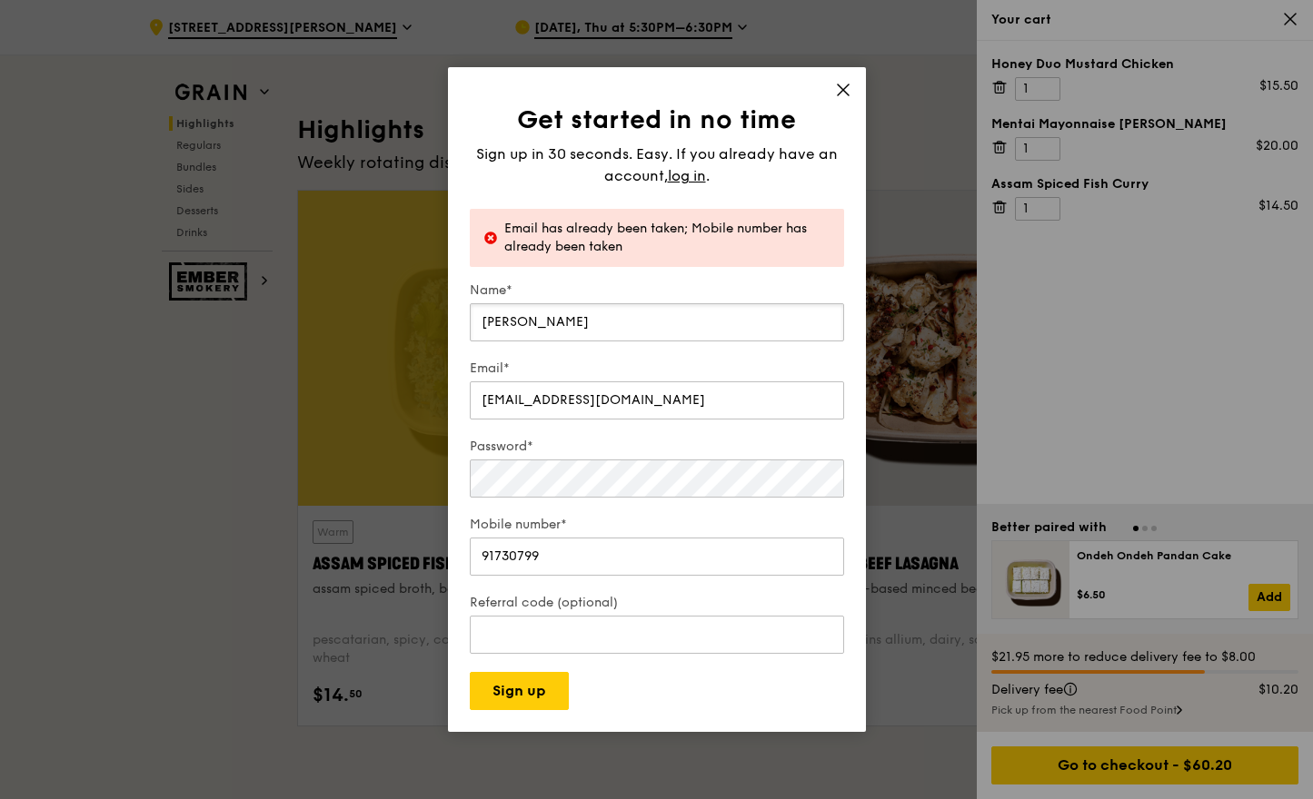
click at [598, 316] on input "[PERSON_NAME]" at bounding box center [657, 322] width 374 height 38
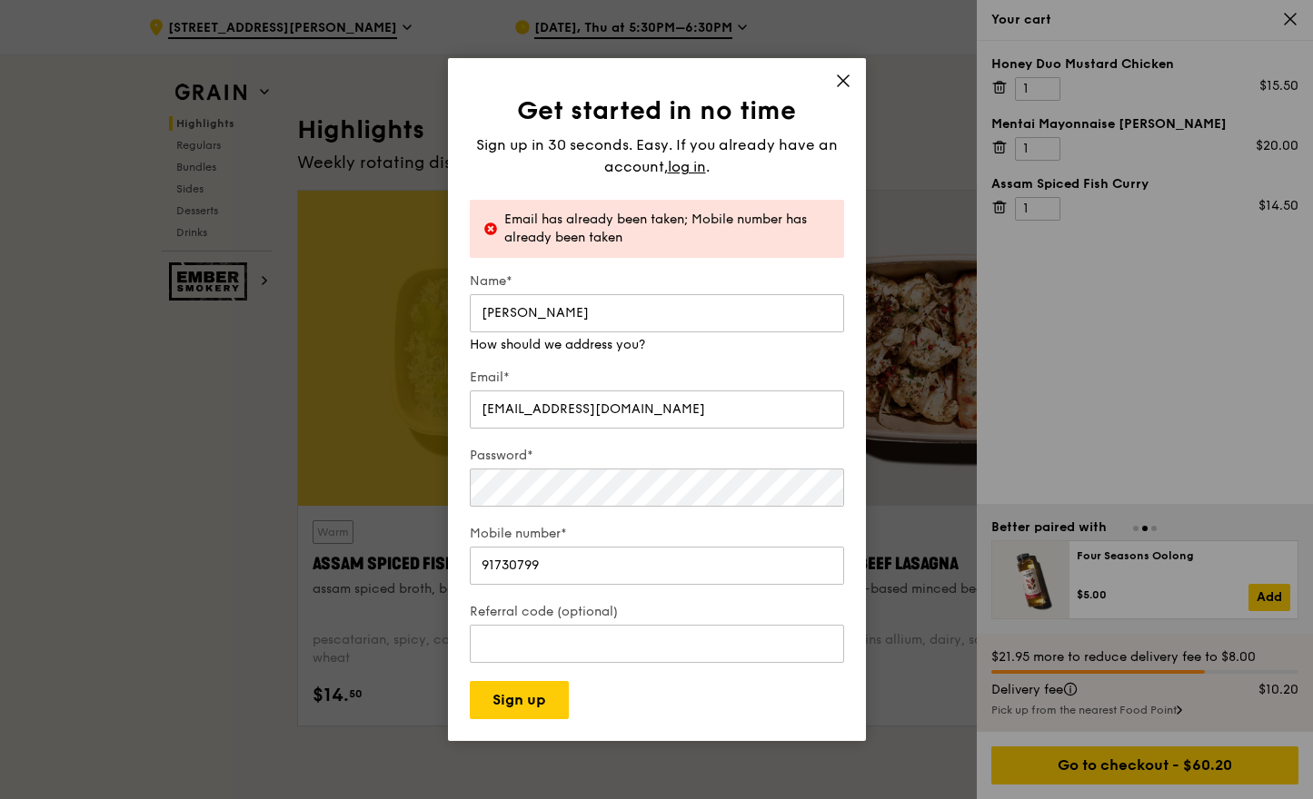
click at [836, 77] on div "Get started in no time Sign up in 30 seconds. Easy. If you already have an acco…" at bounding box center [657, 399] width 418 height 683
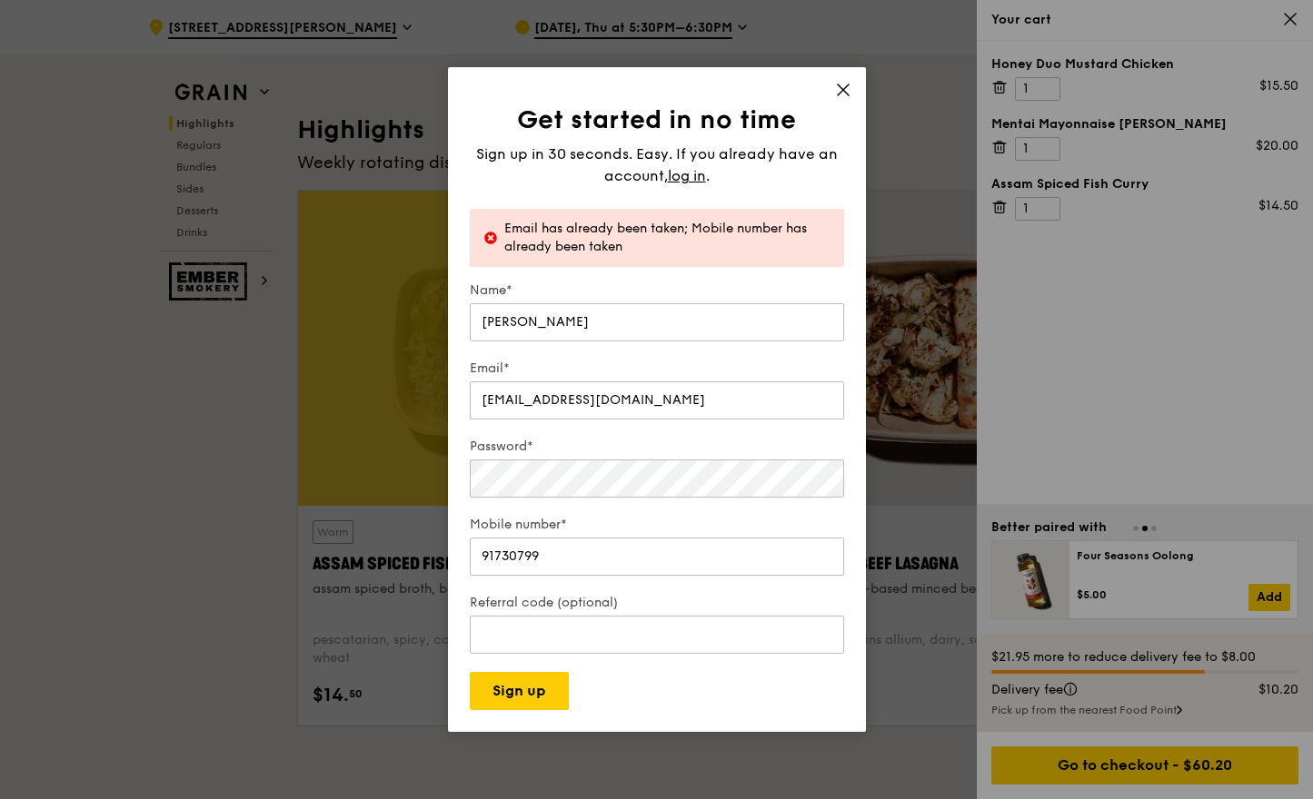
click at [837, 78] on div "Get started in no time Sign up in 30 seconds. Easy. If you already have an acco…" at bounding box center [657, 399] width 418 height 665
click at [840, 86] on icon at bounding box center [843, 90] width 16 height 16
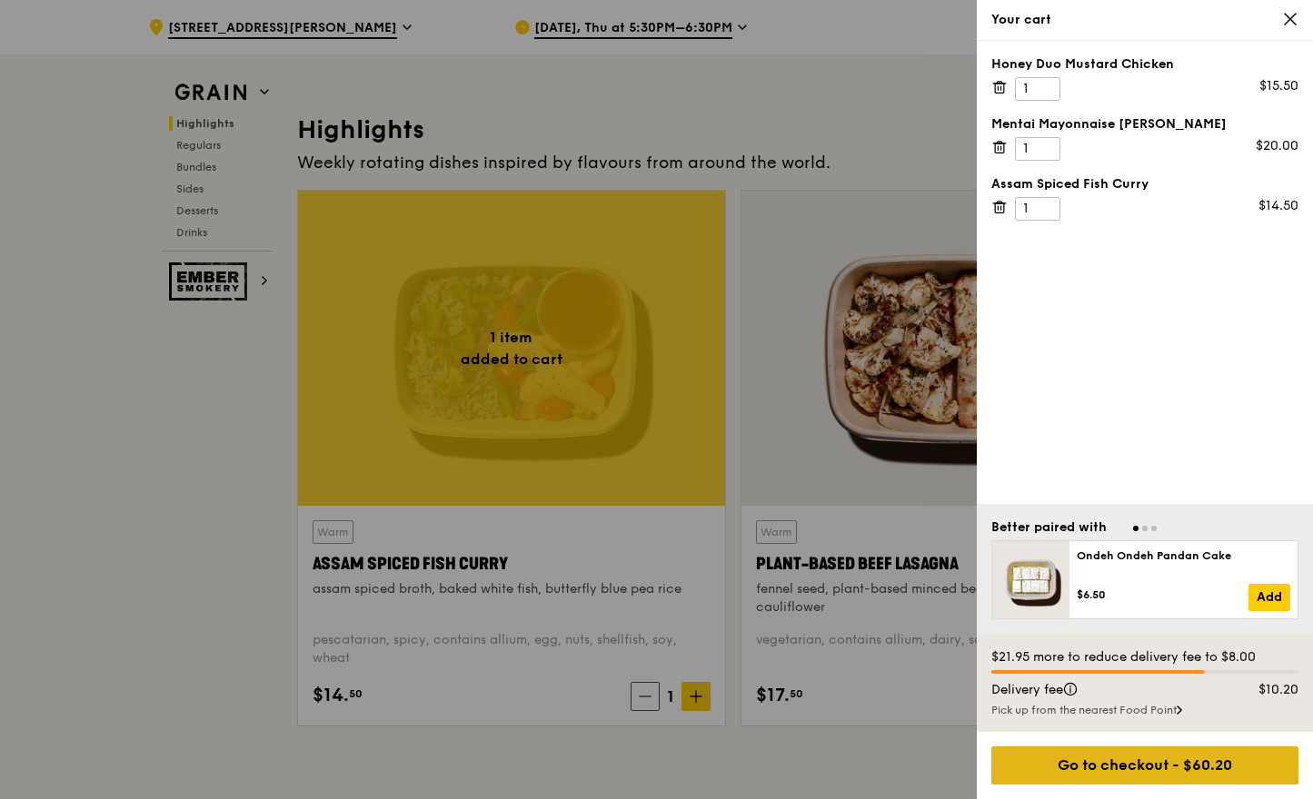
click at [1134, 748] on div "Go to checkout - $60.20" at bounding box center [1144, 766] width 307 height 38
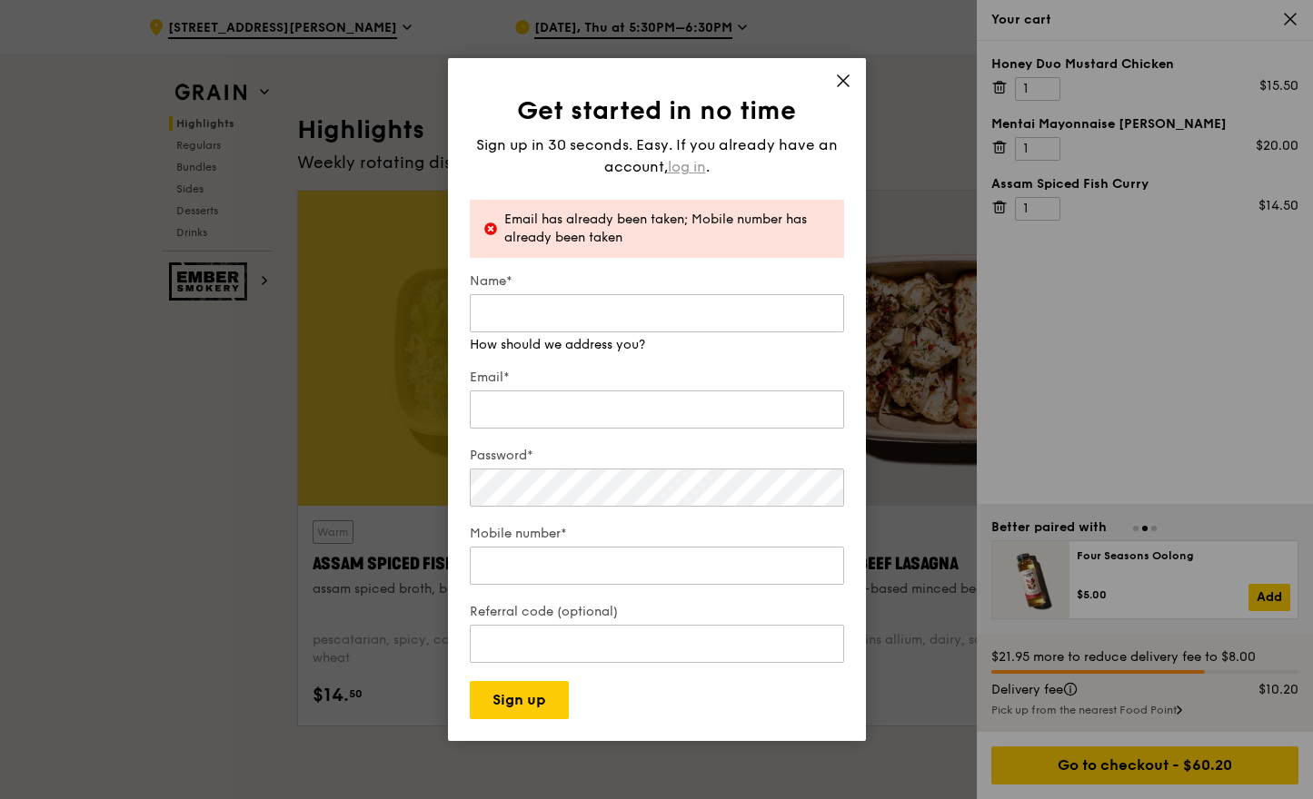
click at [688, 167] on span "log in" at bounding box center [687, 167] width 38 height 22
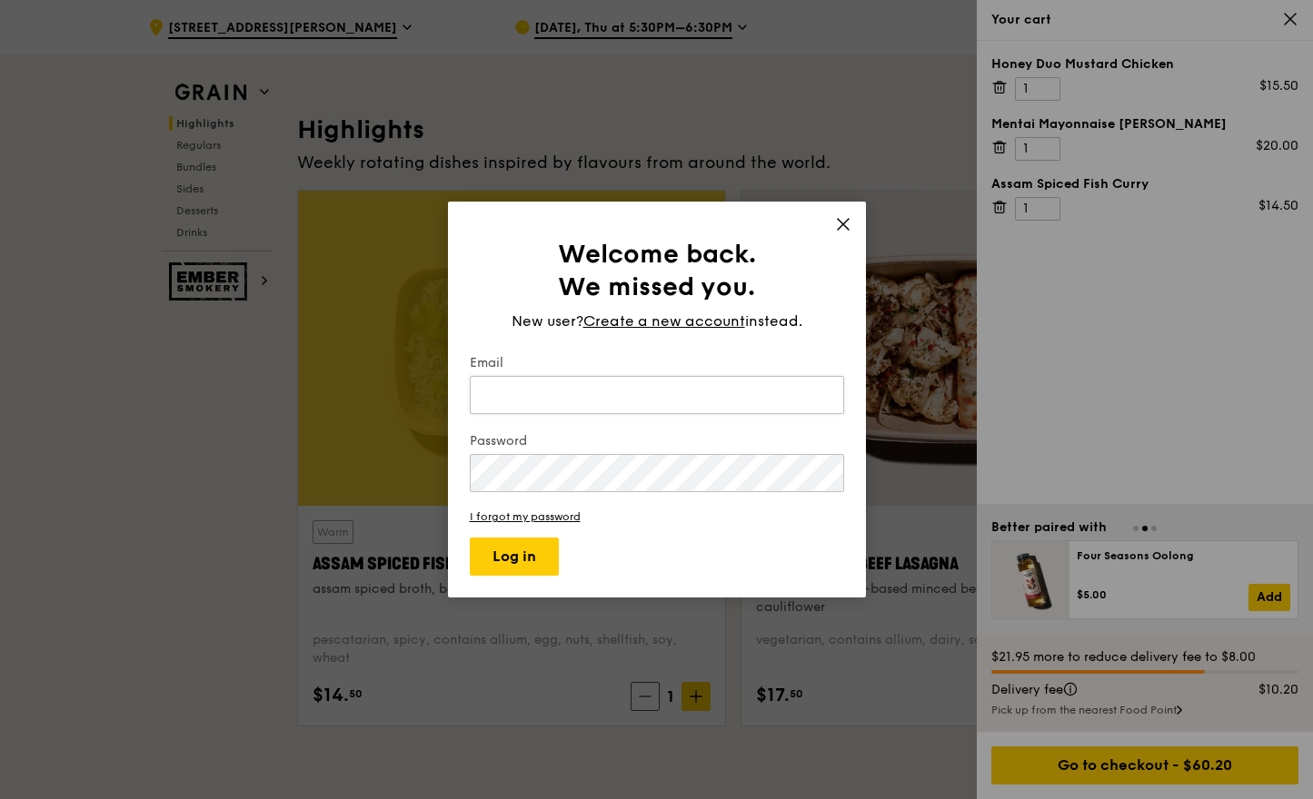
click at [651, 396] on input "Email" at bounding box center [657, 395] width 374 height 38
type input "[EMAIL_ADDRESS][DOMAIN_NAME]"
